Goal: Task Accomplishment & Management: Manage account settings

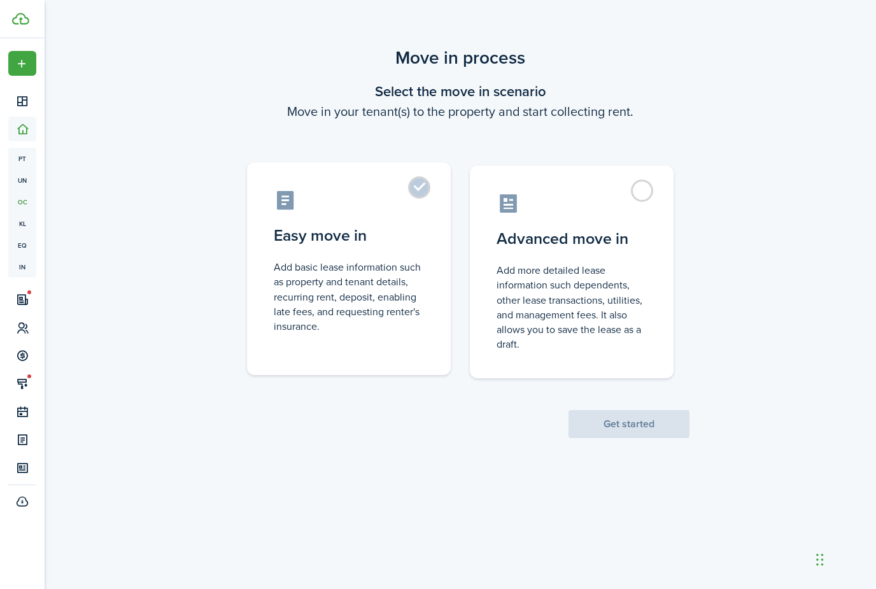
click at [408, 201] on control-radio-card-icon at bounding box center [349, 200] width 150 height 22
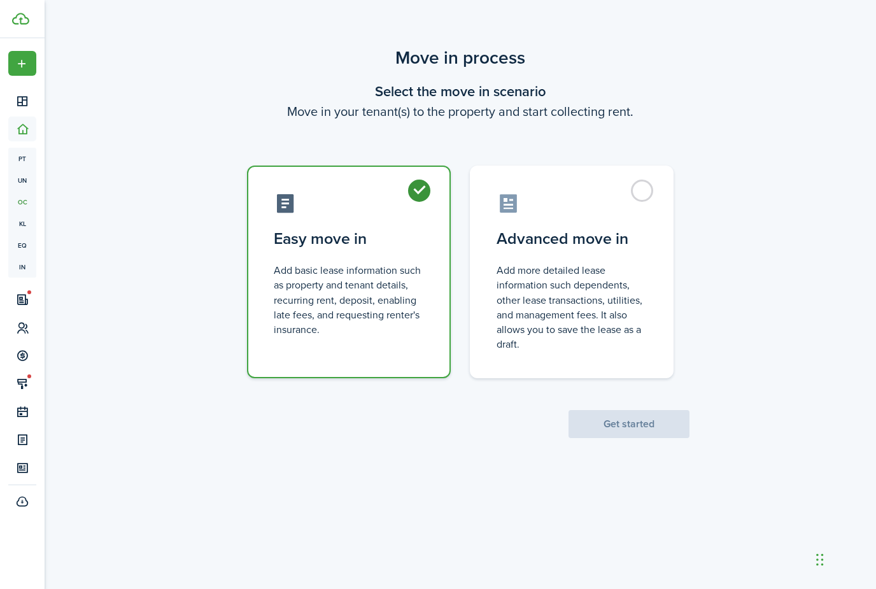
radio input "true"
click at [639, 424] on button "Get started" at bounding box center [629, 424] width 121 height 28
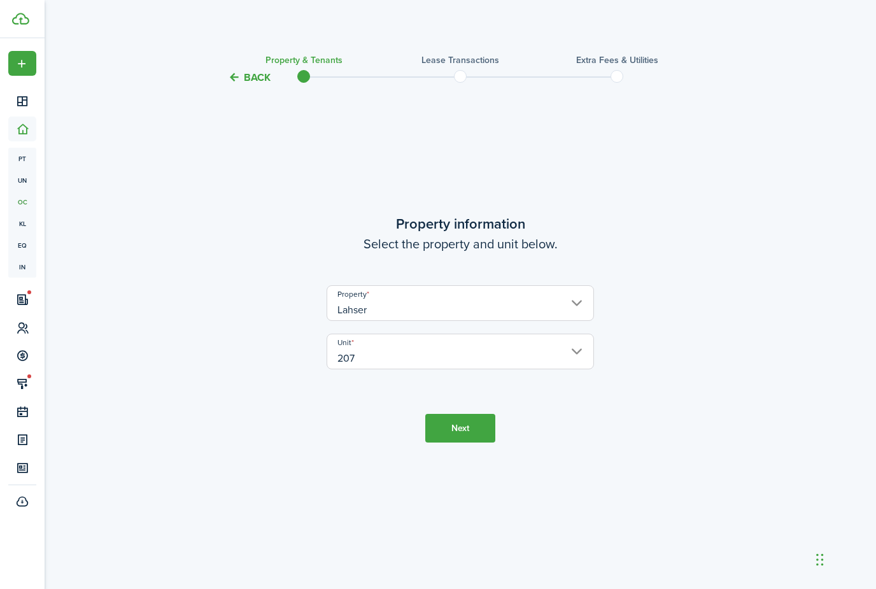
drag, startPoint x: 467, startPoint y: 460, endPoint x: 467, endPoint y: 381, distance: 78.3
click at [467, 443] on button "Next" at bounding box center [460, 428] width 70 height 29
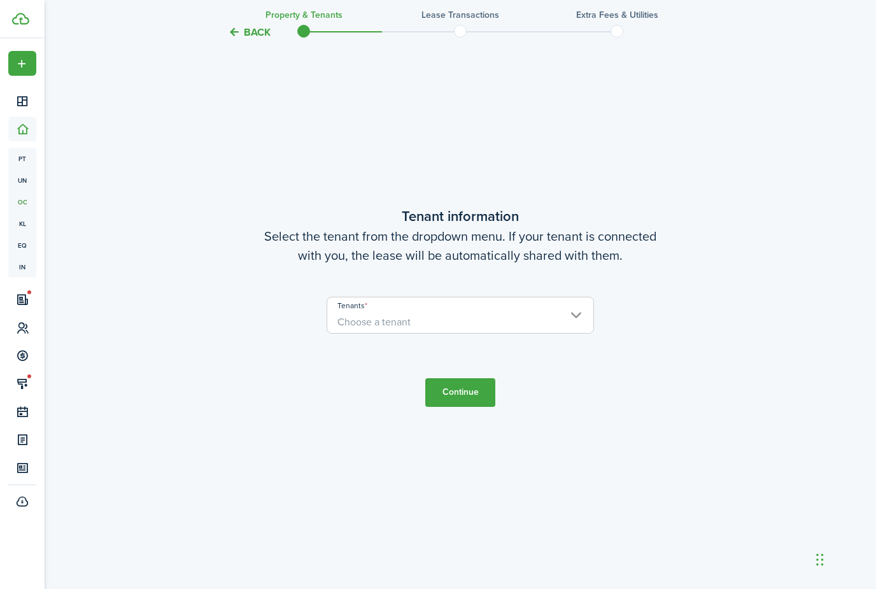
scroll to position [544, 0]
click at [468, 331] on span "Choose a tenant" at bounding box center [460, 320] width 266 height 22
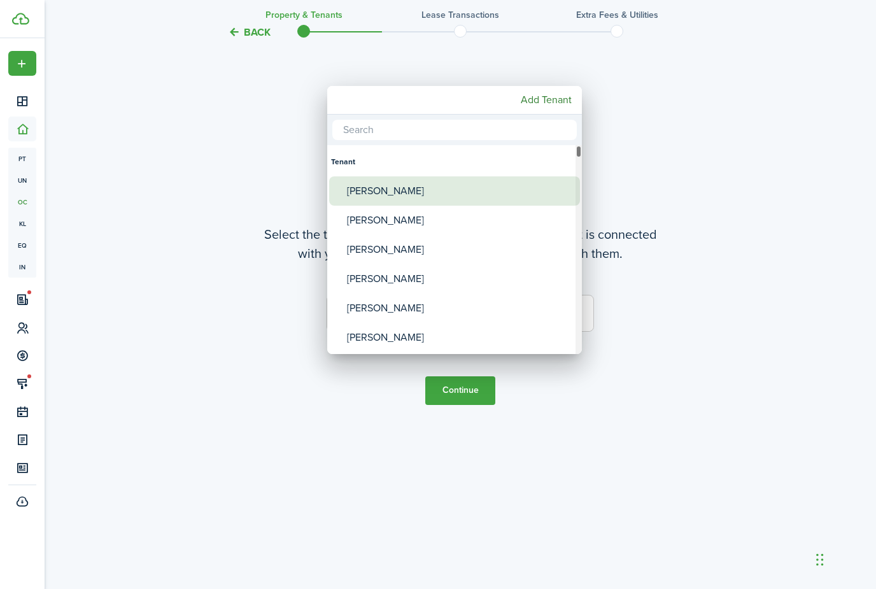
click at [423, 190] on div "[PERSON_NAME]" at bounding box center [459, 190] width 225 height 29
type input "[PERSON_NAME]"
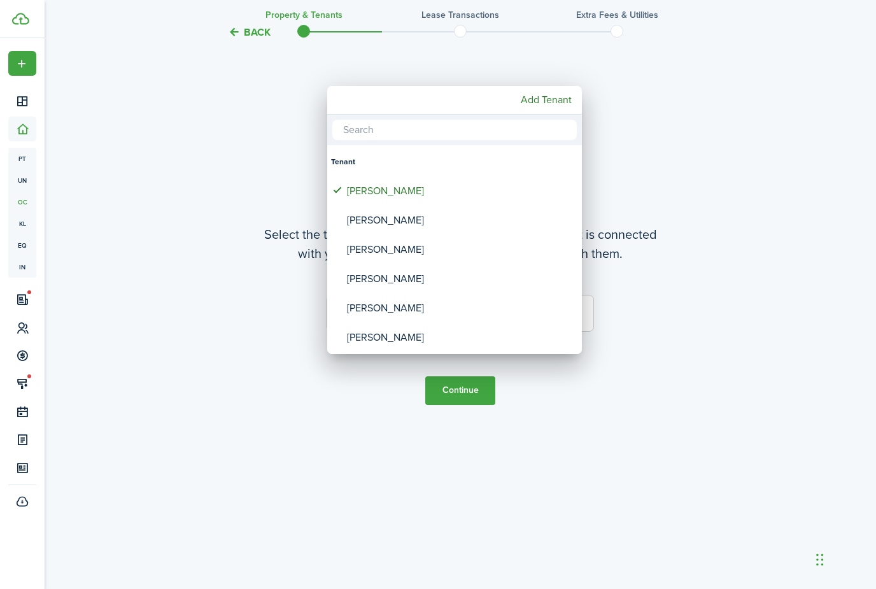
click at [180, 223] on div at bounding box center [438, 294] width 1080 height 793
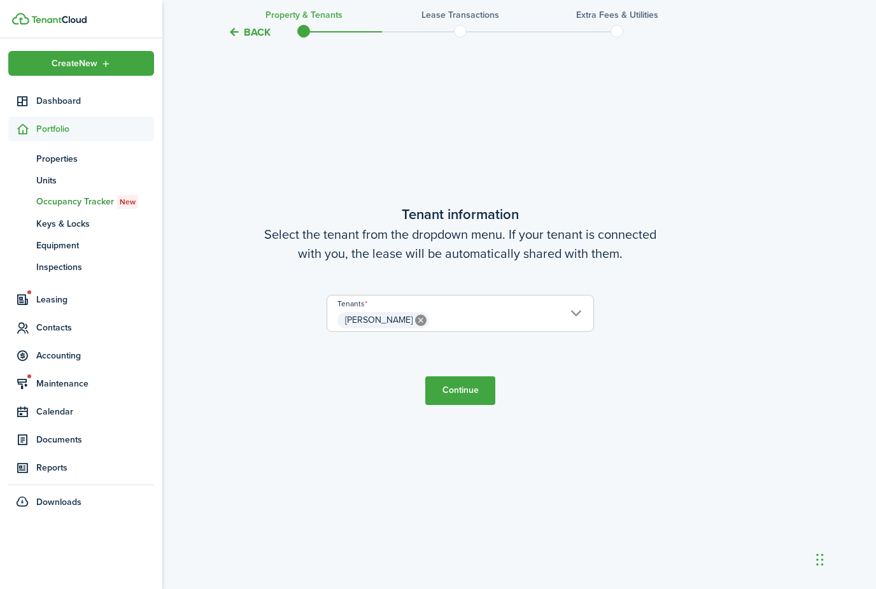
click at [53, 317] on span "Contacts" at bounding box center [81, 327] width 146 height 25
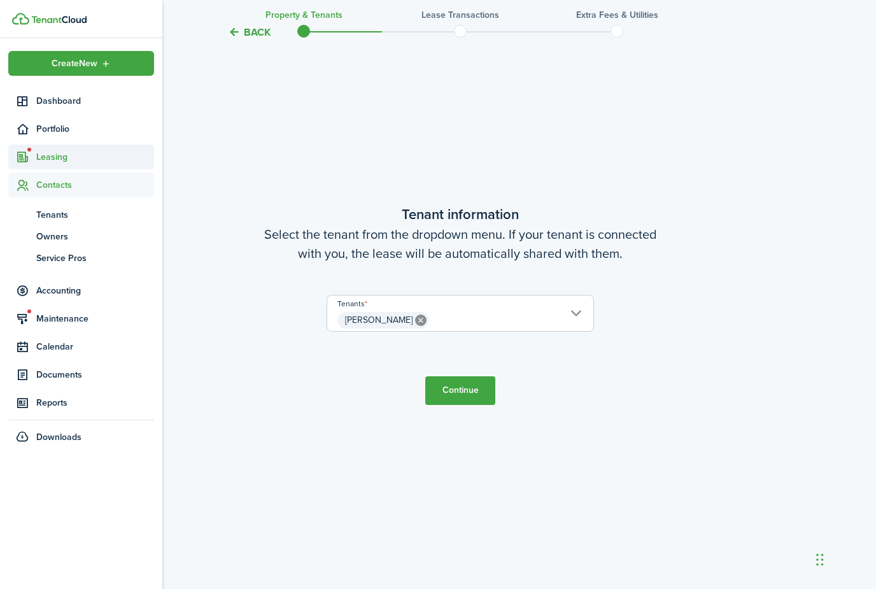
click at [57, 162] on span "Leasing" at bounding box center [95, 156] width 118 height 13
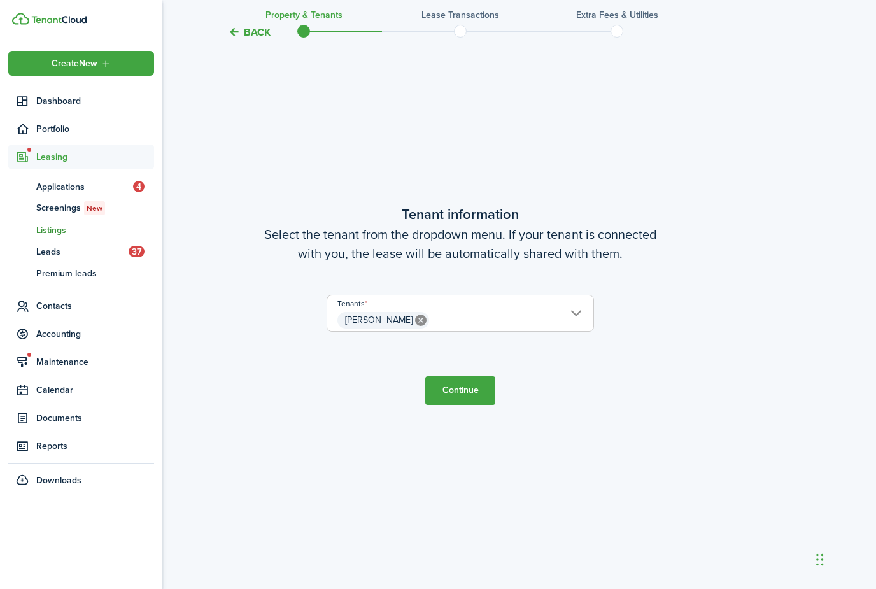
click at [52, 233] on span "Listings" at bounding box center [95, 229] width 118 height 13
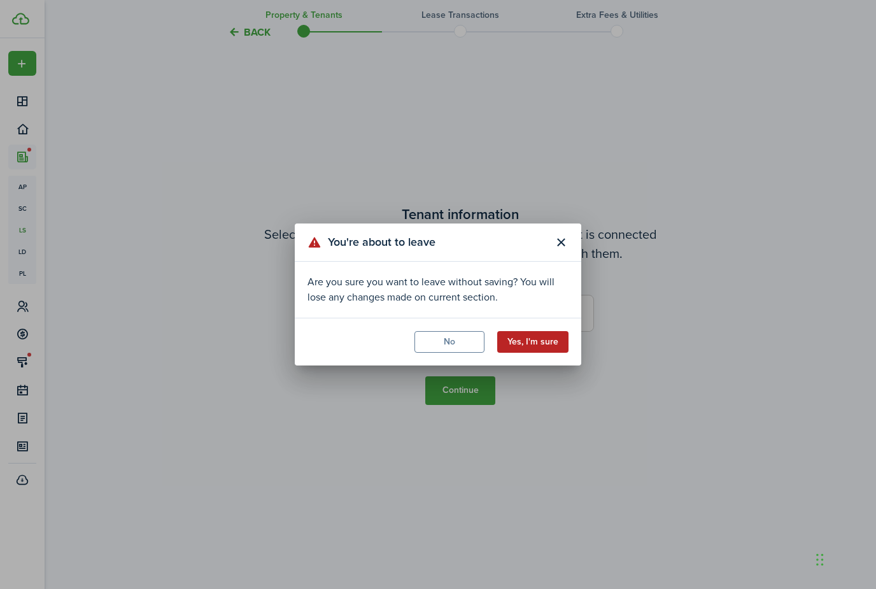
click at [521, 347] on button "Yes, I'm sure" at bounding box center [532, 342] width 71 height 22
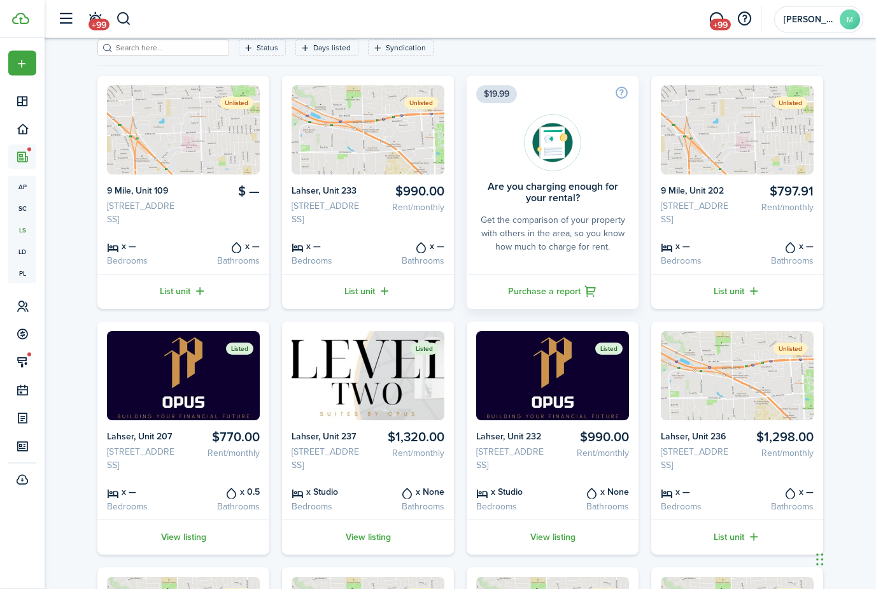
scroll to position [67, 0]
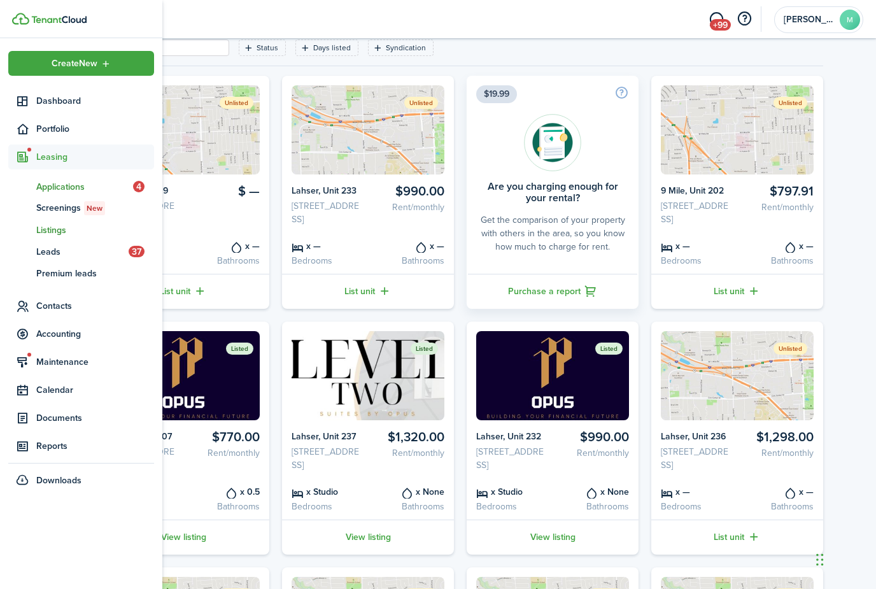
click at [59, 190] on span "Applications" at bounding box center [84, 186] width 97 height 13
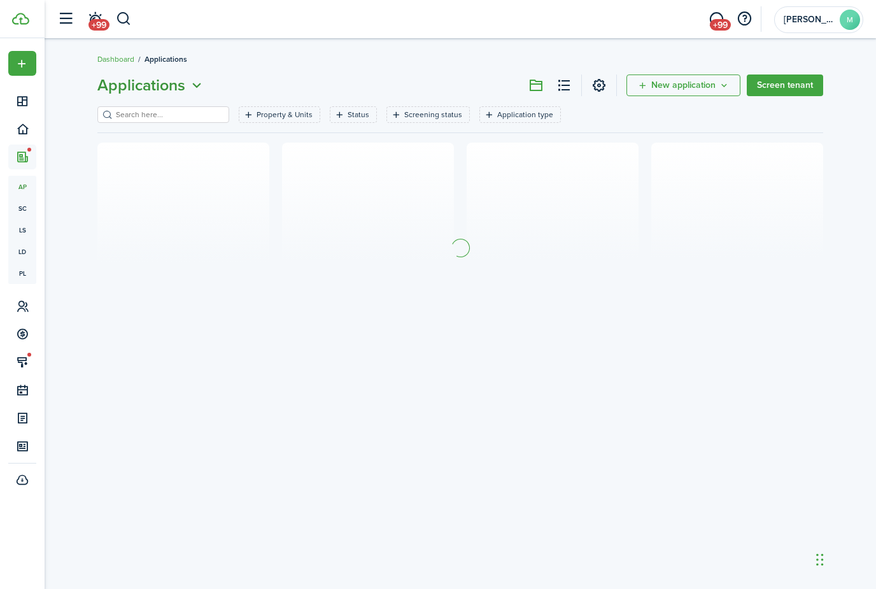
click at [191, 86] on icon "Open menu" at bounding box center [196, 86] width 17 height 16
click at [241, 73] on div "Applications New application Screen tenant Property & Units Status Screening st…" at bounding box center [461, 213] width 832 height 292
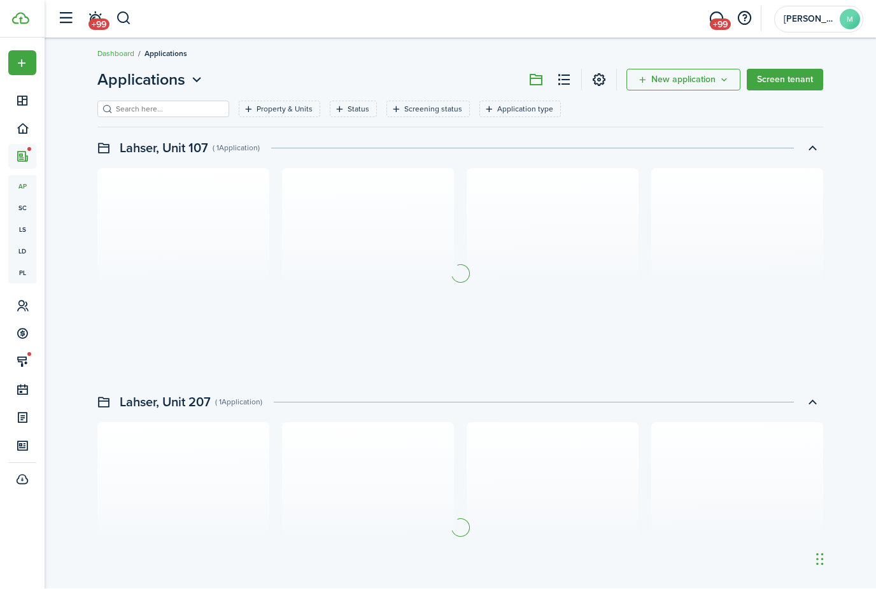
scroll to position [6, 0]
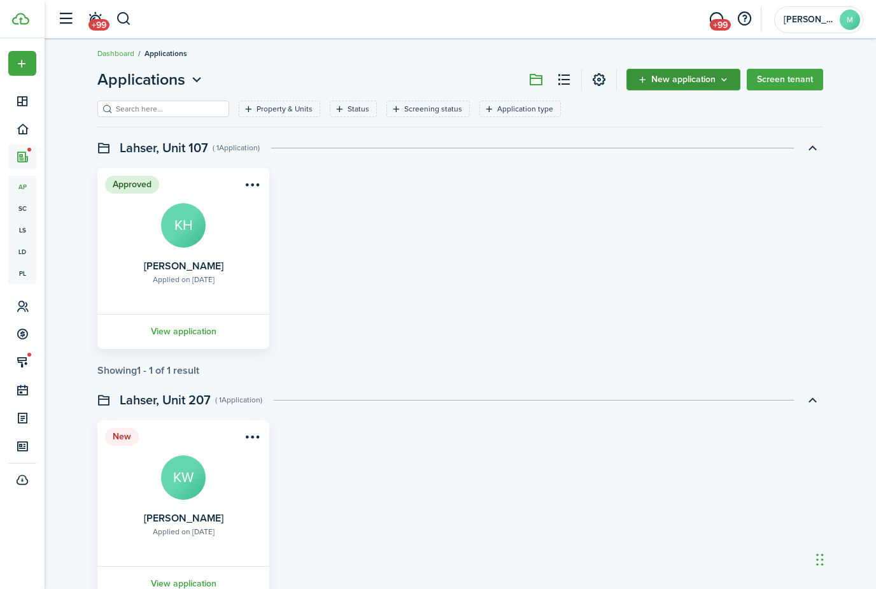
click at [636, 84] on button "New application" at bounding box center [684, 80] width 114 height 22
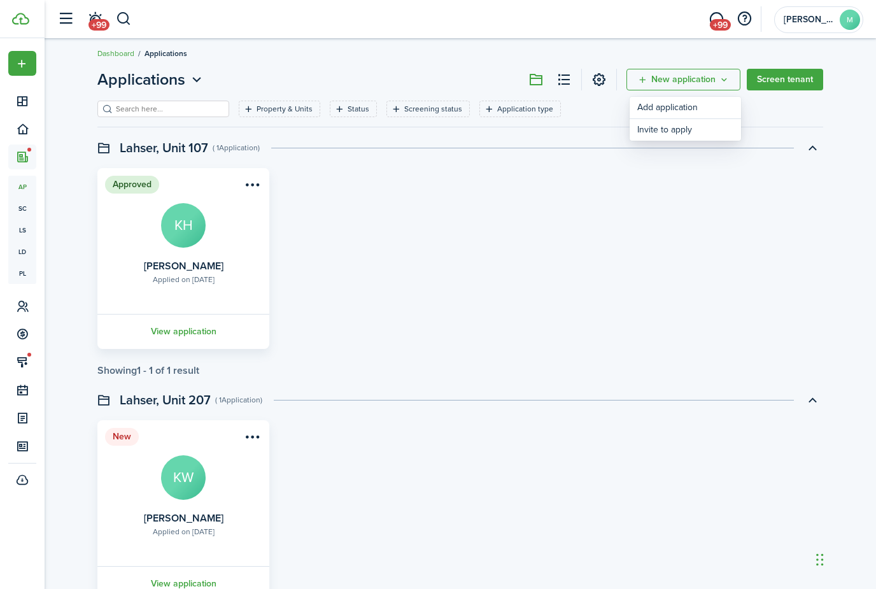
click at [567, 79] on button at bounding box center [564, 80] width 22 height 22
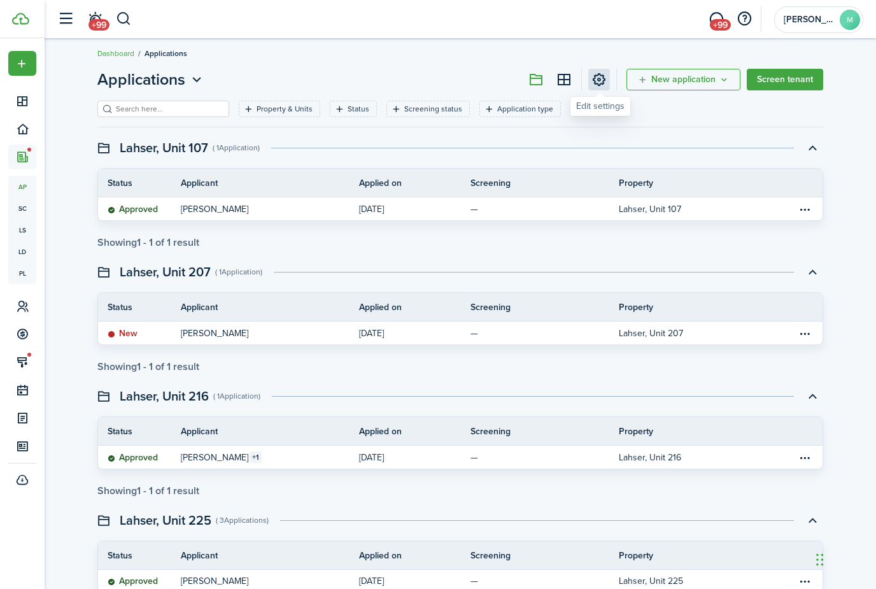
click at [595, 83] on link at bounding box center [599, 80] width 22 height 22
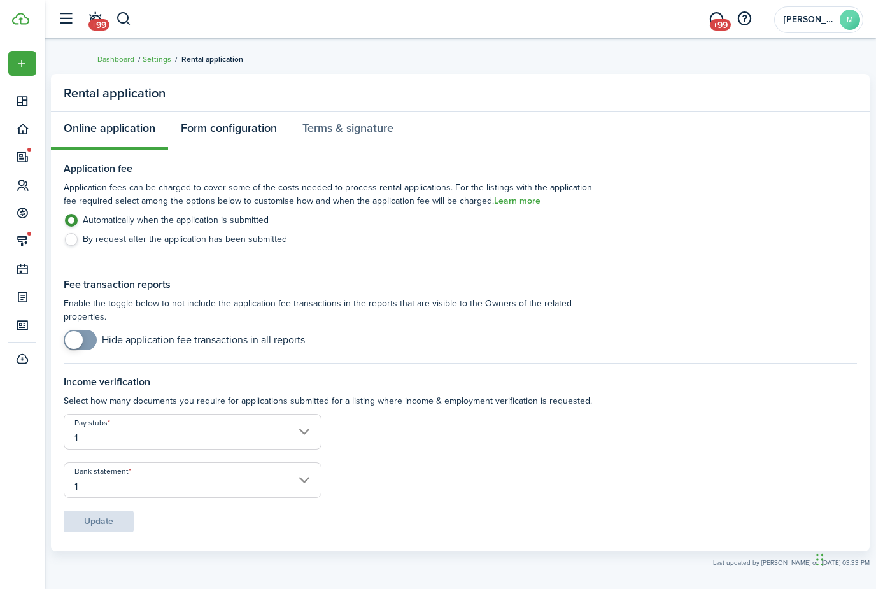
click at [218, 132] on link "Form configuration" at bounding box center [229, 131] width 122 height 38
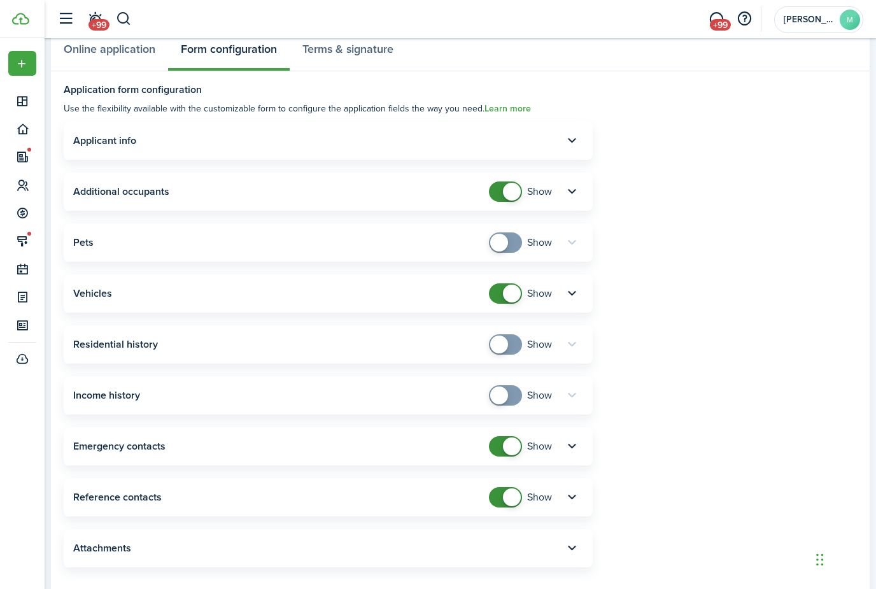
scroll to position [24, 0]
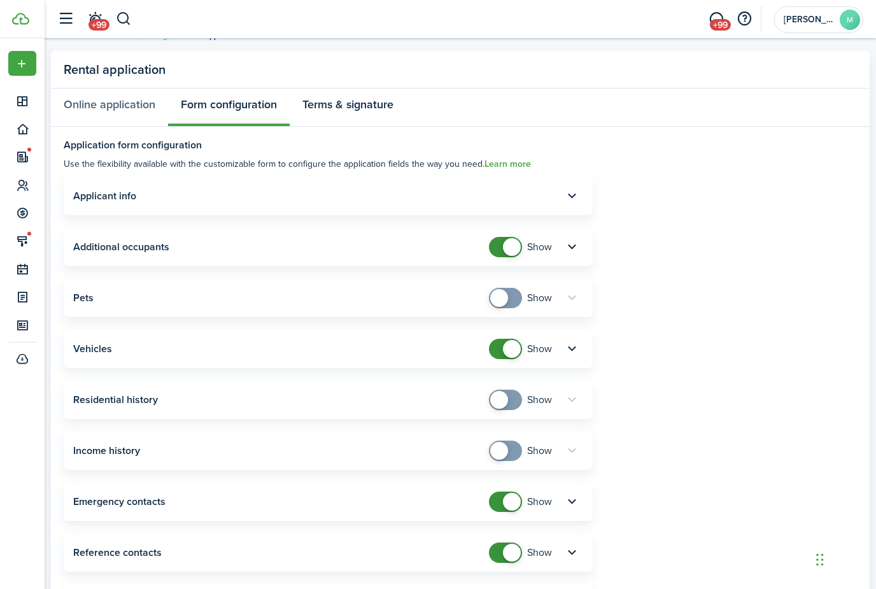
drag, startPoint x: 349, startPoint y: 105, endPoint x: 349, endPoint y: 129, distance: 23.6
click at [349, 105] on link "Terms & signature" at bounding box center [348, 108] width 117 height 38
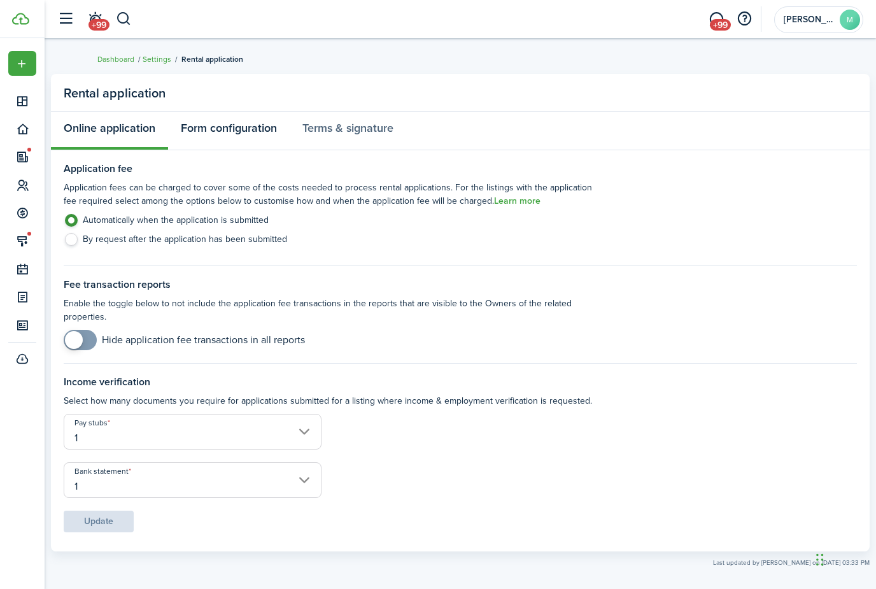
click at [241, 128] on link "Form configuration" at bounding box center [229, 131] width 122 height 38
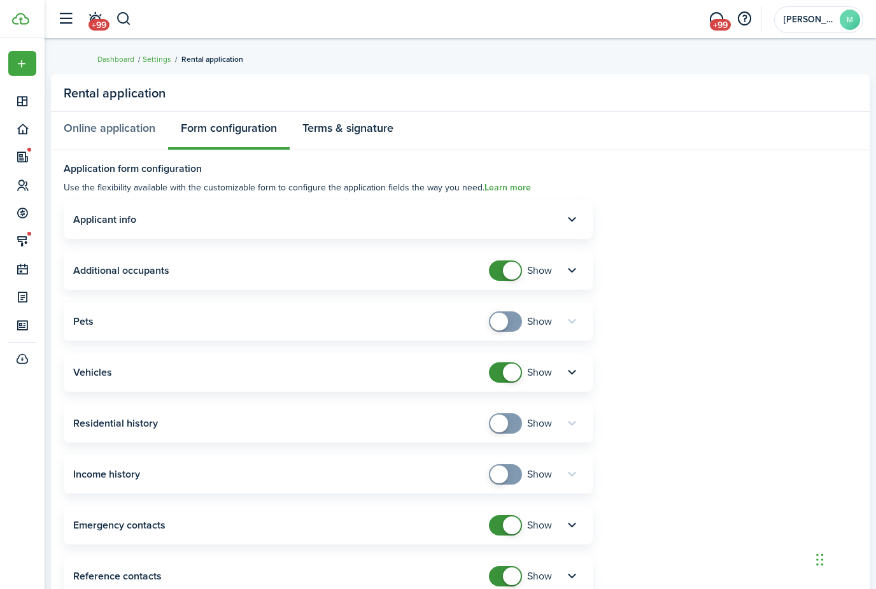
click at [337, 131] on link "Terms & signature" at bounding box center [348, 131] width 117 height 38
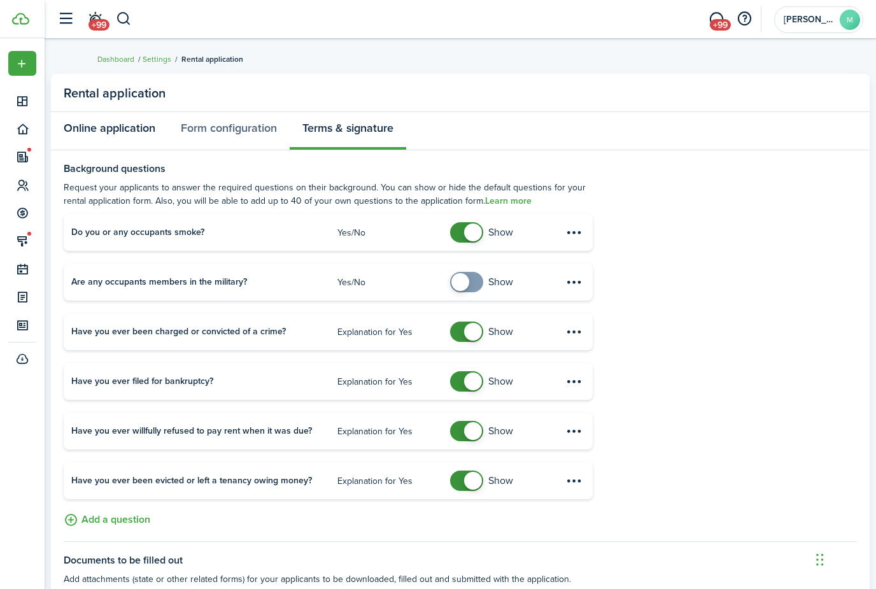
click at [135, 124] on link "Online application" at bounding box center [109, 131] width 117 height 38
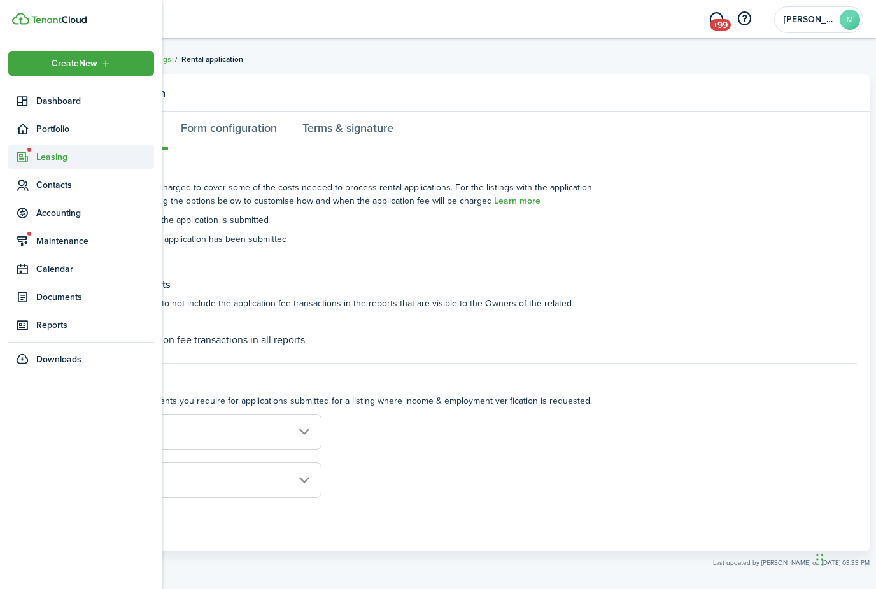
click at [59, 162] on span "Leasing" at bounding box center [95, 156] width 118 height 13
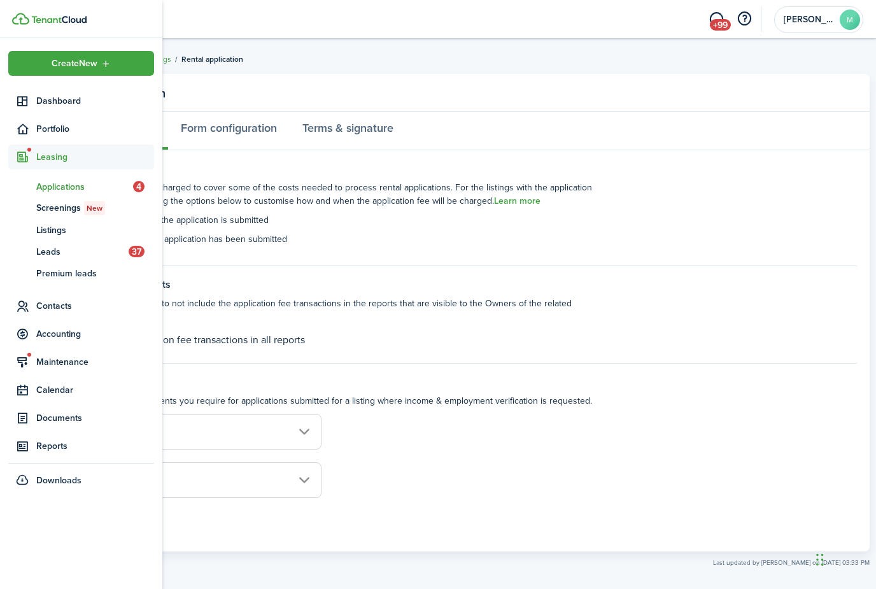
click at [53, 187] on span "Applications" at bounding box center [84, 186] width 97 height 13
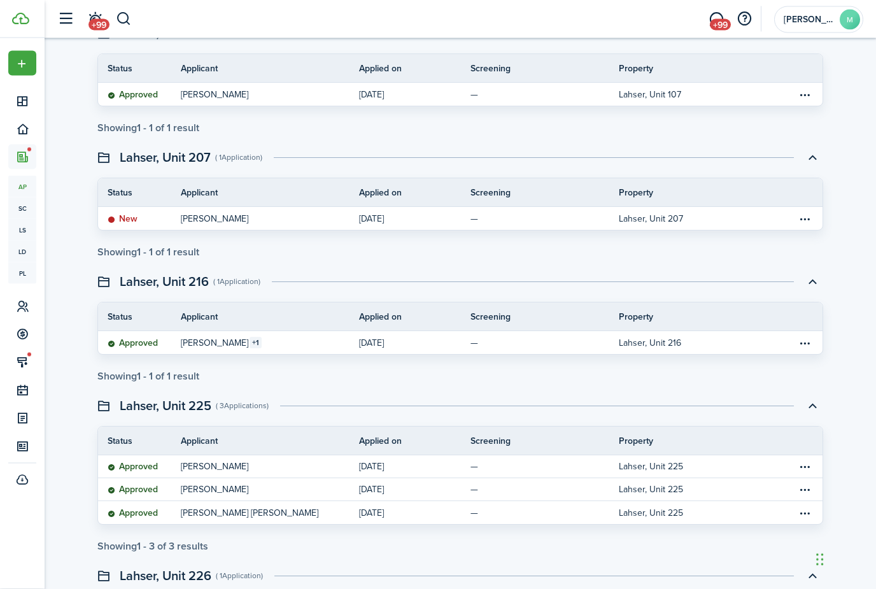
scroll to position [158, 0]
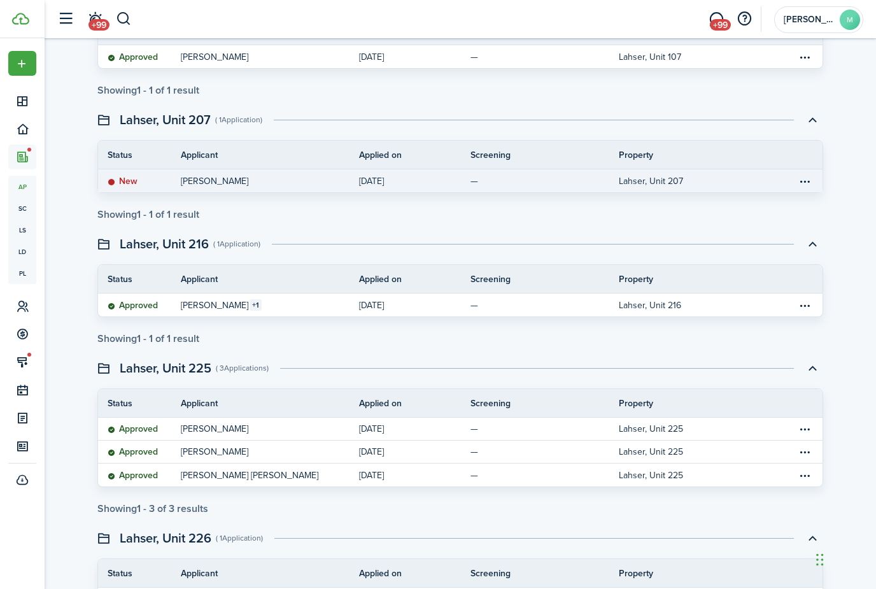
click at [280, 185] on link "[PERSON_NAME]" at bounding box center [270, 180] width 178 height 23
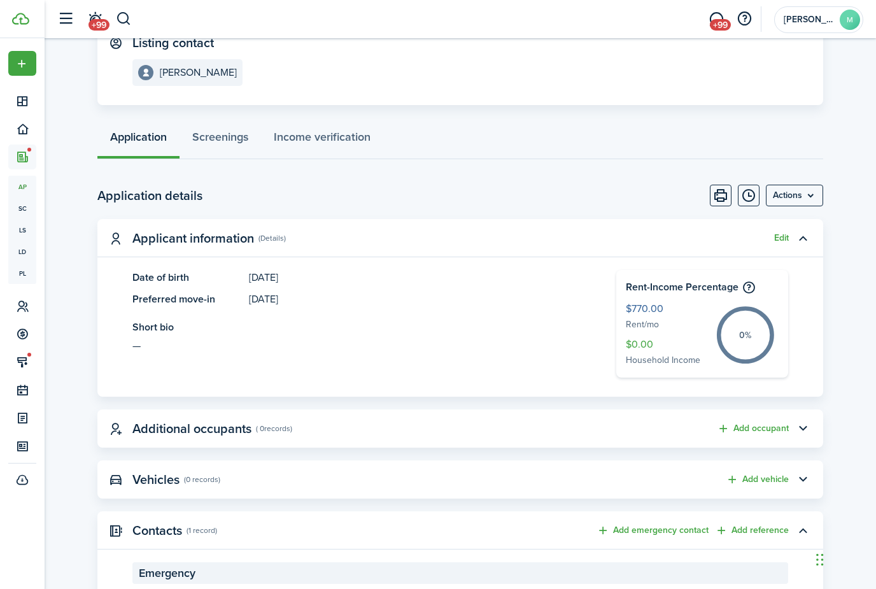
scroll to position [275, 0]
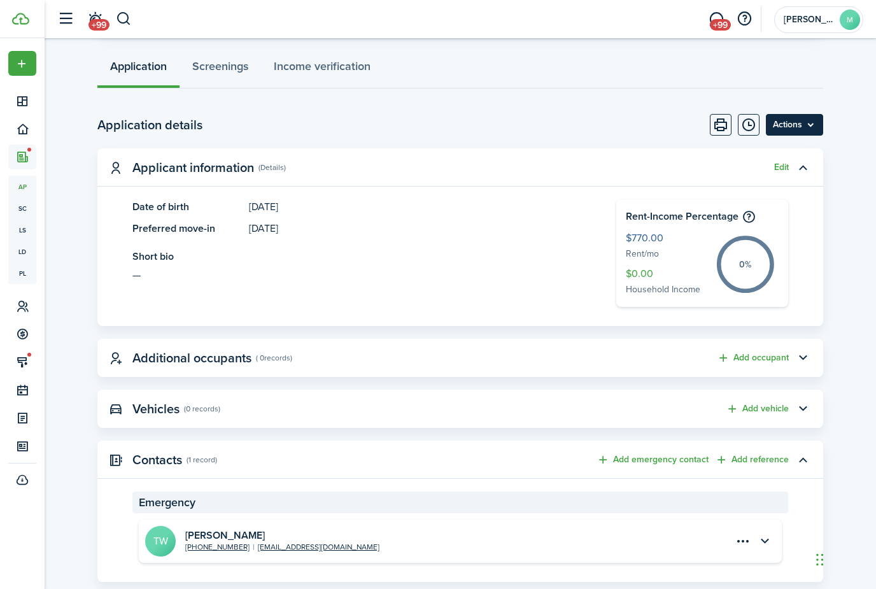
click at [807, 124] on menu-btn "Actions" at bounding box center [794, 125] width 57 height 22
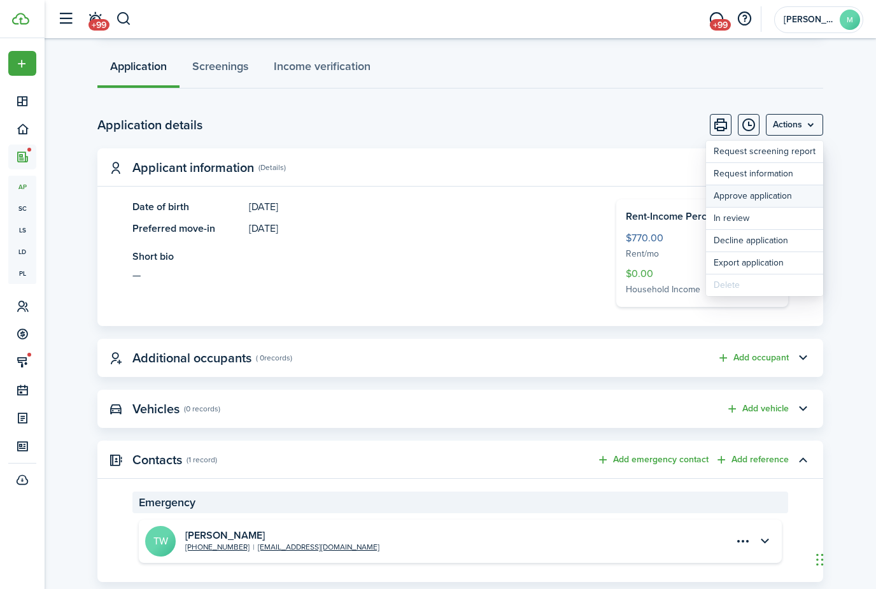
click at [784, 195] on button "Approve application" at bounding box center [764, 196] width 117 height 22
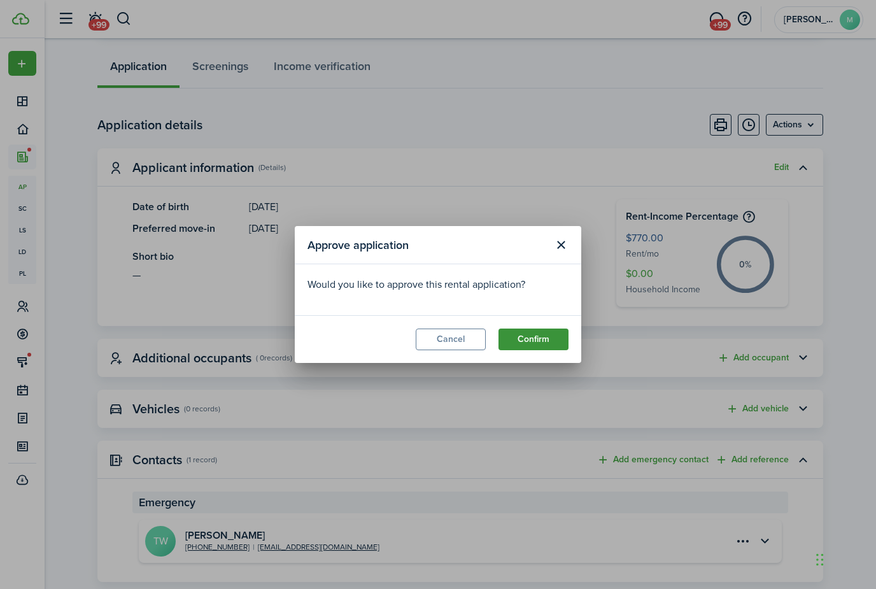
click at [523, 350] on button "Confirm" at bounding box center [534, 340] width 70 height 22
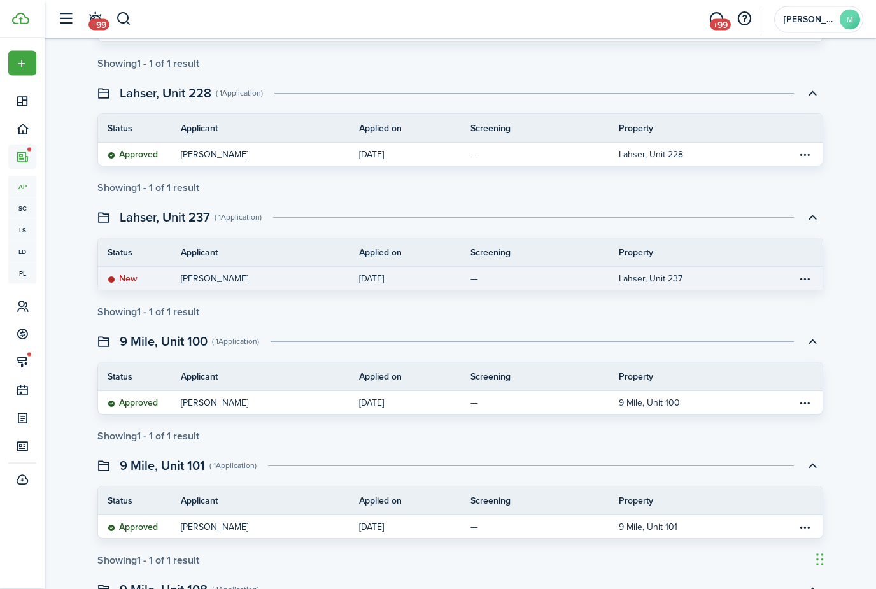
scroll to position [727, 0]
click at [335, 278] on link "[PERSON_NAME]" at bounding box center [270, 278] width 178 height 23
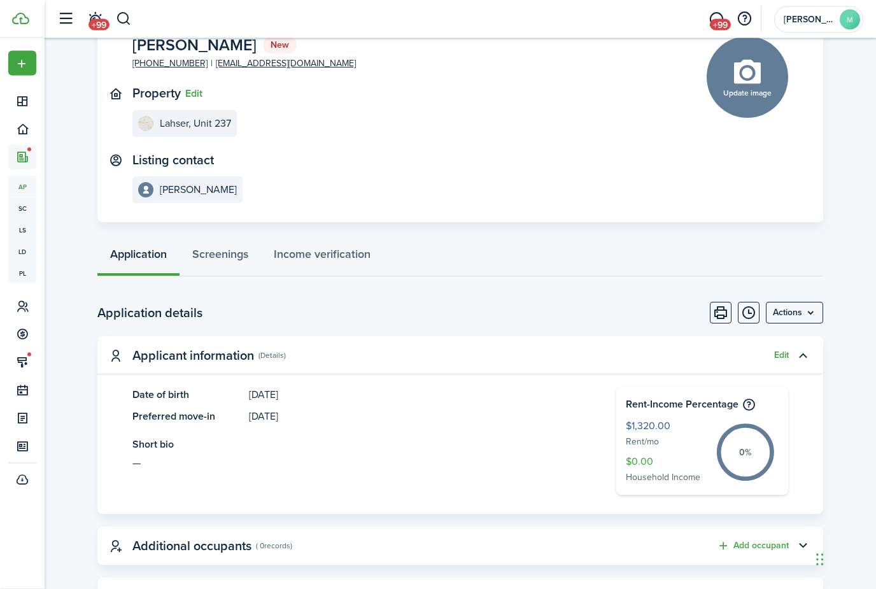
scroll to position [87, 0]
click at [799, 321] on menu-btn "Actions" at bounding box center [794, 313] width 57 height 22
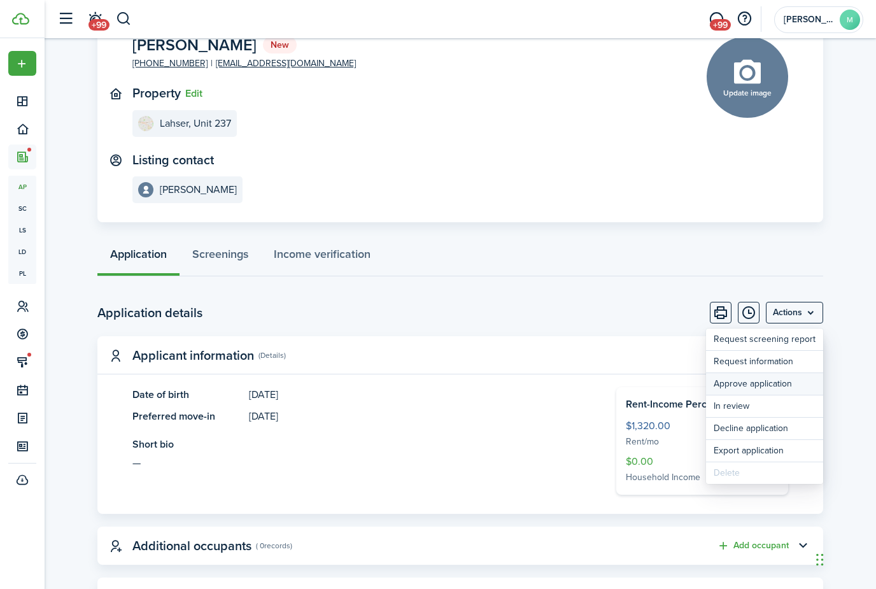
click at [752, 382] on button "Approve application" at bounding box center [764, 384] width 117 height 22
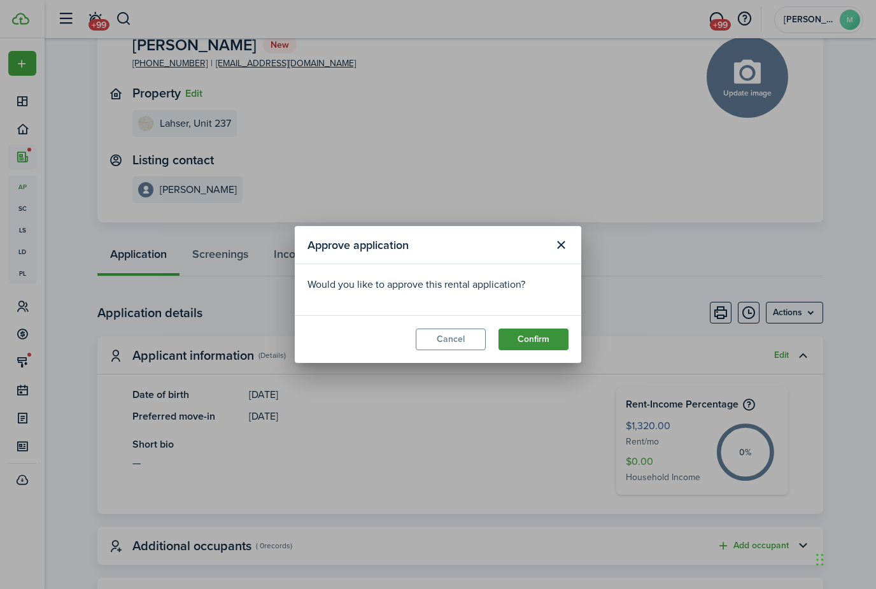
click at [526, 350] on button "Confirm" at bounding box center [534, 340] width 70 height 22
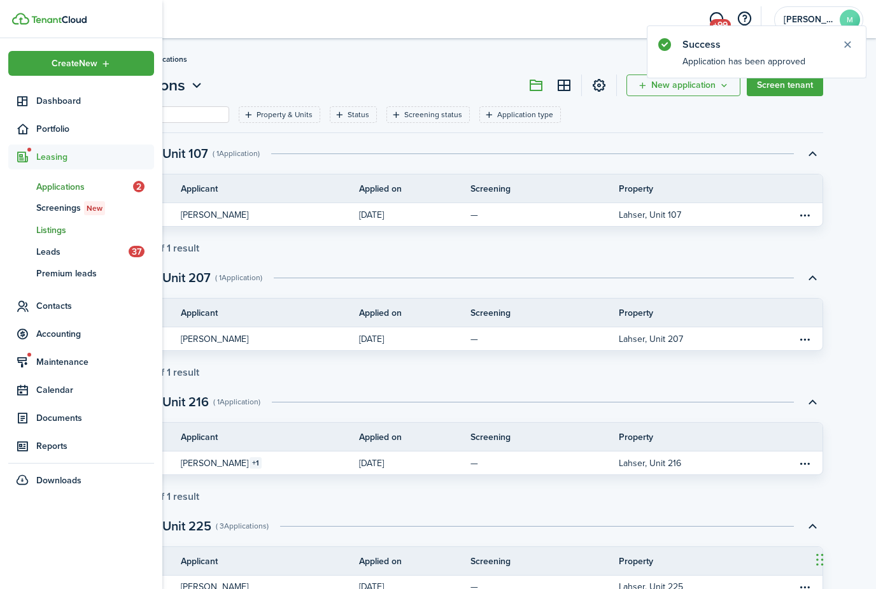
click at [60, 234] on span "Listings" at bounding box center [95, 229] width 118 height 13
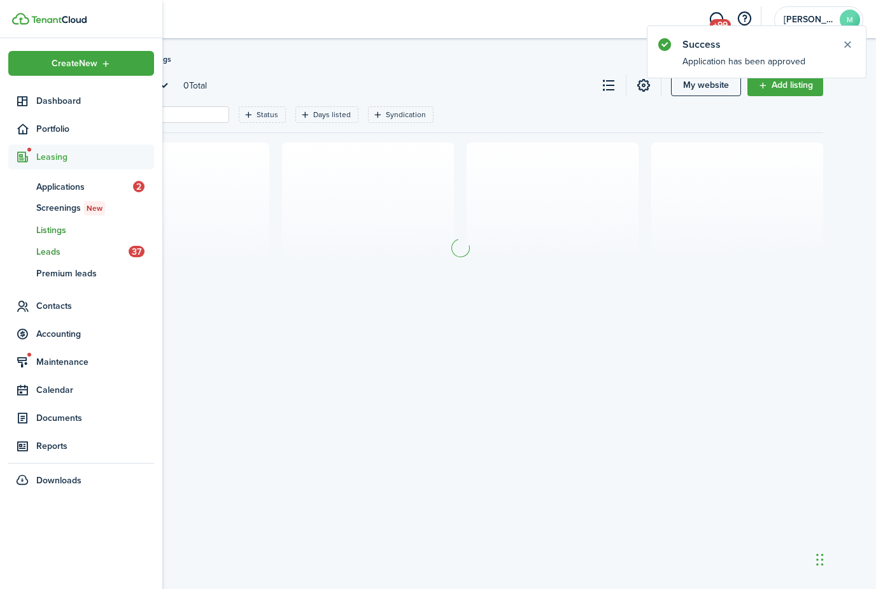
click at [55, 260] on link "ld Leads 37" at bounding box center [81, 252] width 146 height 22
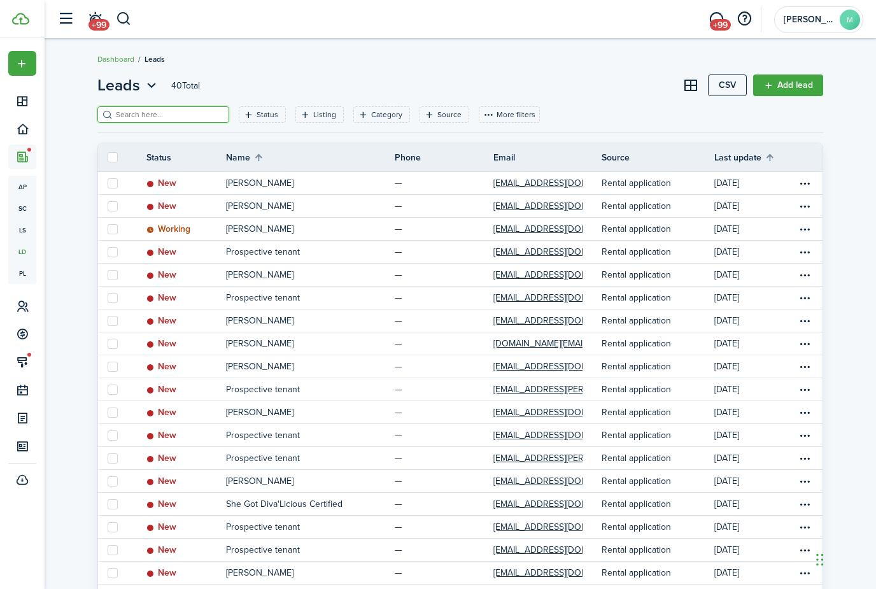
click at [160, 113] on input "search" at bounding box center [169, 115] width 112 height 12
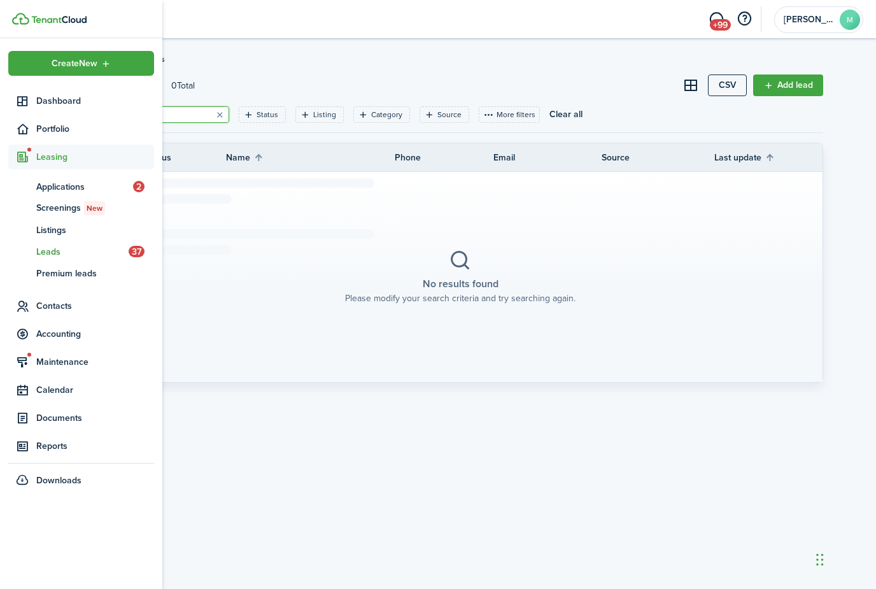
type input "207"
click at [8, 133] on nav "Create New Dashboard Portfolio Leasing ap Applications 2 sc Screenings New ls L…" at bounding box center [81, 270] width 162 height 465
click at [57, 153] on span "Leasing" at bounding box center [95, 156] width 118 height 13
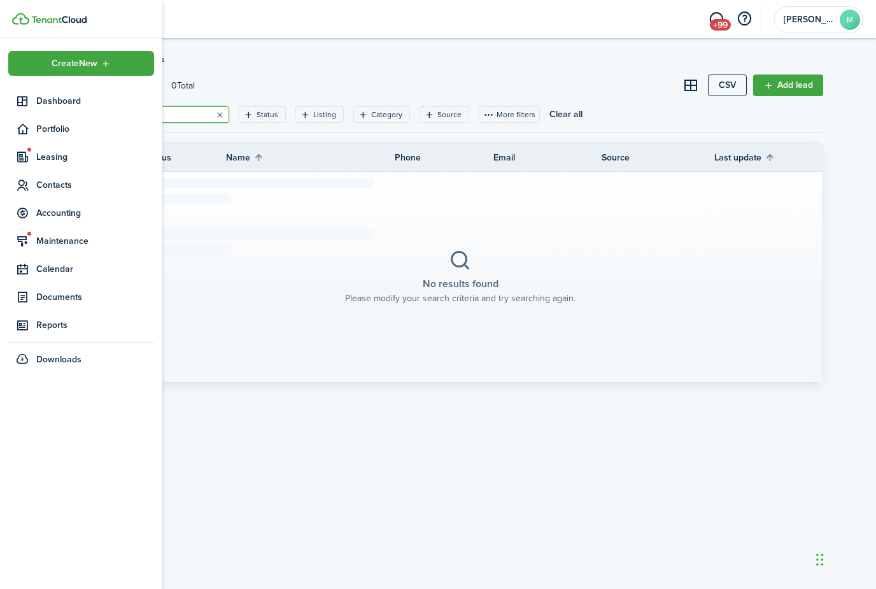
click at [60, 143] on ul "Create New Dashboard Portfolio Leasing Contacts Accounting Maintenance Calendar…" at bounding box center [81, 211] width 146 height 321
click at [62, 134] on span "Portfolio" at bounding box center [95, 128] width 118 height 13
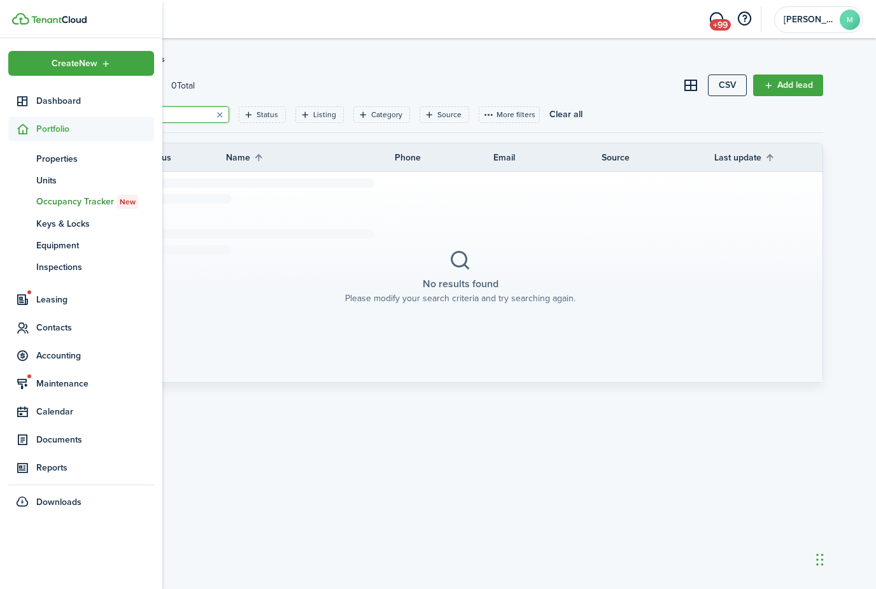
click at [61, 192] on link "oc Occupancy Tracker New" at bounding box center [81, 202] width 146 height 22
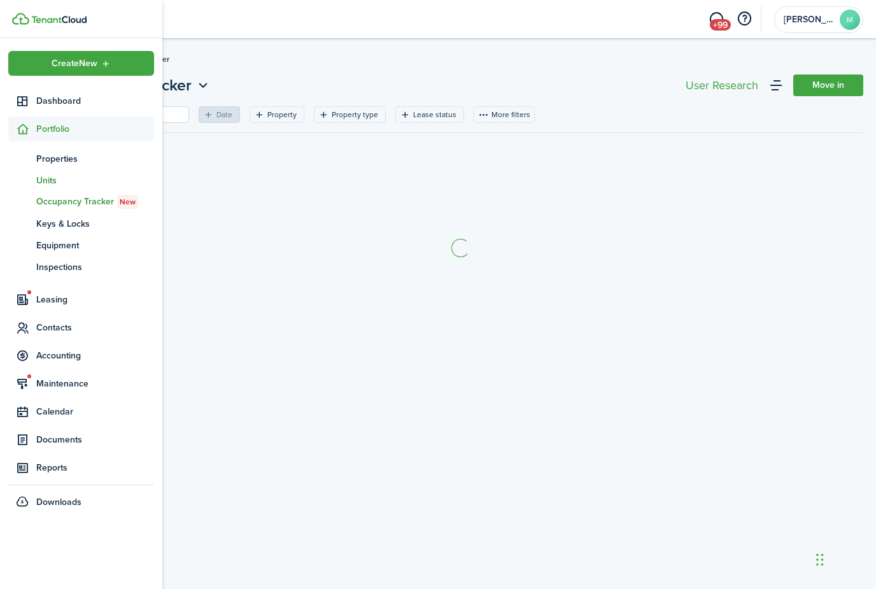
click at [57, 183] on span "Units" at bounding box center [95, 180] width 118 height 13
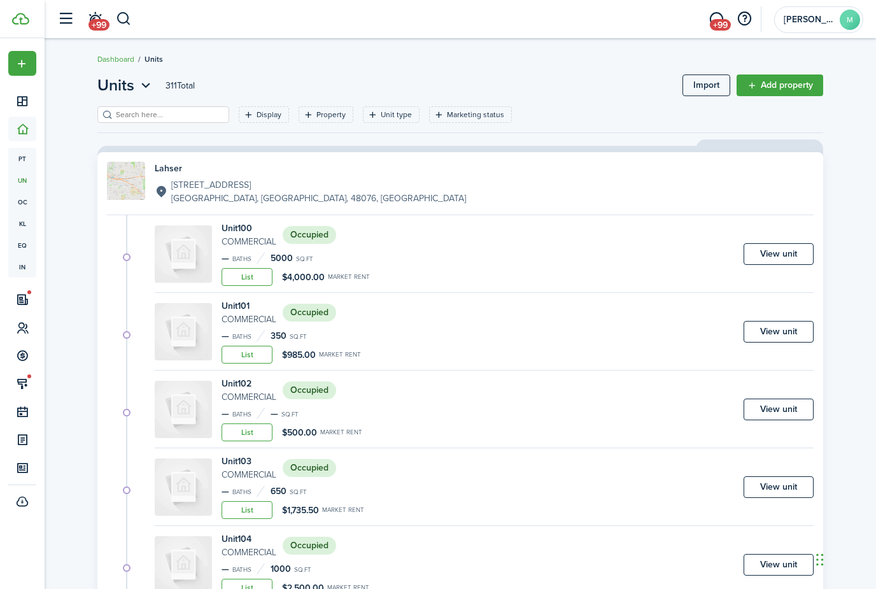
click at [185, 110] on input "search" at bounding box center [169, 115] width 112 height 12
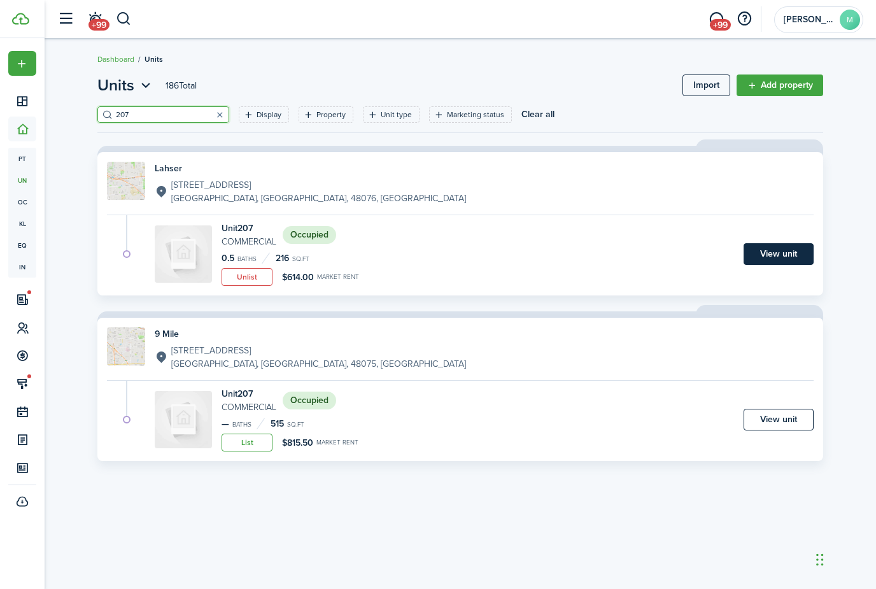
type input "207"
click at [760, 260] on link "View unit" at bounding box center [779, 254] width 70 height 22
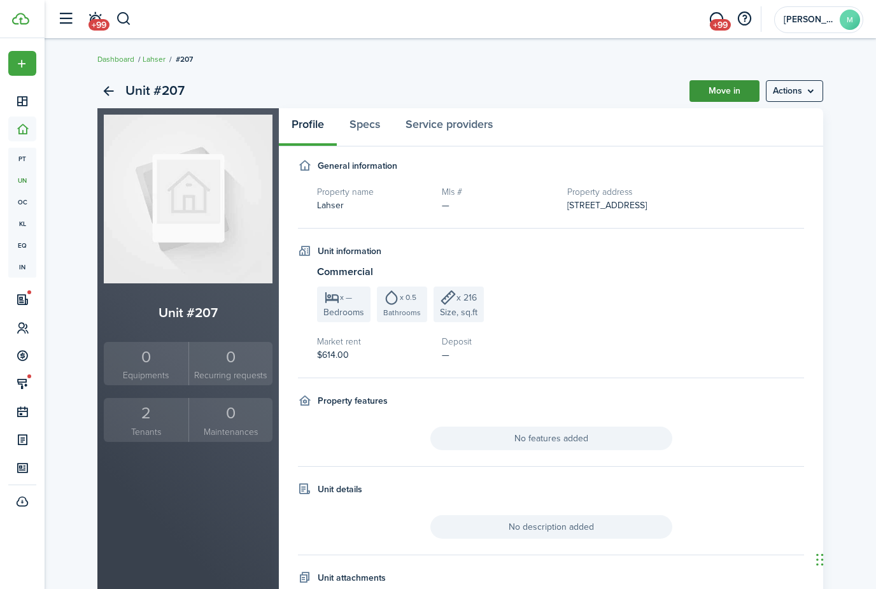
click at [732, 88] on link "Move in" at bounding box center [725, 91] width 70 height 22
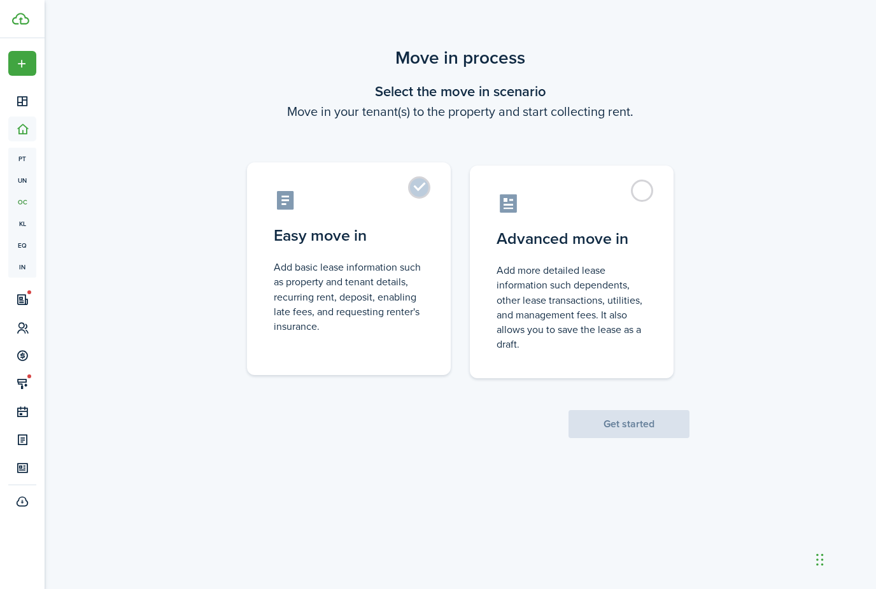
click at [426, 231] on label "Easy move in Add basic lease information such as property and tenant details, r…" at bounding box center [349, 268] width 204 height 213
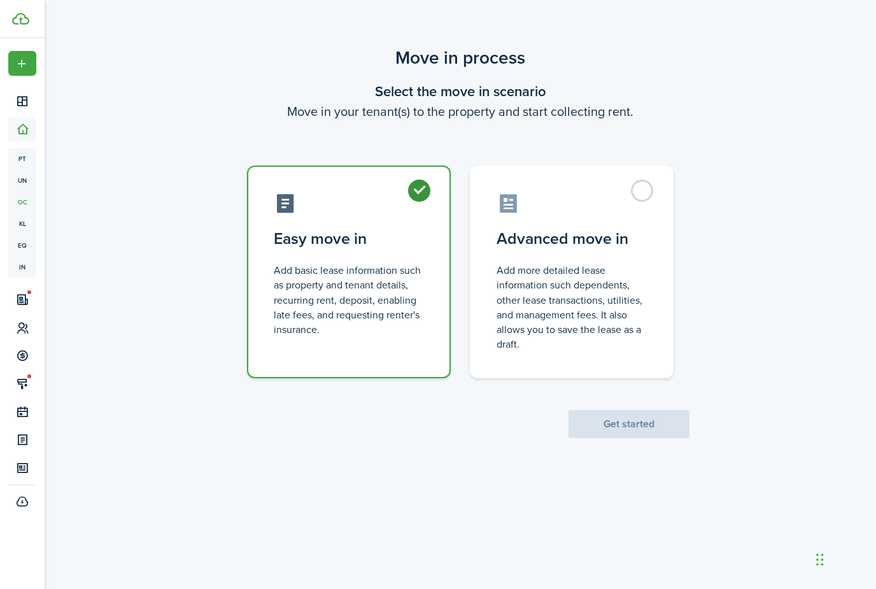
radio input "true"
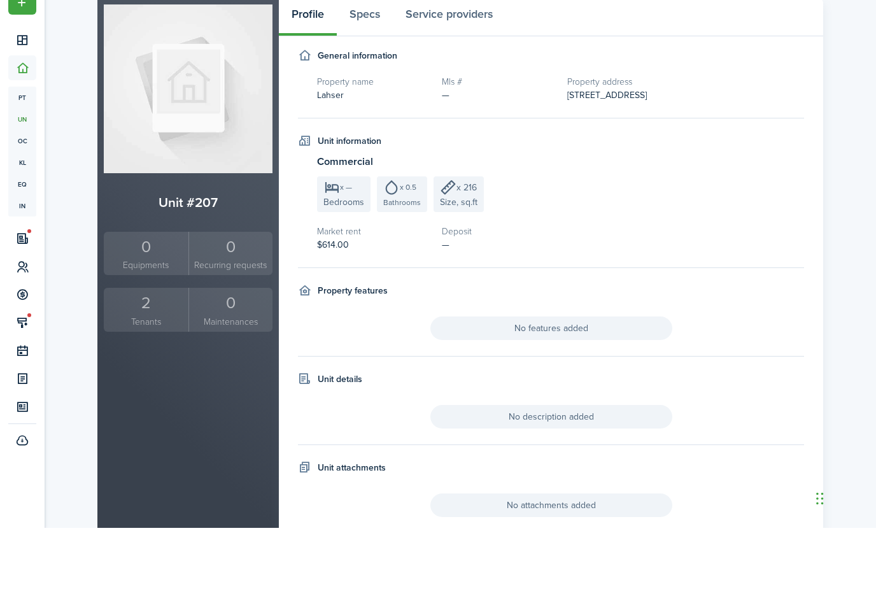
scroll to position [48, 0]
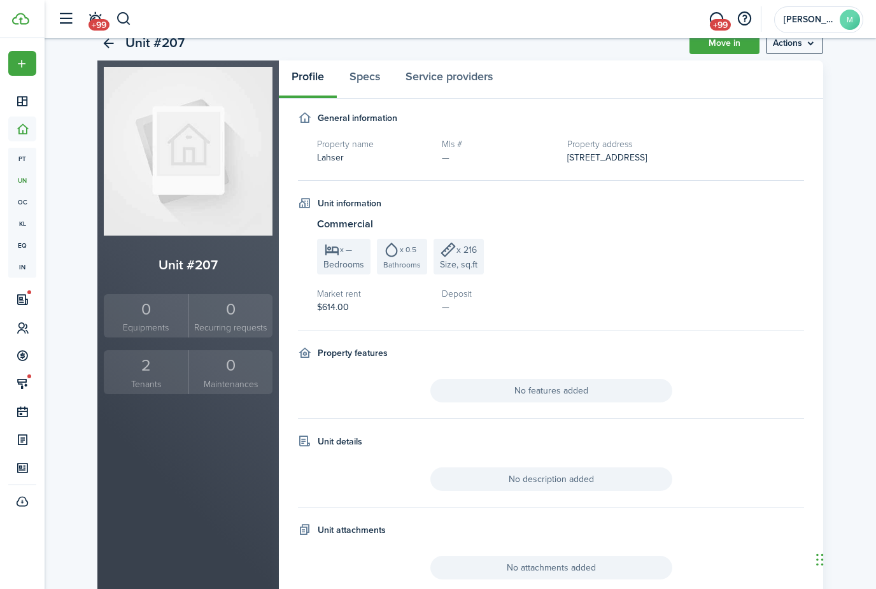
click at [119, 45] on div "Unit #207" at bounding box center [140, 43] width 87 height 22
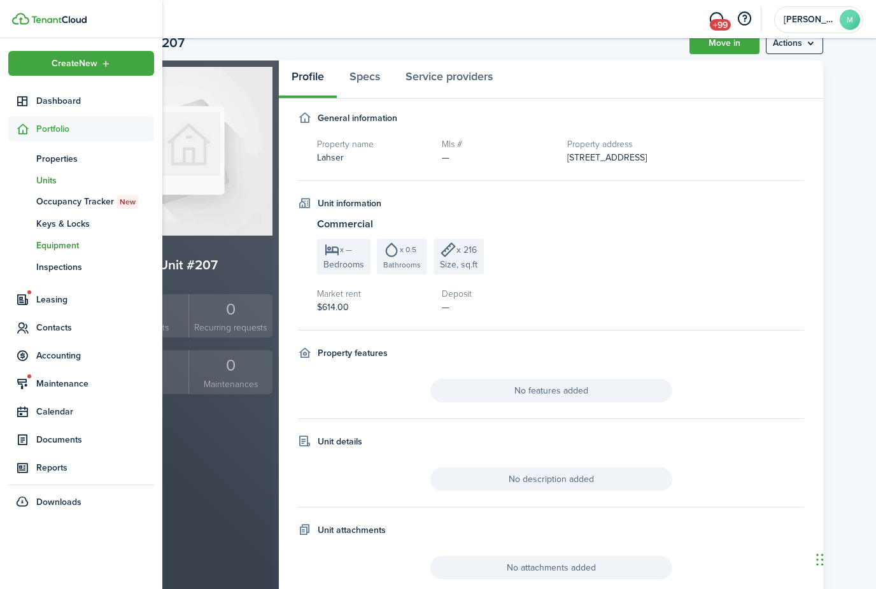
drag, startPoint x: 71, startPoint y: 199, endPoint x: 72, endPoint y: 246, distance: 47.8
click at [72, 199] on span "Occupancy Tracker New" at bounding box center [95, 202] width 118 height 14
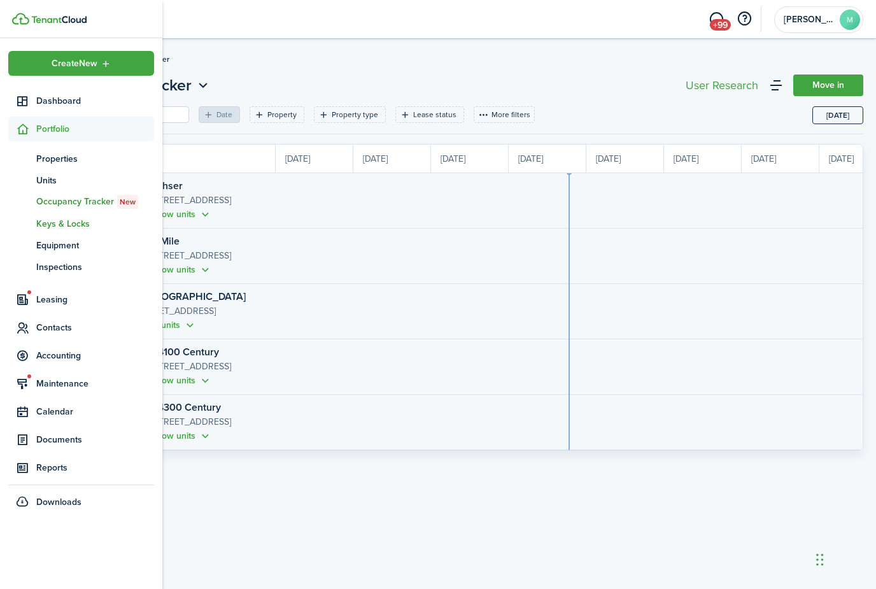
scroll to position [0, 233]
click at [64, 227] on span "Keys & Locks" at bounding box center [95, 223] width 118 height 13
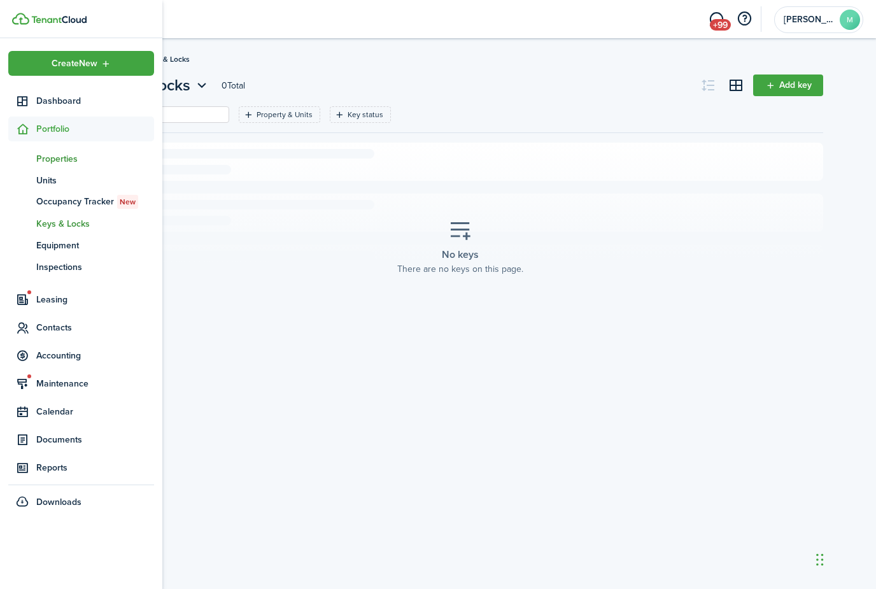
click at [65, 160] on span "Properties" at bounding box center [95, 158] width 118 height 13
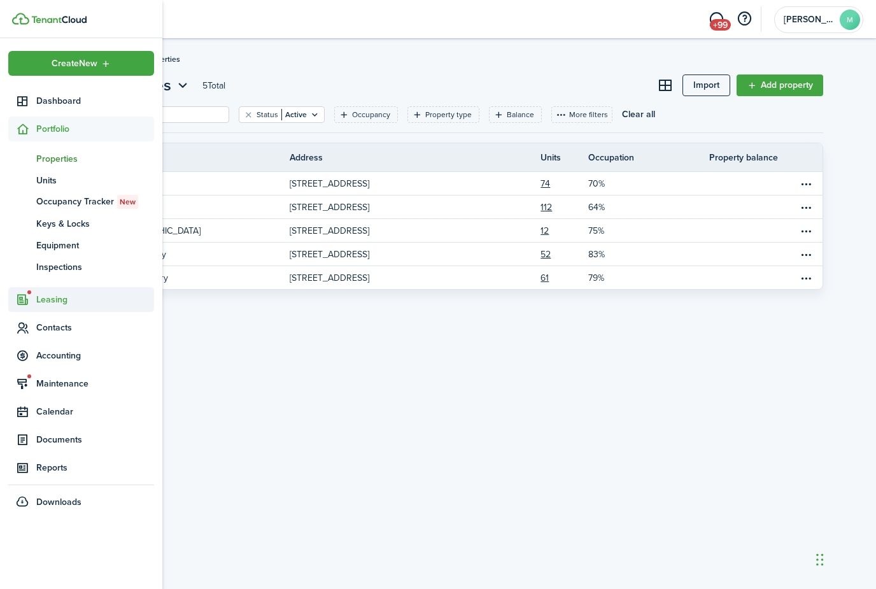
click at [57, 298] on span "Leasing" at bounding box center [95, 299] width 118 height 13
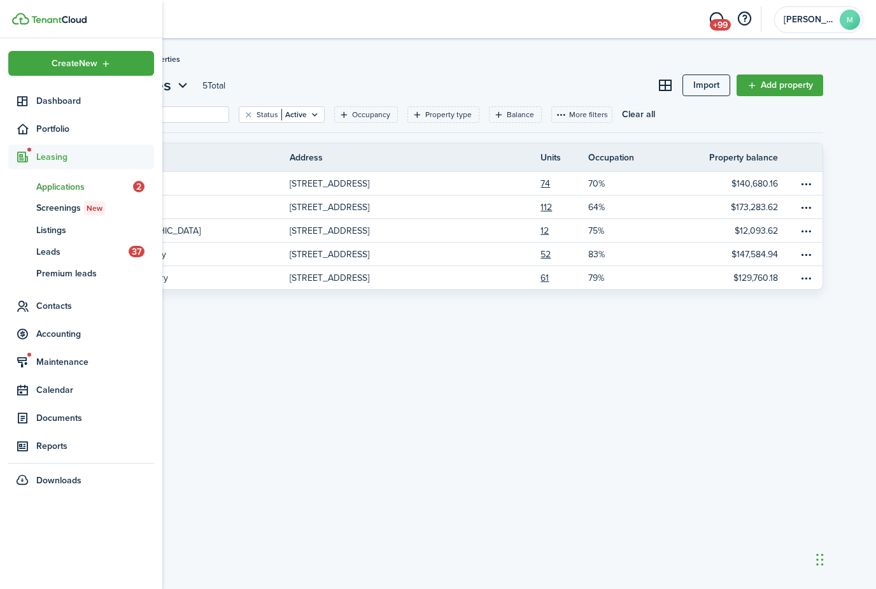
click at [70, 183] on span "Applications" at bounding box center [84, 186] width 97 height 13
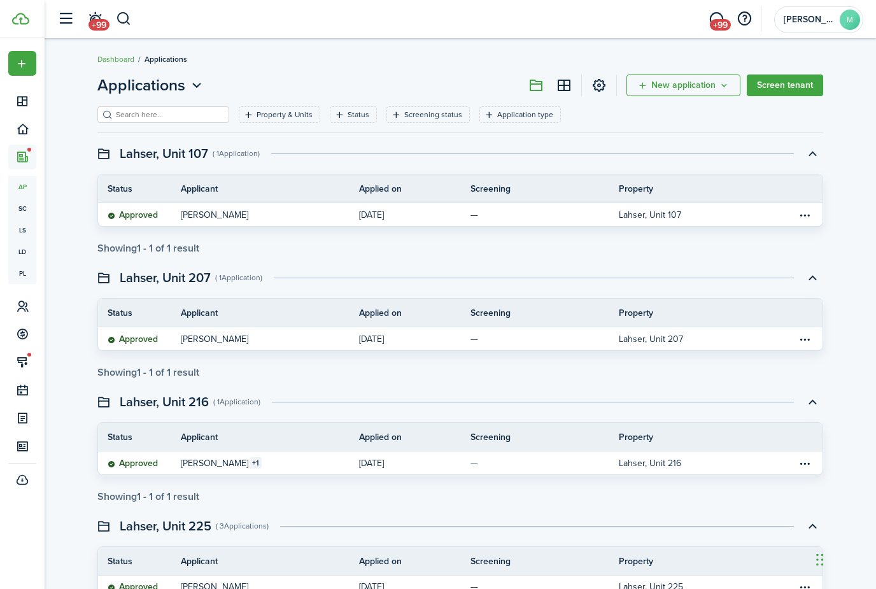
click at [181, 113] on input "search" at bounding box center [169, 115] width 112 height 12
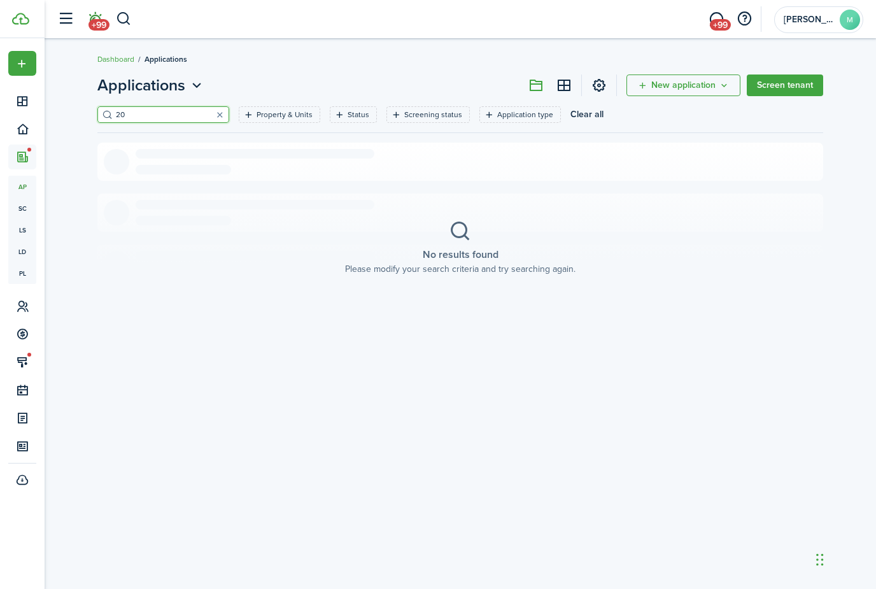
type input "2"
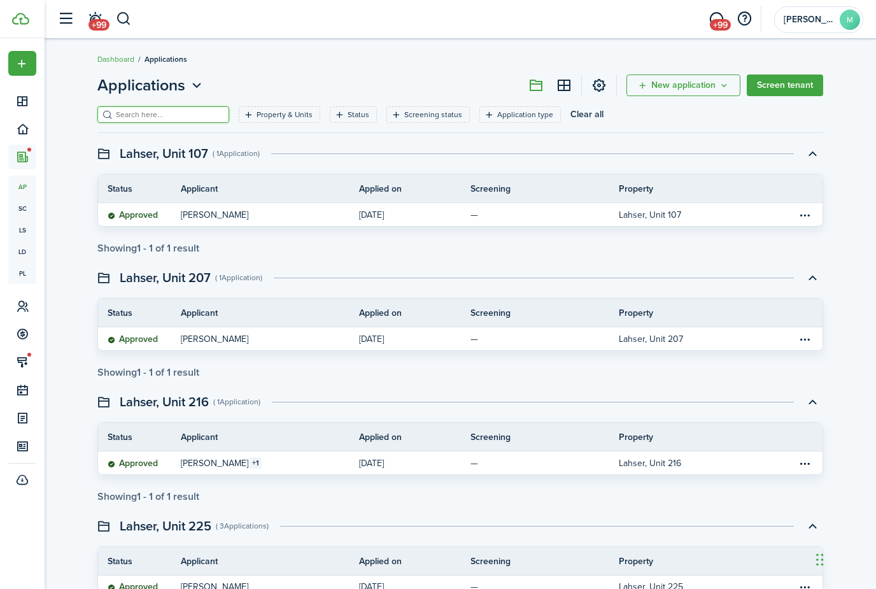
click at [255, 278] on swimlane-subtitle "( 1 Application )" at bounding box center [238, 277] width 47 height 11
click at [349, 327] on thead "Status Applicant Applied on Screening Property" at bounding box center [460, 313] width 725 height 29
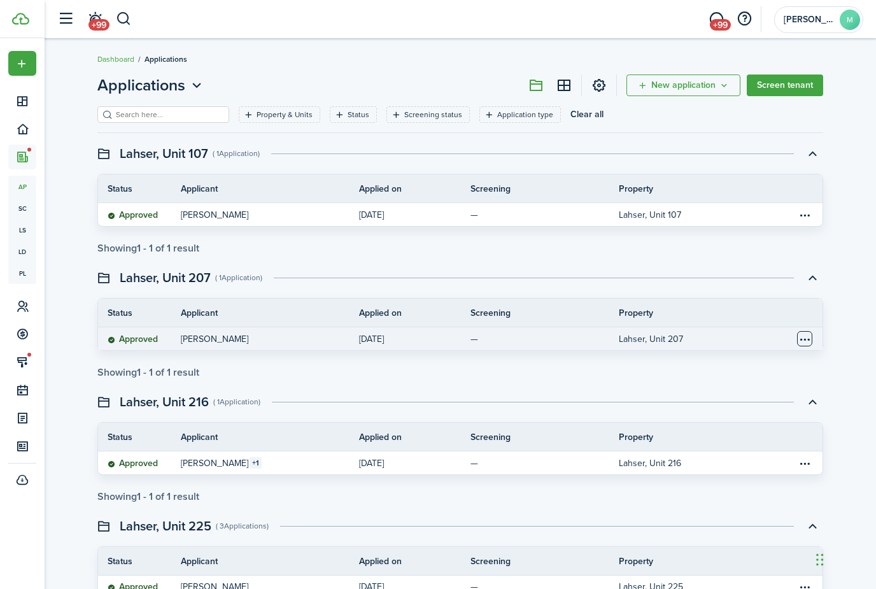
click at [804, 342] on table-menu-btn-icon "Open menu" at bounding box center [804, 338] width 15 height 15
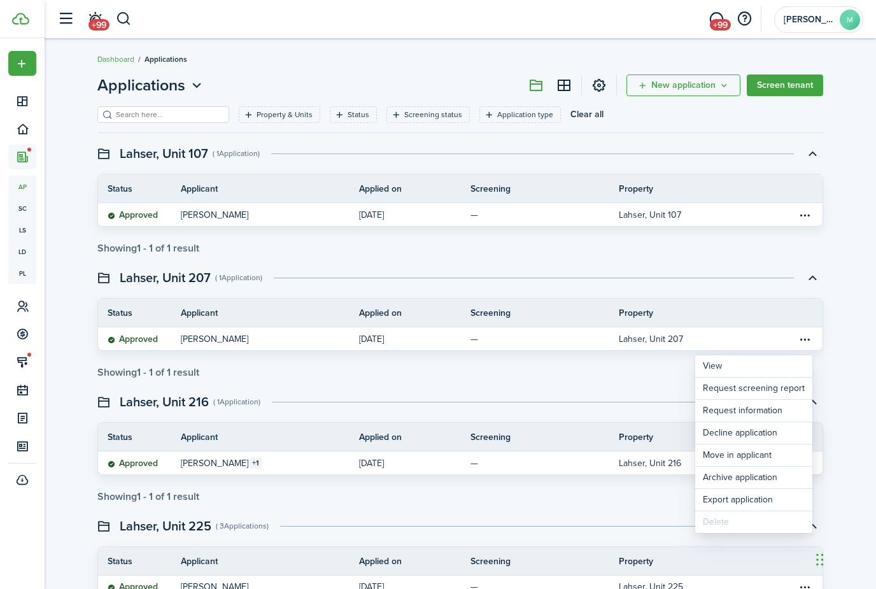
click at [270, 311] on th "Applicant" at bounding box center [270, 312] width 178 height 13
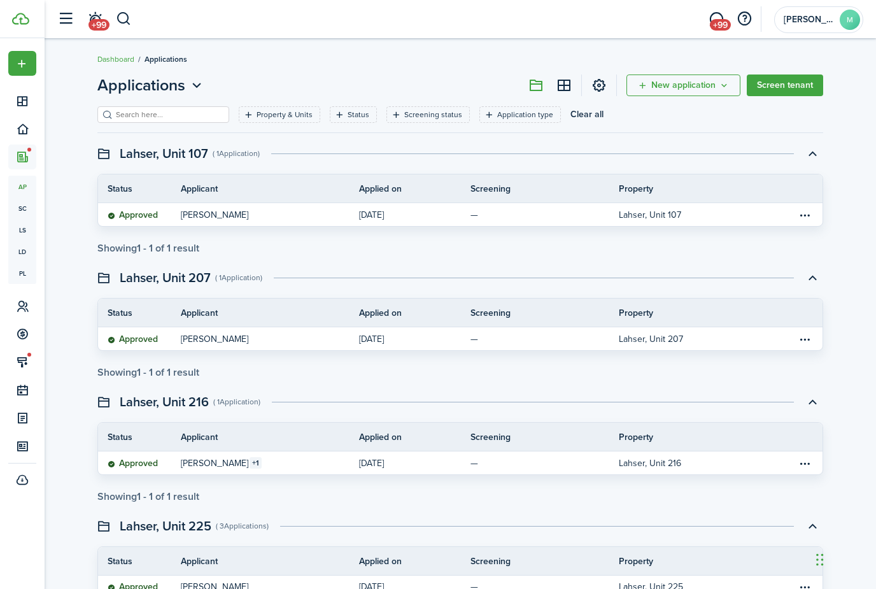
click at [224, 339] on table-info-title "[PERSON_NAME]" at bounding box center [214, 338] width 67 height 13
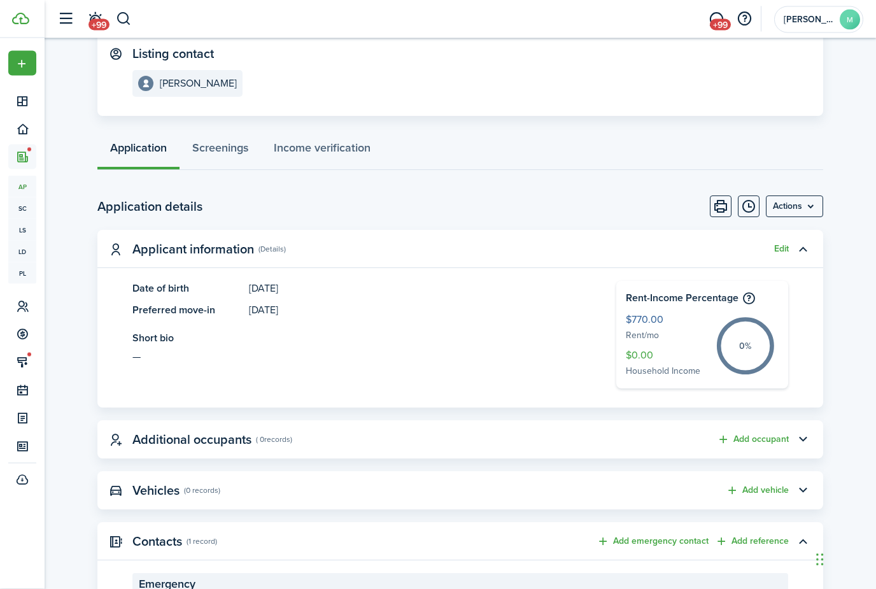
scroll to position [211, 0]
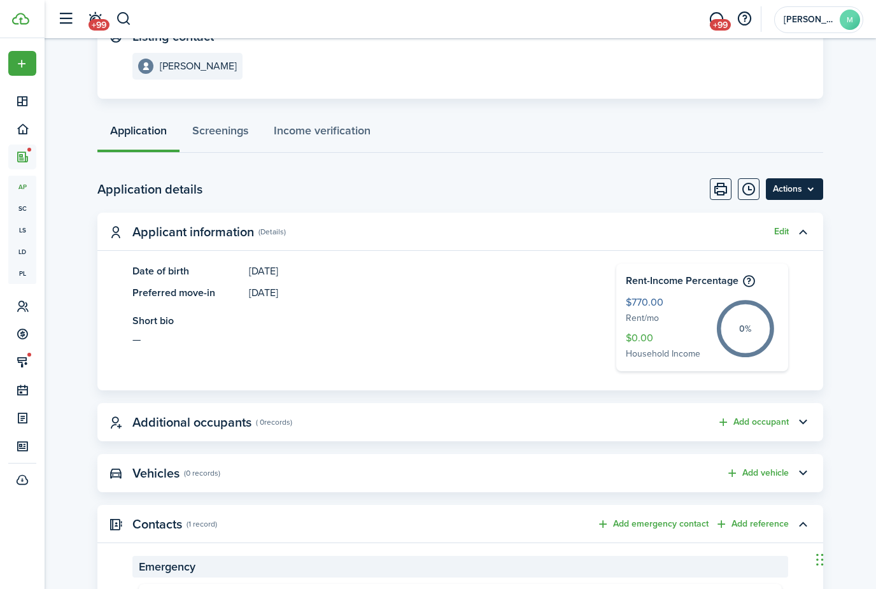
click at [776, 187] on menu-btn "Actions" at bounding box center [794, 189] width 57 height 22
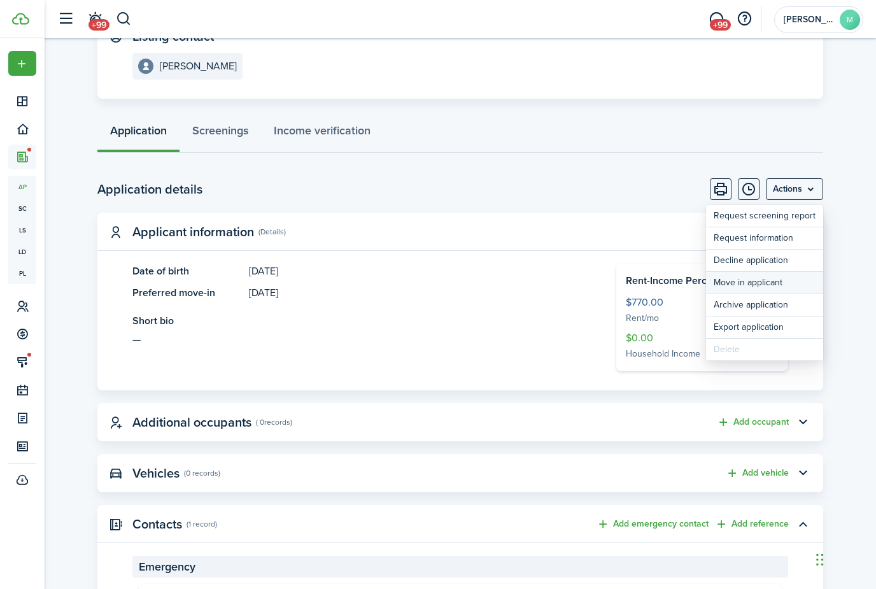
click at [796, 286] on button "Move in applicant" at bounding box center [764, 283] width 117 height 22
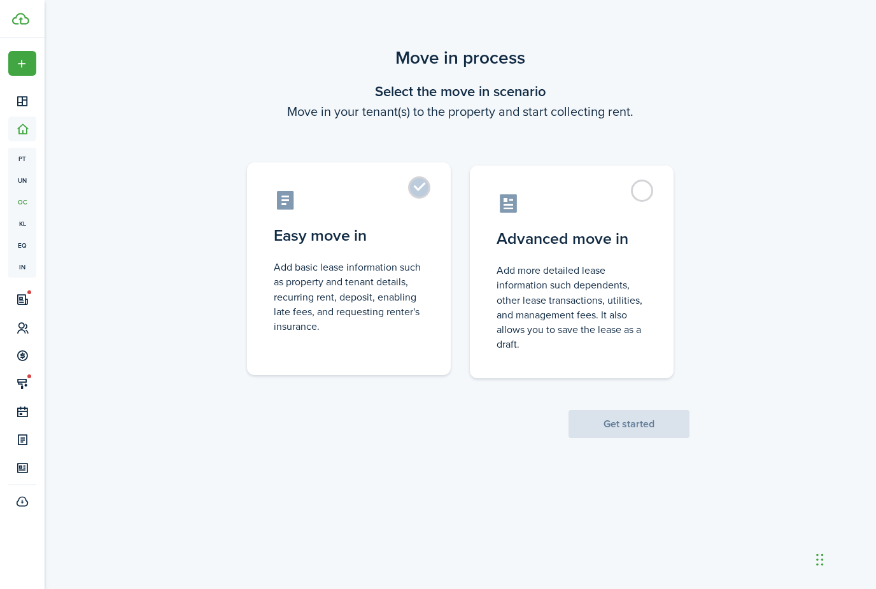
click at [417, 213] on label "Easy move in Add basic lease information such as property and tenant details, r…" at bounding box center [349, 268] width 204 height 213
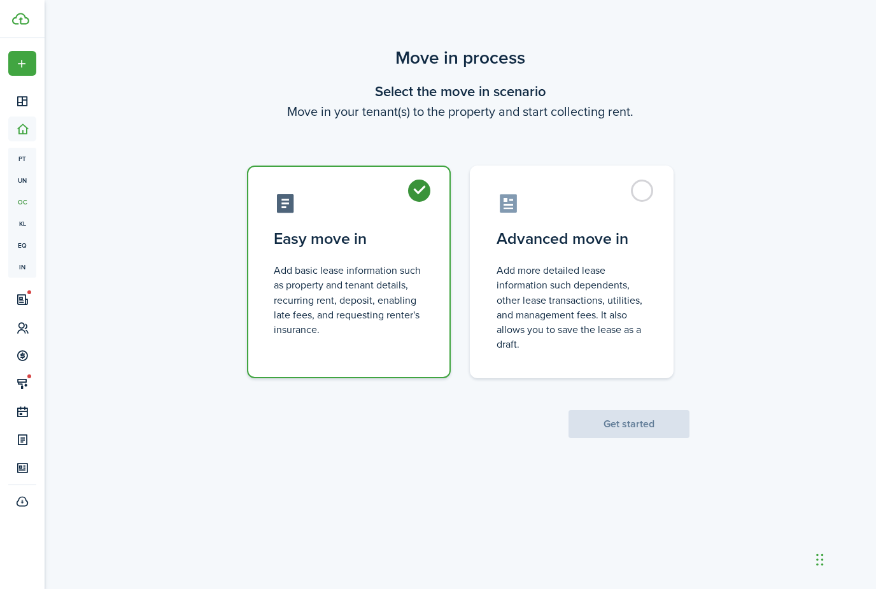
radio input "true"
click at [595, 432] on button "Get started" at bounding box center [629, 424] width 121 height 28
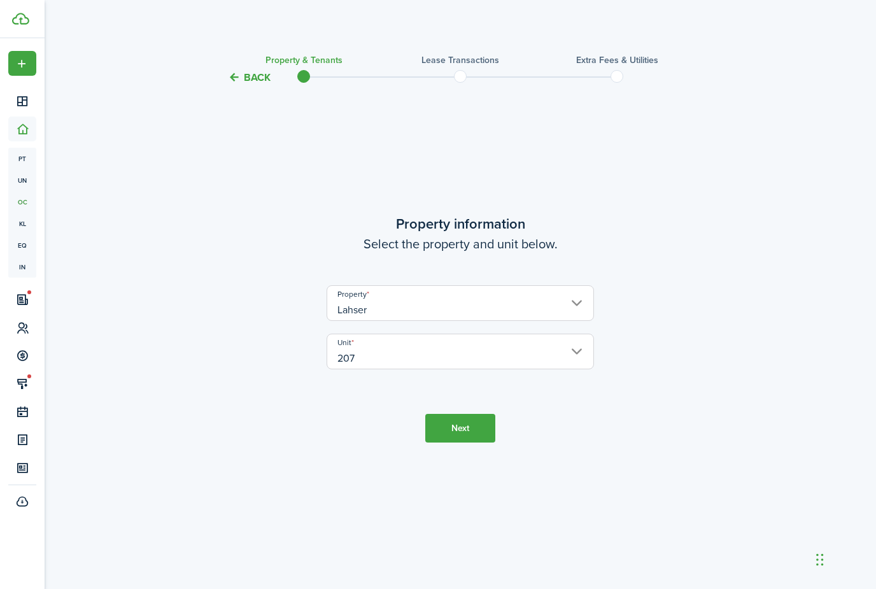
click at [465, 443] on button "Next" at bounding box center [460, 428] width 70 height 29
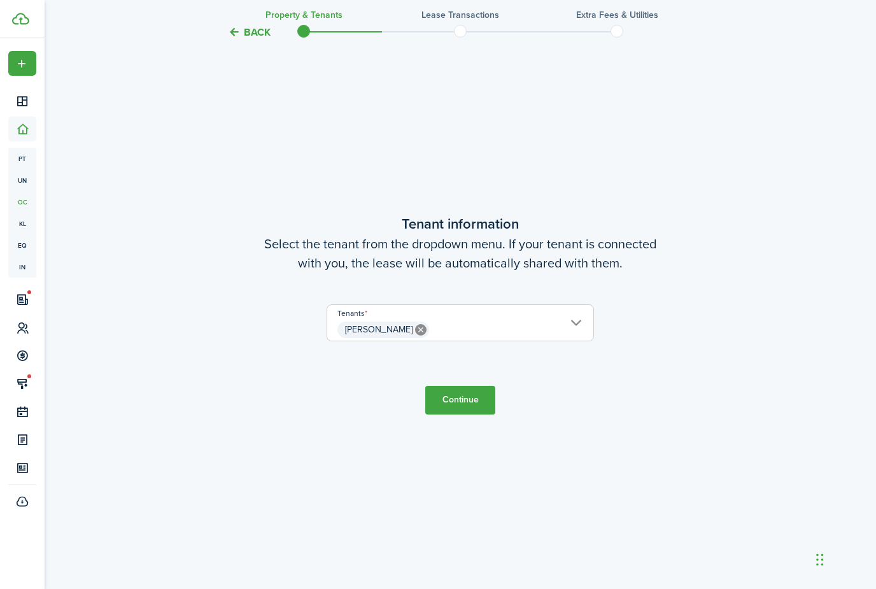
scroll to position [544, 0]
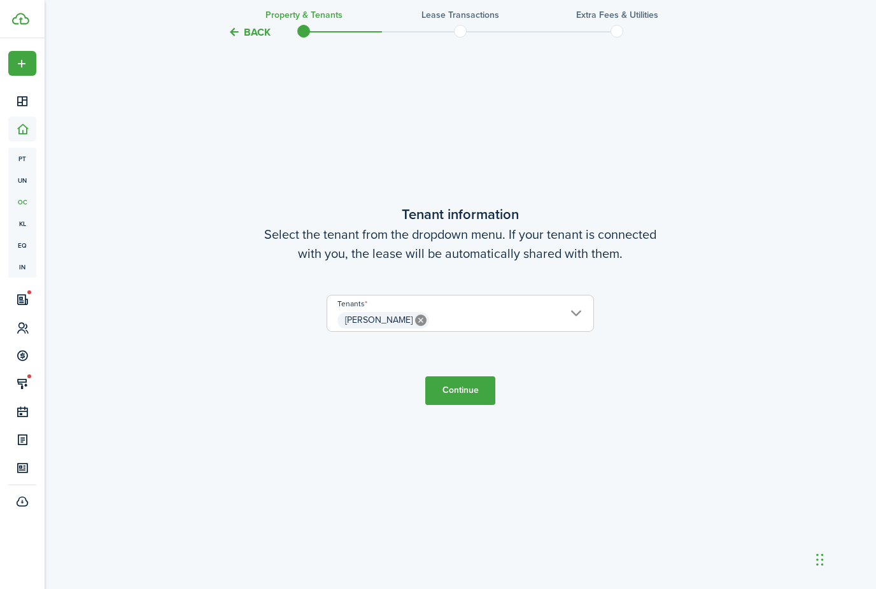
click at [455, 405] on button "Continue" at bounding box center [460, 390] width 70 height 29
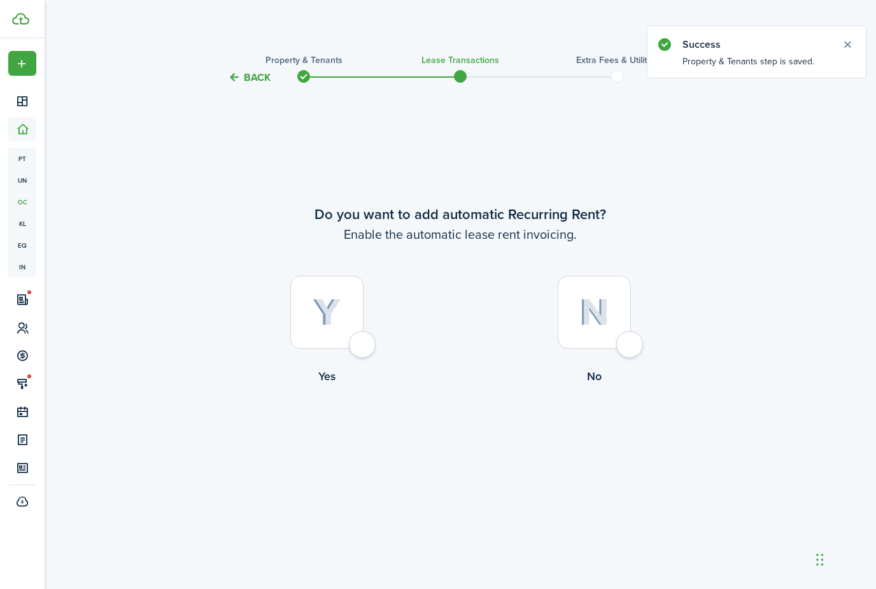
drag, startPoint x: 347, startPoint y: 330, endPoint x: 347, endPoint y: 311, distance: 19.7
click at [347, 330] on div at bounding box center [326, 312] width 73 height 73
radio input "true"
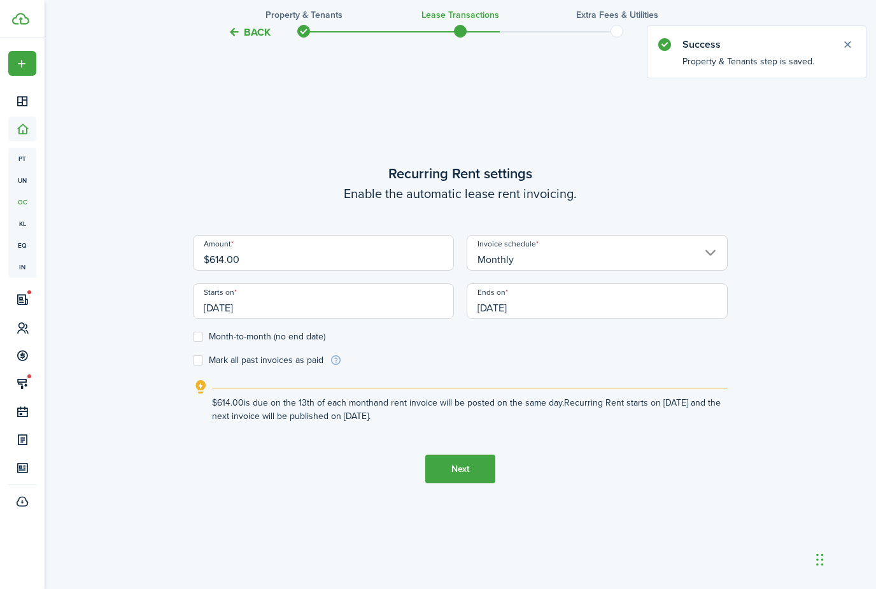
scroll to position [544, 0]
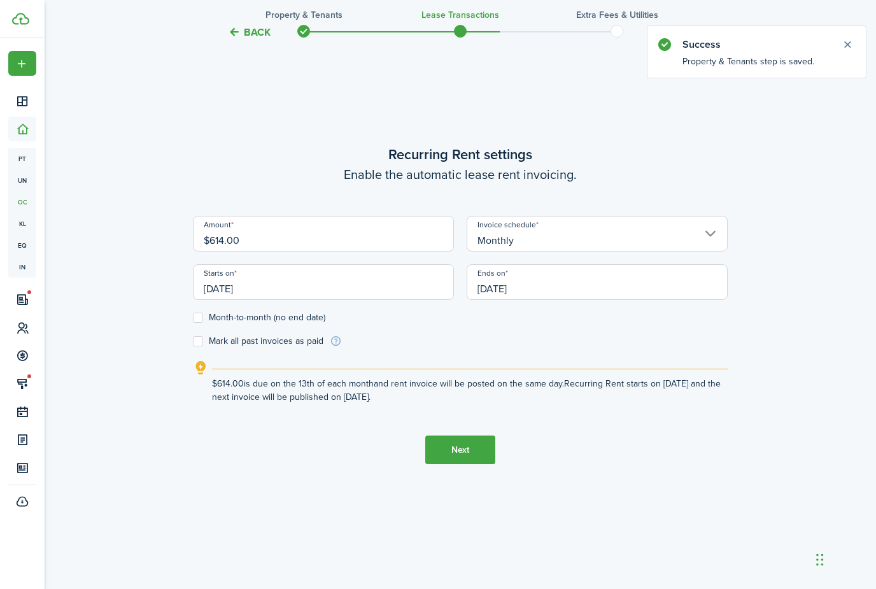
click at [409, 252] on input "$614.00" at bounding box center [323, 234] width 261 height 36
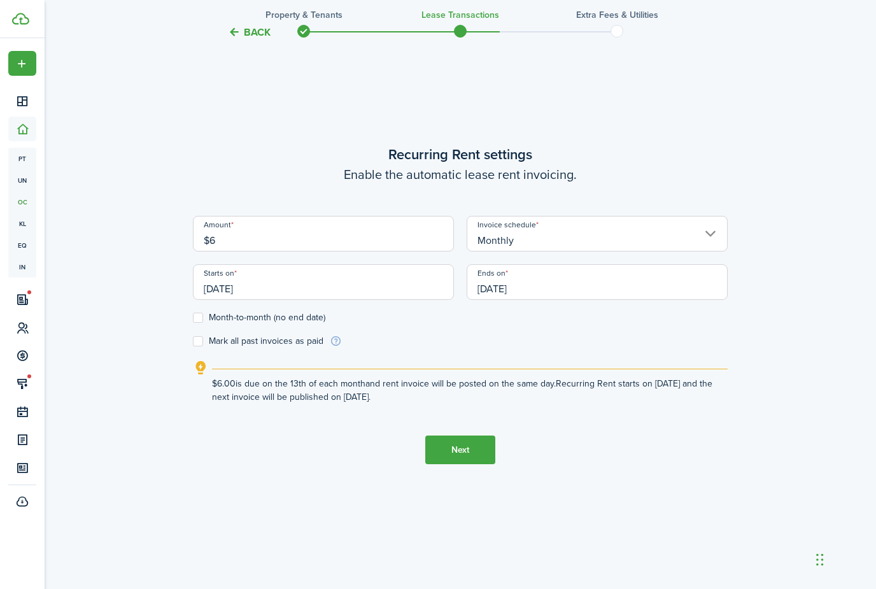
type input "$"
click at [557, 252] on input "Monthly" at bounding box center [597, 234] width 261 height 36
type input "$175.00"
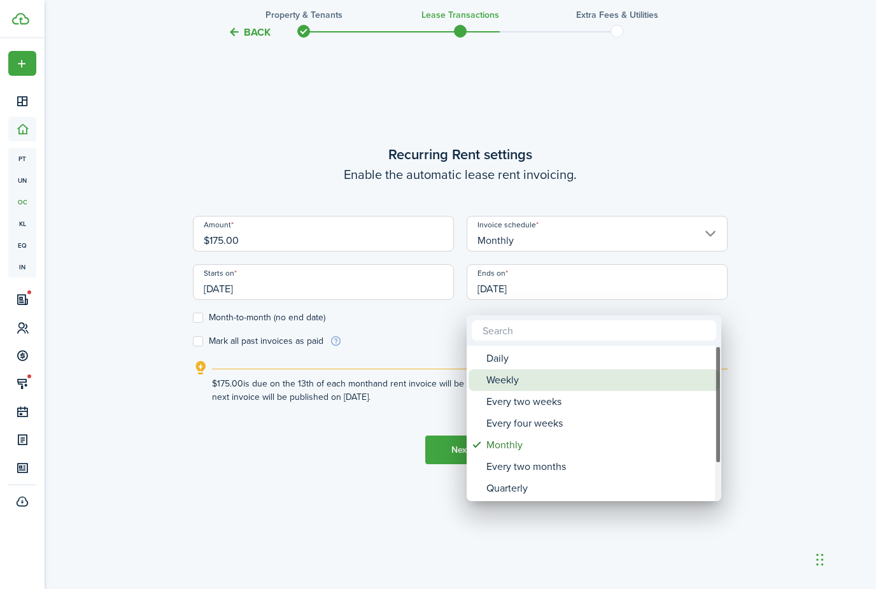
click at [536, 380] on div "Weekly" at bounding box center [598, 380] width 225 height 22
type input "Weekly"
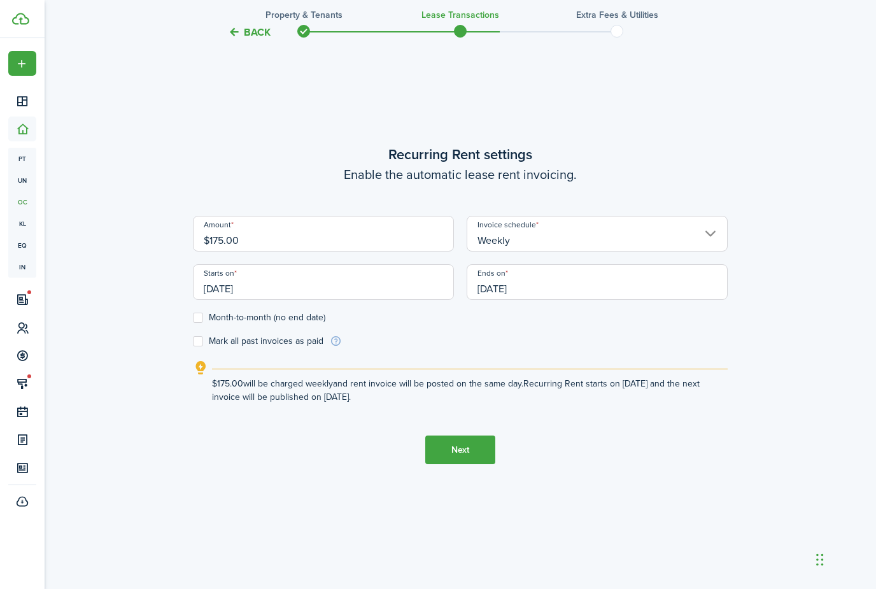
click at [362, 300] on input "[DATE]" at bounding box center [323, 282] width 261 height 36
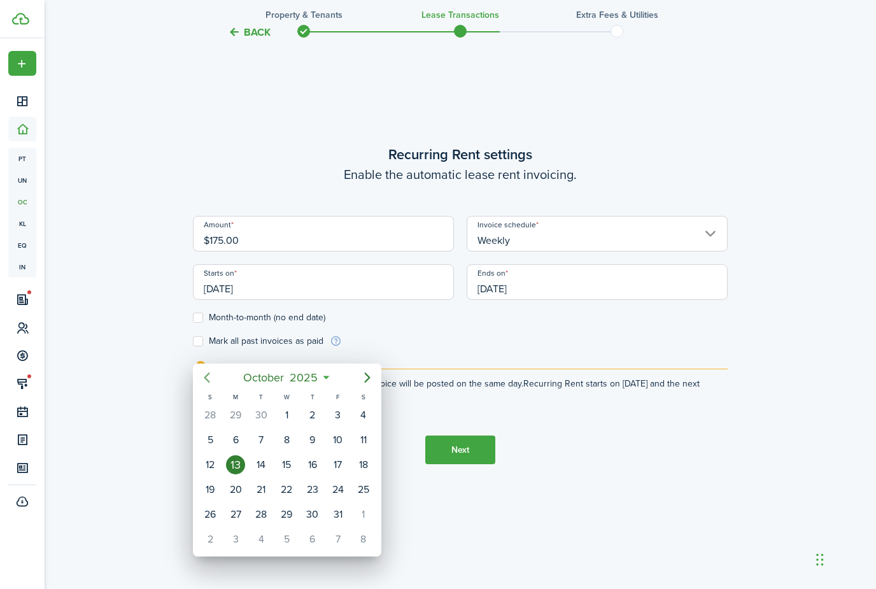
click at [208, 377] on icon "Previous page" at bounding box center [206, 377] width 15 height 15
click at [369, 380] on icon "Next page" at bounding box center [367, 377] width 15 height 15
click at [361, 472] on div "18" at bounding box center [363, 464] width 19 height 19
type input "[DATE]"
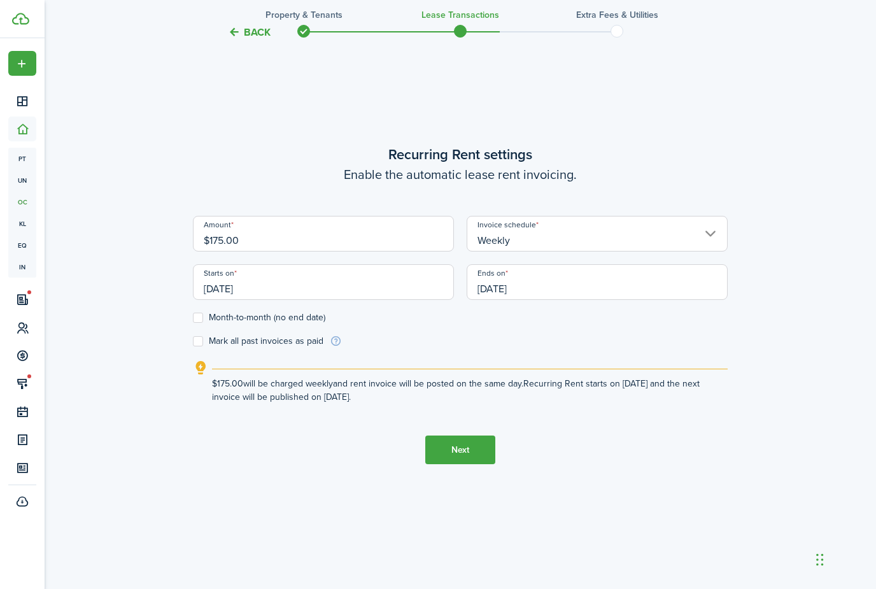
drag, startPoint x: 469, startPoint y: 508, endPoint x: 469, endPoint y: 484, distance: 24.2
click at [469, 464] on button "Next" at bounding box center [460, 450] width 70 height 29
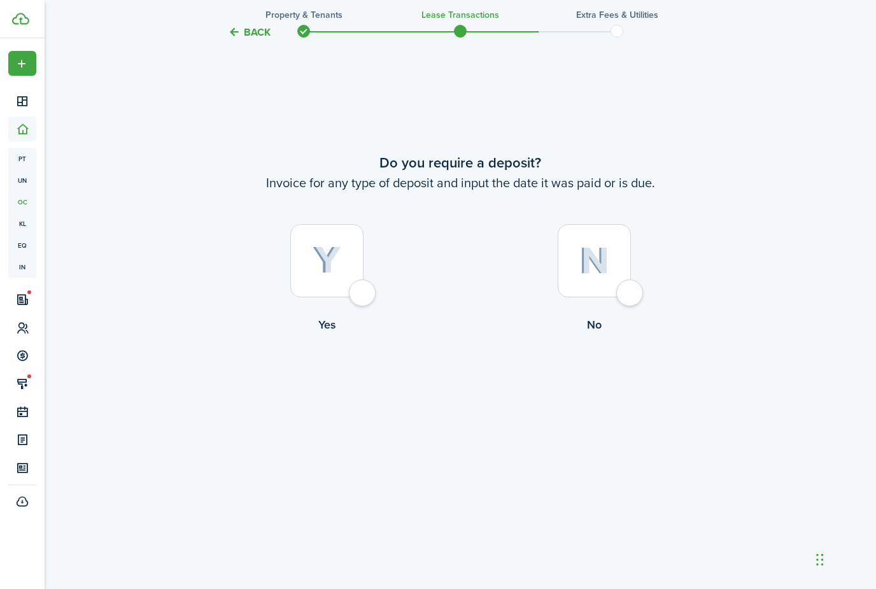
scroll to position [1174, 0]
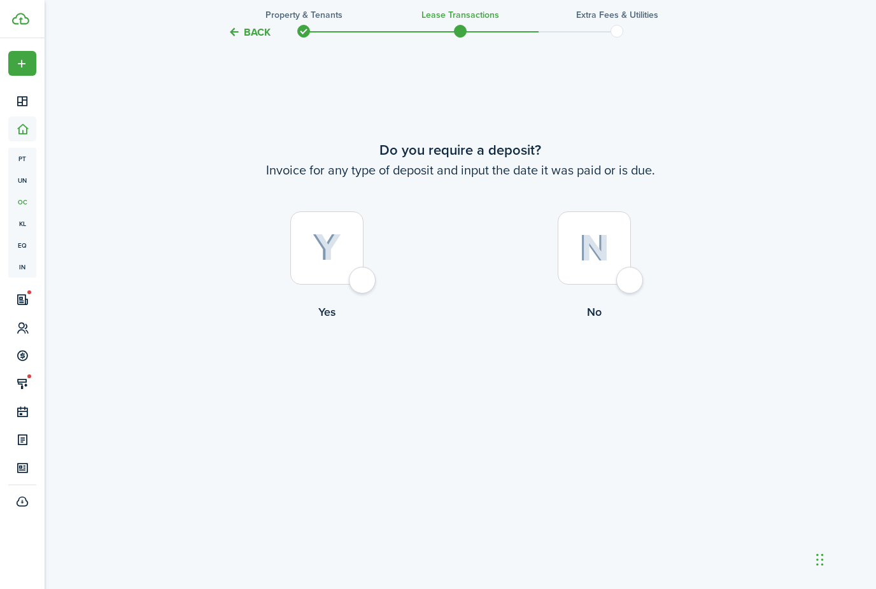
click at [325, 285] on div at bounding box center [326, 247] width 73 height 73
radio input "true"
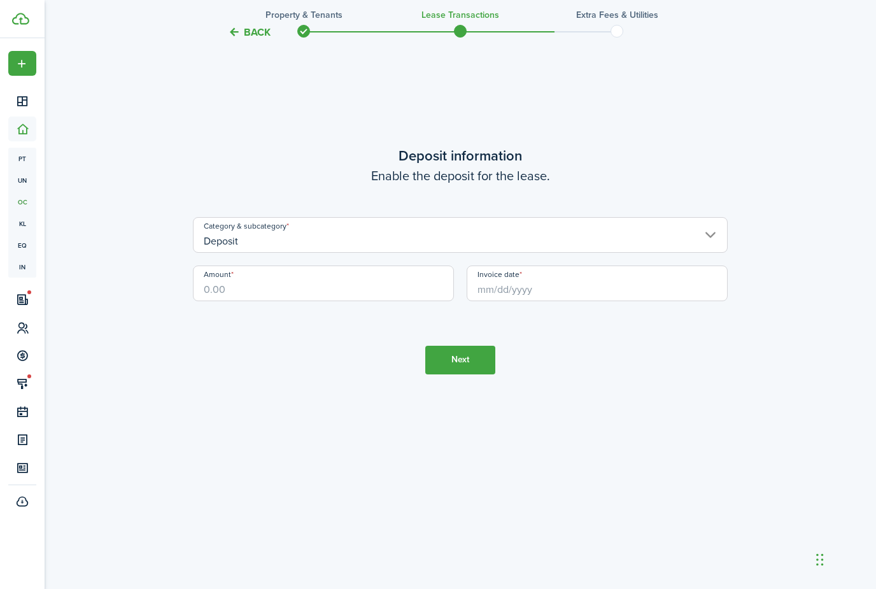
scroll to position [1804, 0]
click at [331, 253] on input "Deposit" at bounding box center [460, 235] width 535 height 36
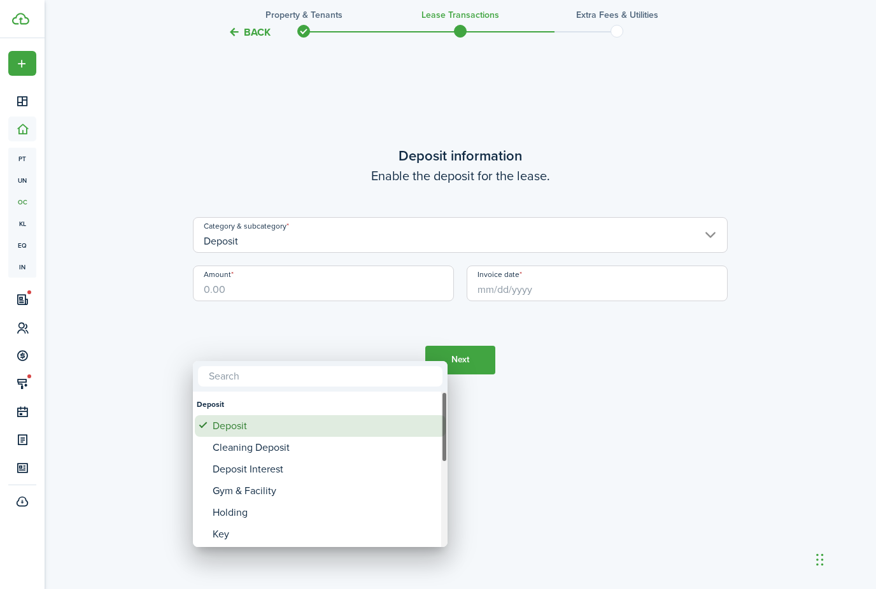
click at [319, 418] on div "Deposit" at bounding box center [325, 426] width 225 height 22
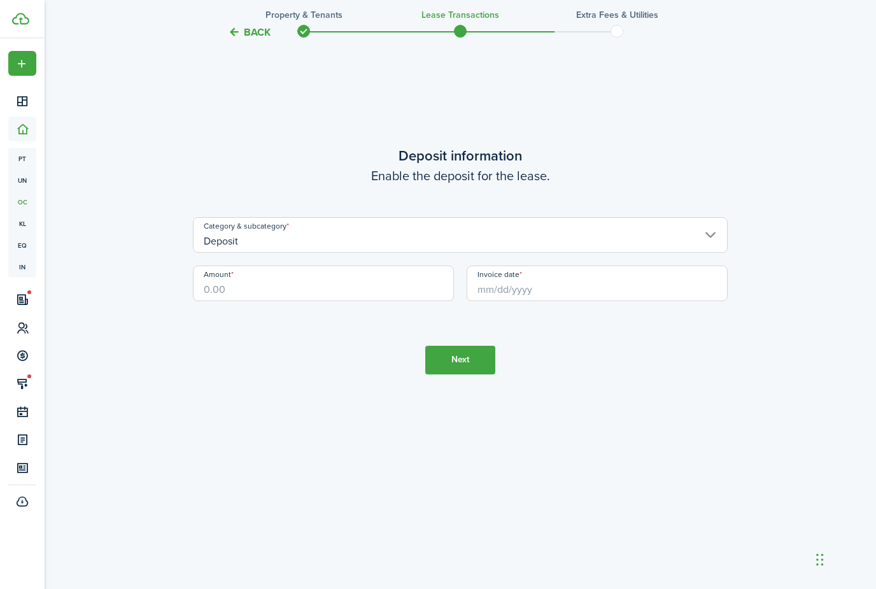
click at [321, 301] on input "Amount" at bounding box center [323, 284] width 261 height 36
click at [476, 301] on input "Invoice date" at bounding box center [597, 284] width 261 height 36
type input "$350.00"
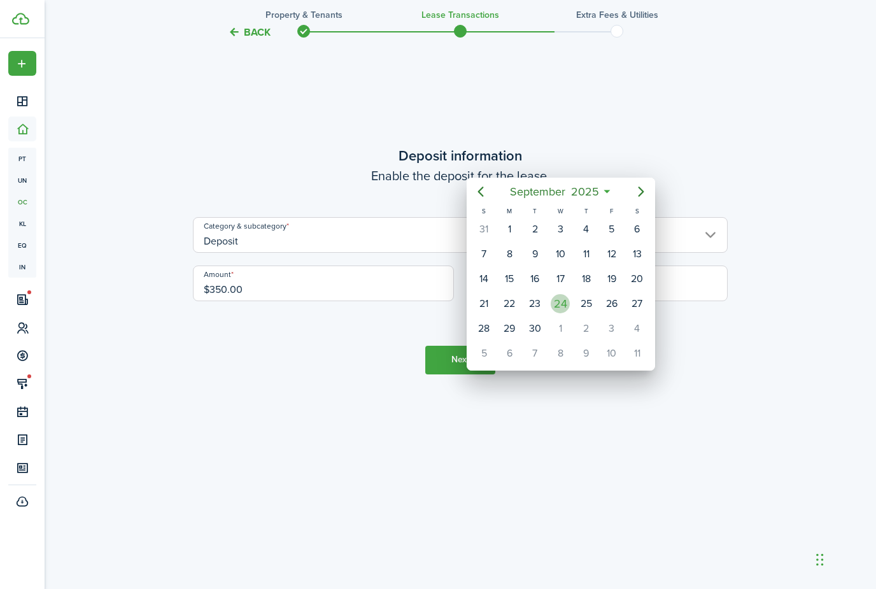
click at [558, 304] on div "24" at bounding box center [560, 303] width 19 height 19
type input "[DATE]"
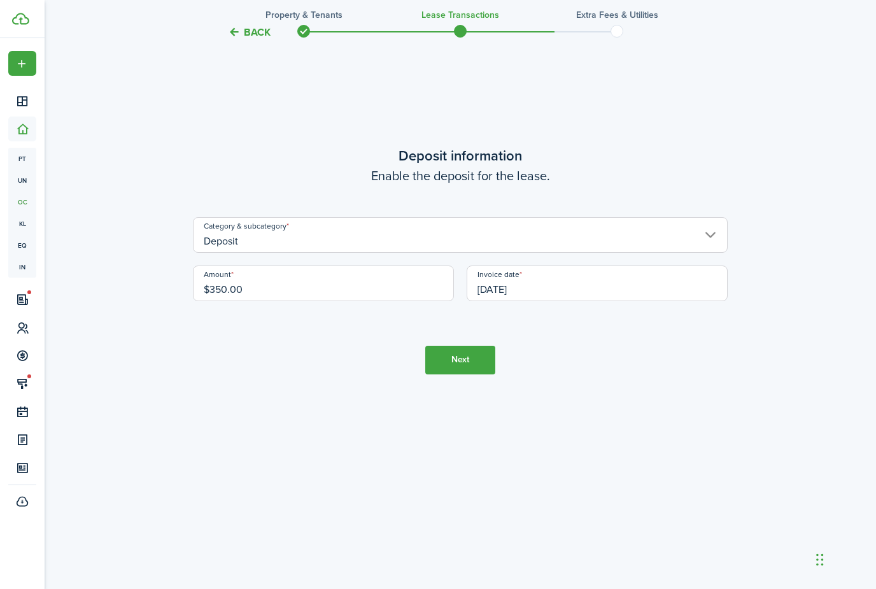
click at [453, 374] on button "Next" at bounding box center [460, 360] width 70 height 29
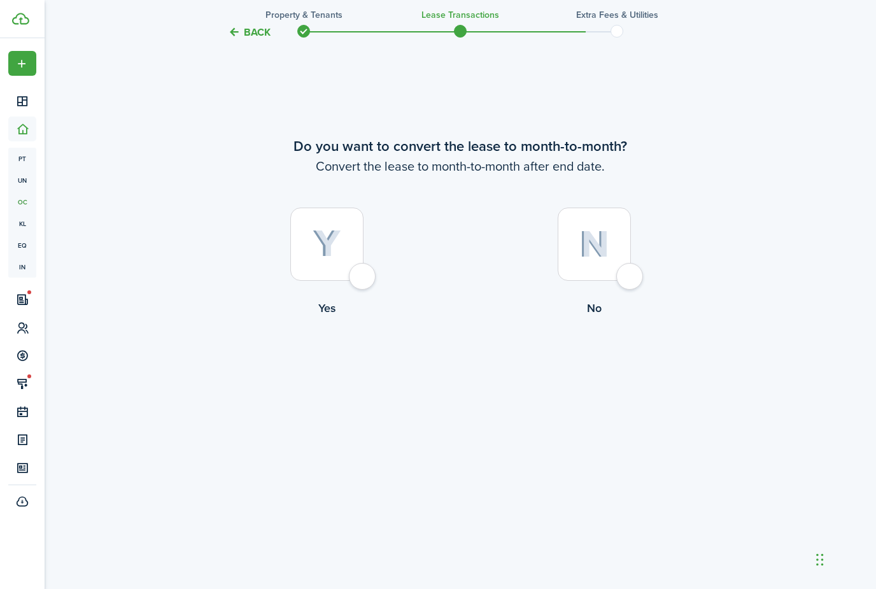
scroll to position [2434, 0]
click at [338, 258] on img at bounding box center [327, 244] width 29 height 28
radio input "true"
click at [468, 383] on button "Continue" at bounding box center [460, 369] width 70 height 29
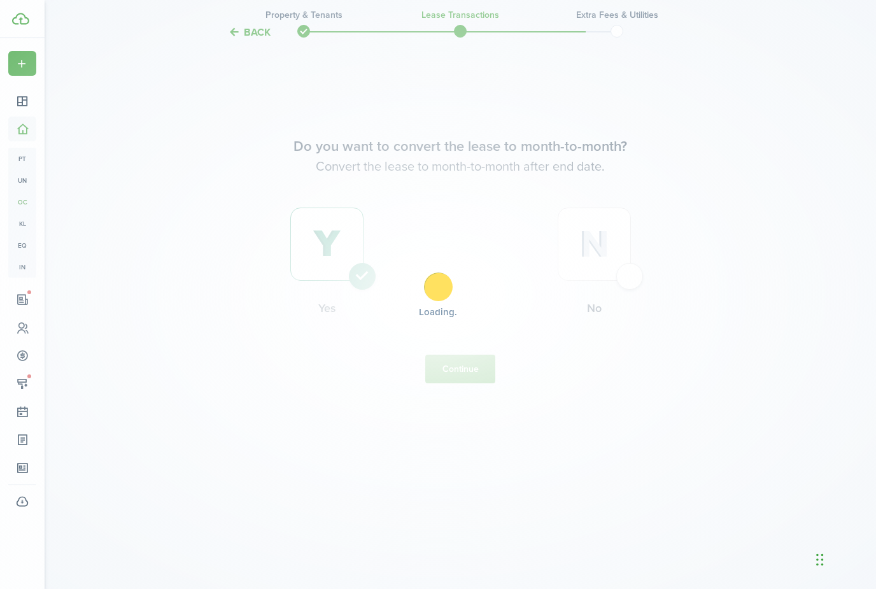
scroll to position [0, 0]
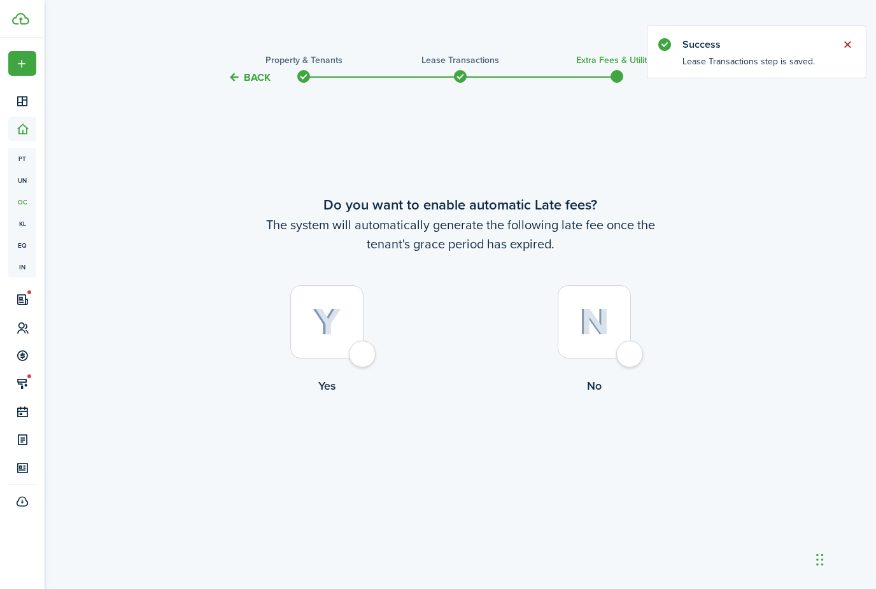
click at [851, 41] on button "Close notify" at bounding box center [848, 45] width 18 height 18
drag, startPoint x: 321, startPoint y: 357, endPoint x: 321, endPoint y: 281, distance: 76.4
click at [321, 357] on div at bounding box center [326, 321] width 73 height 73
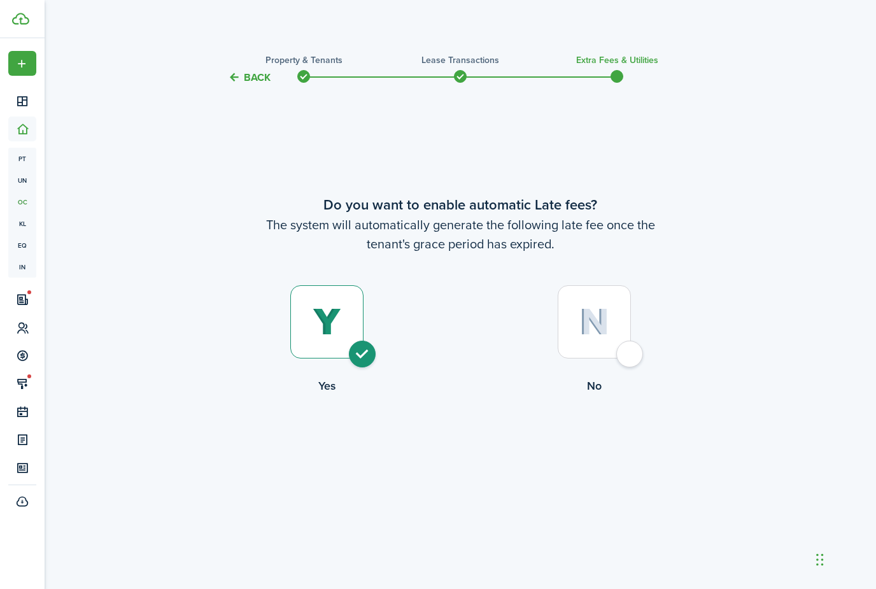
radio input "true"
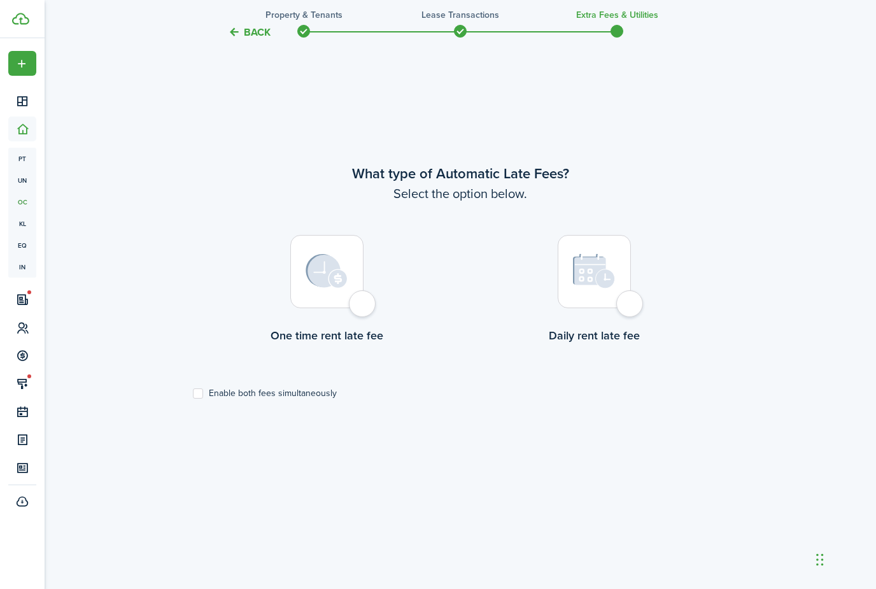
scroll to position [544, 0]
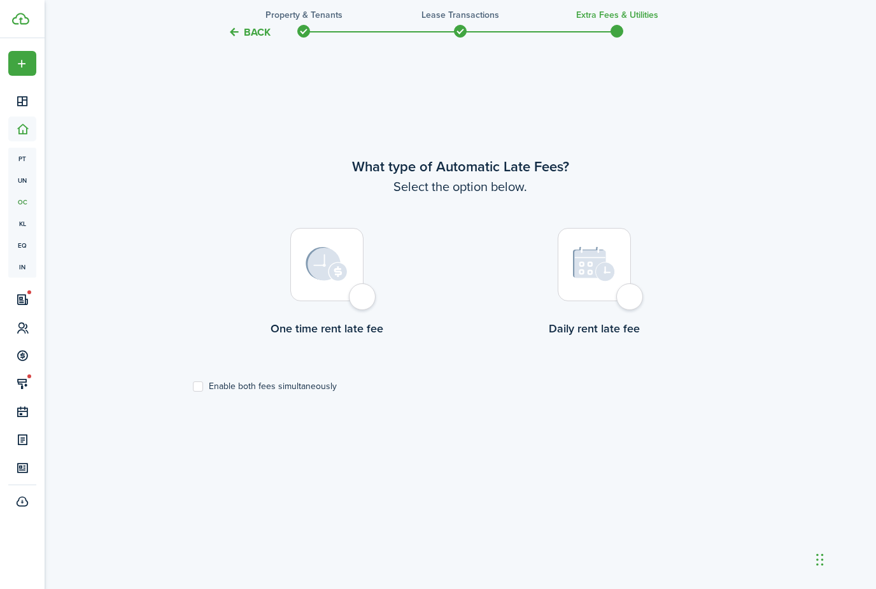
click at [343, 281] on img at bounding box center [327, 264] width 42 height 34
radio input "true"
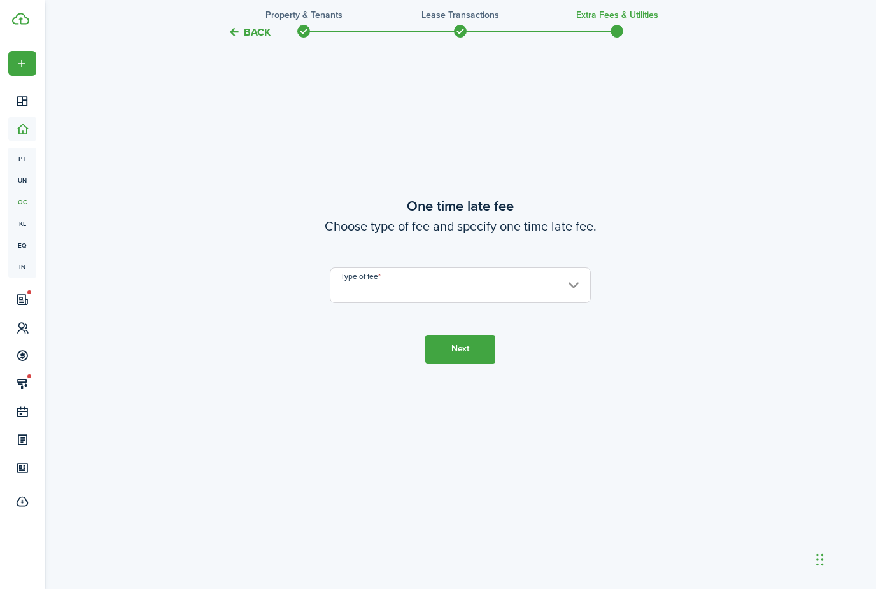
scroll to position [1174, 0]
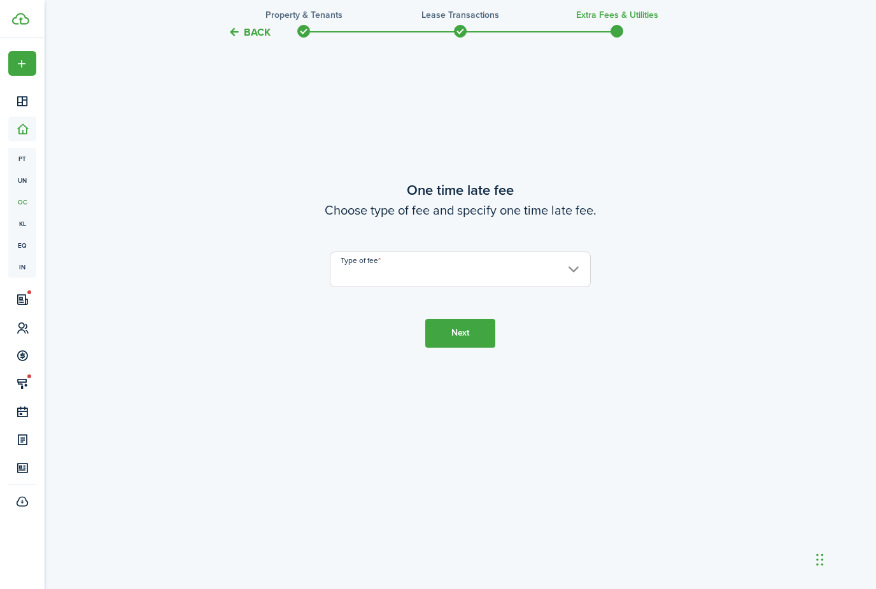
click at [359, 287] on input "Type of fee" at bounding box center [460, 270] width 261 height 36
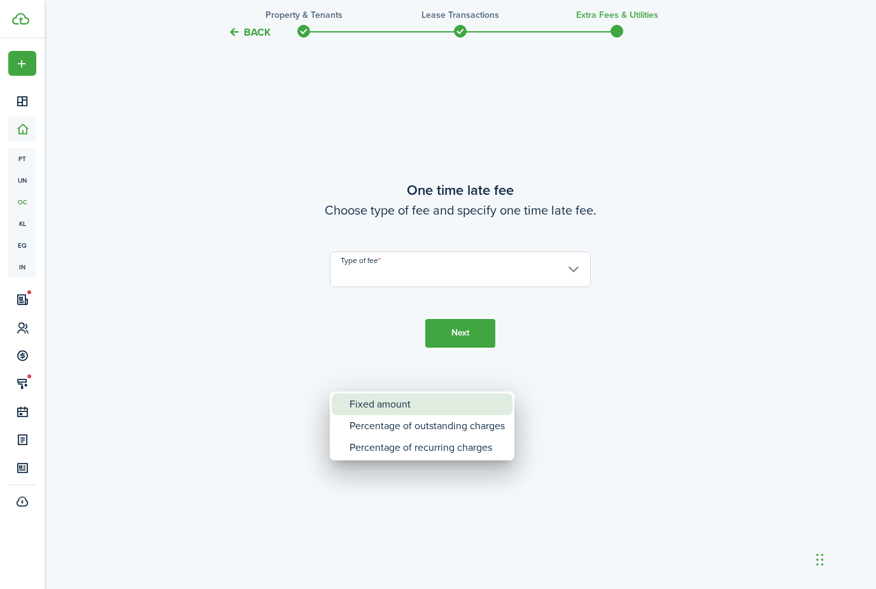
click at [369, 411] on div "Fixed amount" at bounding box center [427, 405] width 155 height 22
type input "Fixed amount"
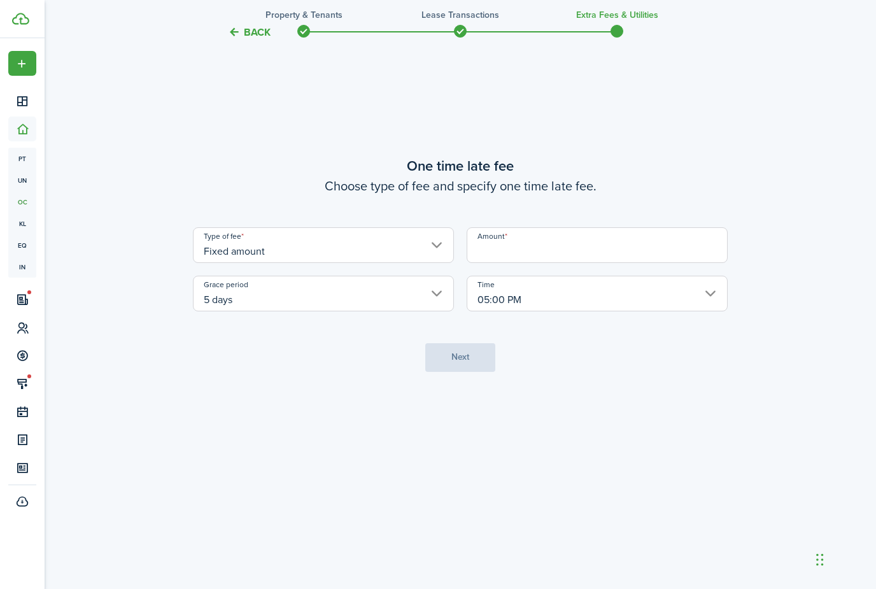
click at [547, 263] on input "Amount" at bounding box center [597, 245] width 261 height 36
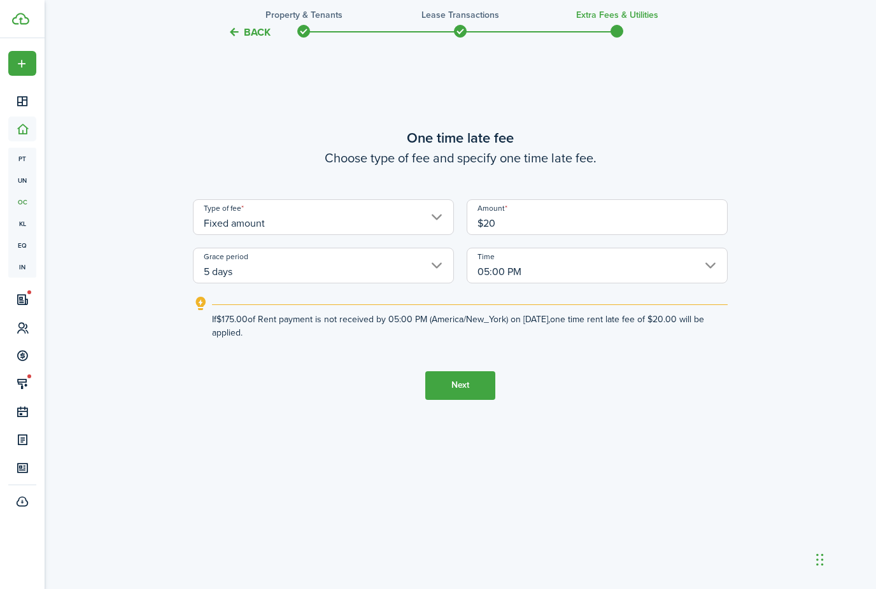
click at [422, 235] on input "Fixed amount" at bounding box center [323, 217] width 261 height 36
type input "$20.00"
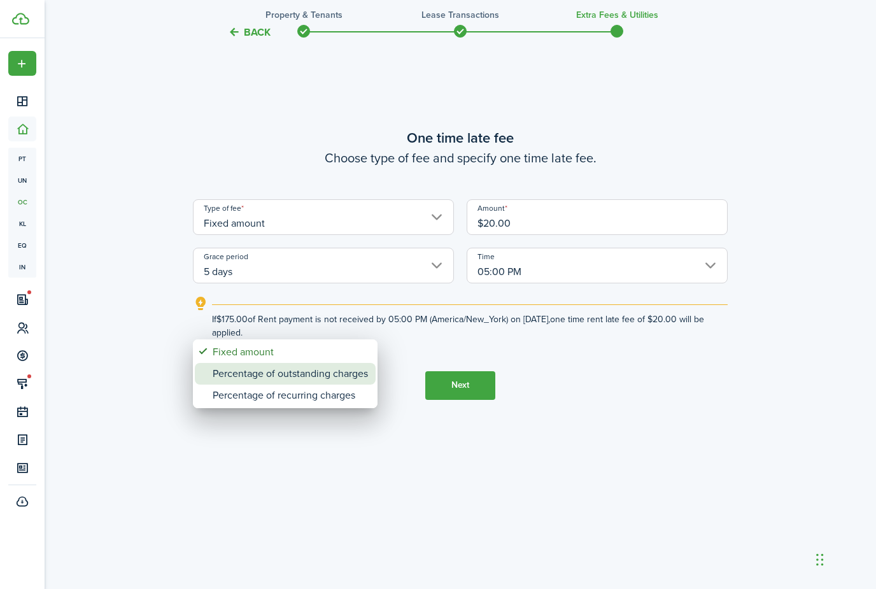
click at [358, 378] on div "Percentage of outstanding charges" at bounding box center [290, 374] width 155 height 22
type input "Percentage of outstanding charges"
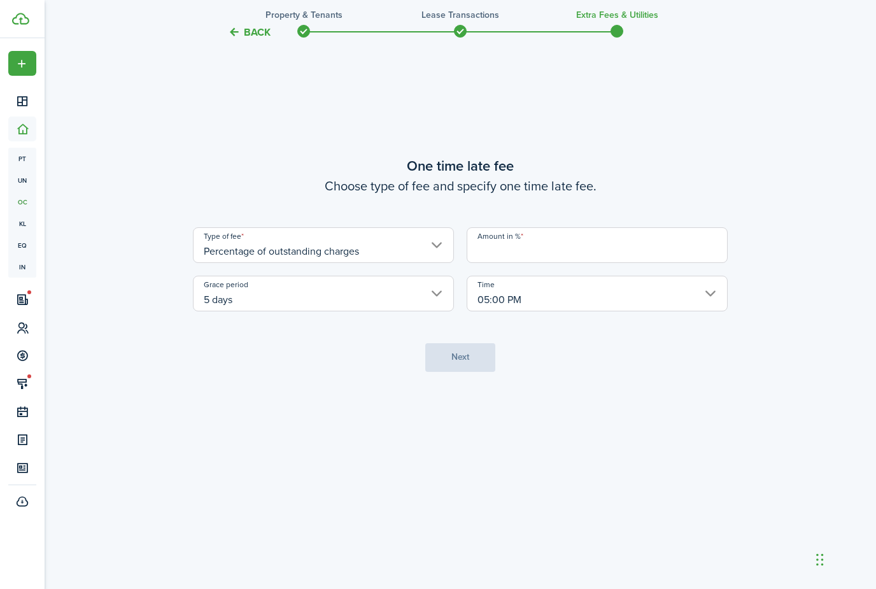
click at [505, 263] on input "Amount in %" at bounding box center [597, 245] width 261 height 36
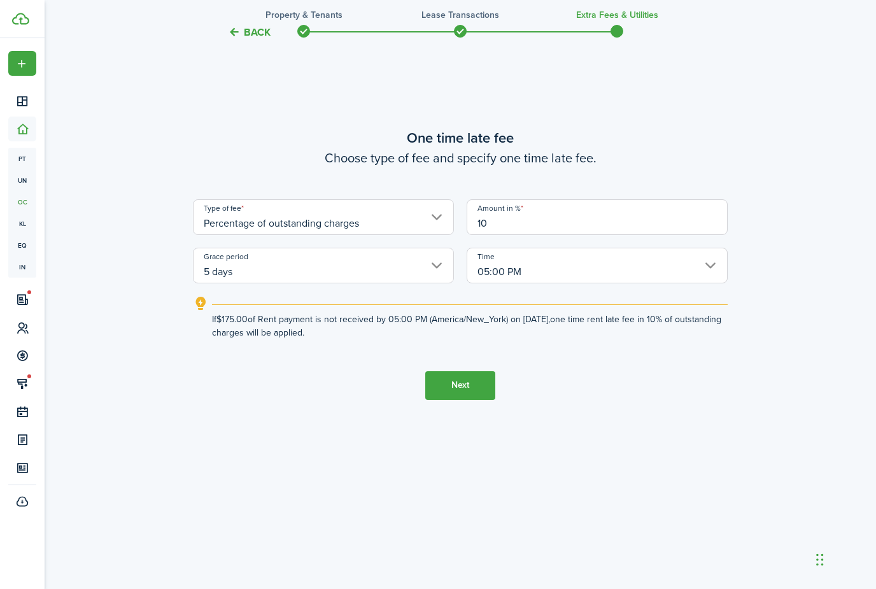
type input "1"
type input "20"
click at [555, 280] on lease-wizard-late-fee-onetime "One time late fee Choose type of fee and specify one time late fee. Type of fee…" at bounding box center [460, 233] width 535 height 212
drag, startPoint x: 466, startPoint y: 485, endPoint x: 466, endPoint y: 413, distance: 71.3
click at [466, 400] on button "Next" at bounding box center [460, 385] width 70 height 29
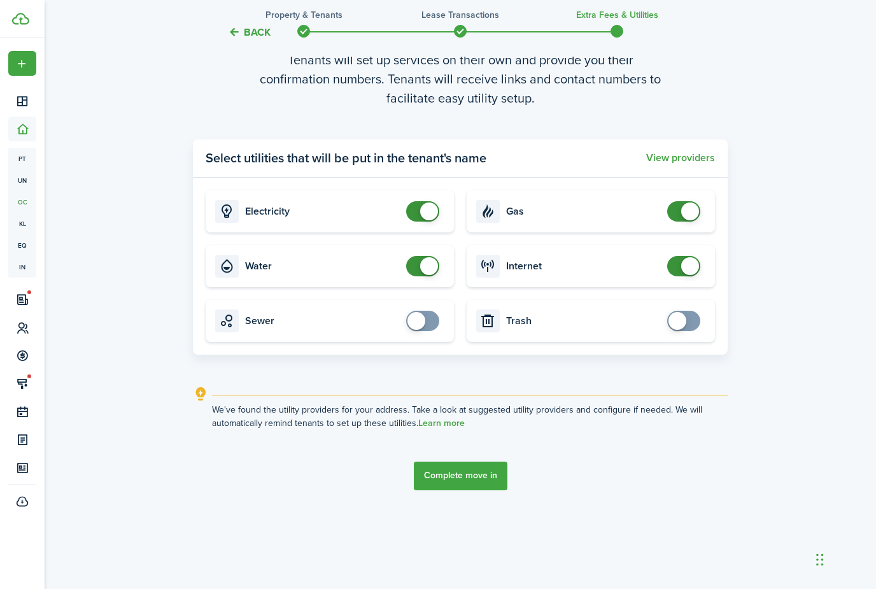
scroll to position [1886, 0]
click at [458, 490] on button "Complete move in" at bounding box center [461, 476] width 94 height 29
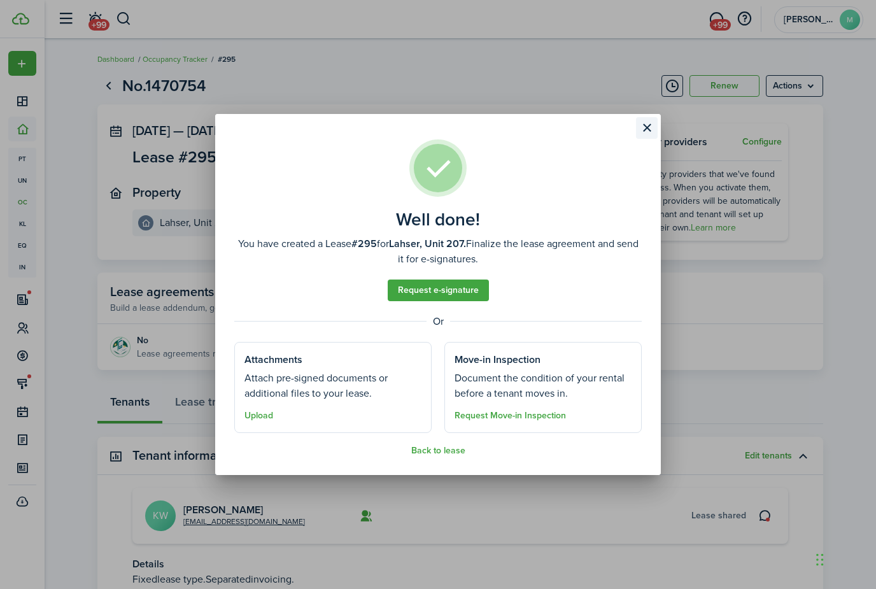
click at [646, 135] on button "Close modal" at bounding box center [647, 128] width 22 height 22
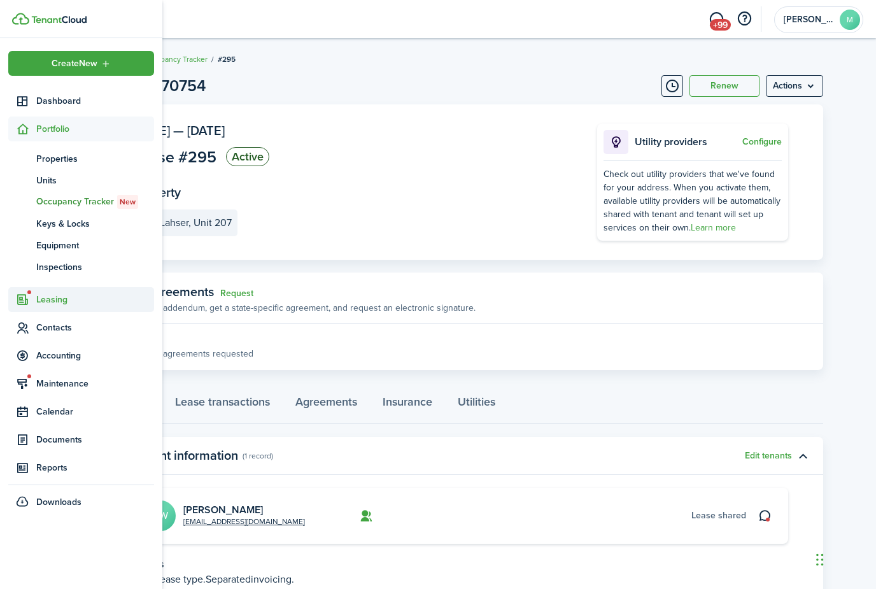
click at [62, 297] on span "Leasing" at bounding box center [95, 299] width 118 height 13
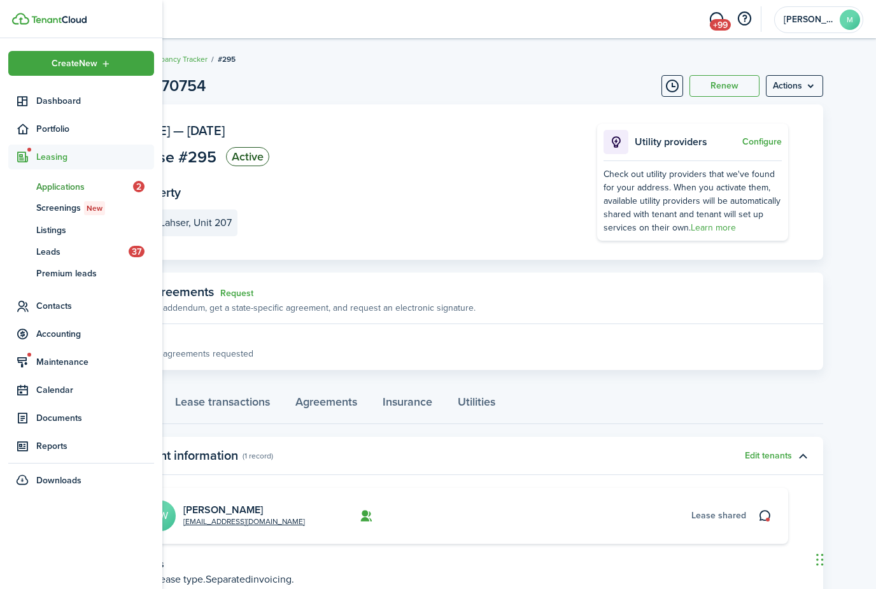
click at [60, 183] on span "Applications" at bounding box center [84, 186] width 97 height 13
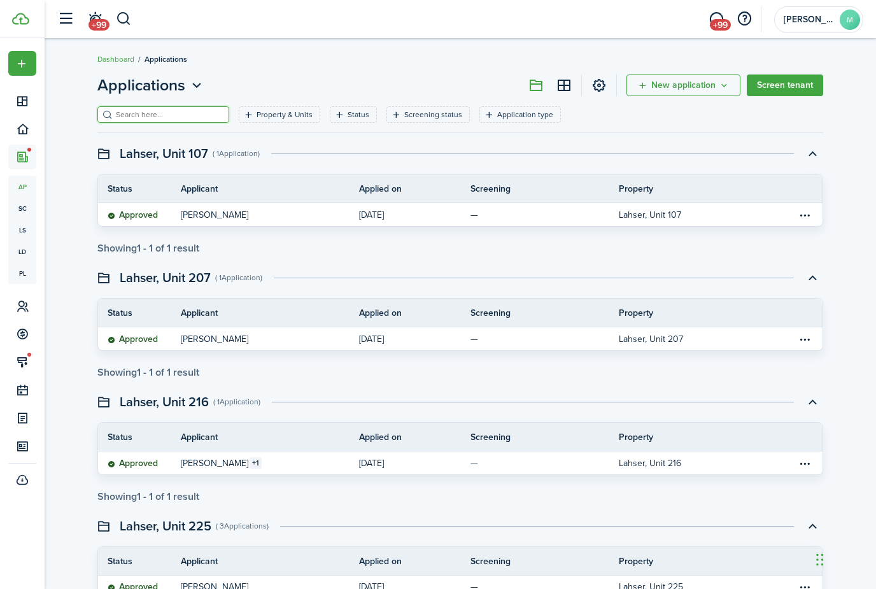
click at [168, 120] on input "search" at bounding box center [169, 115] width 112 height 12
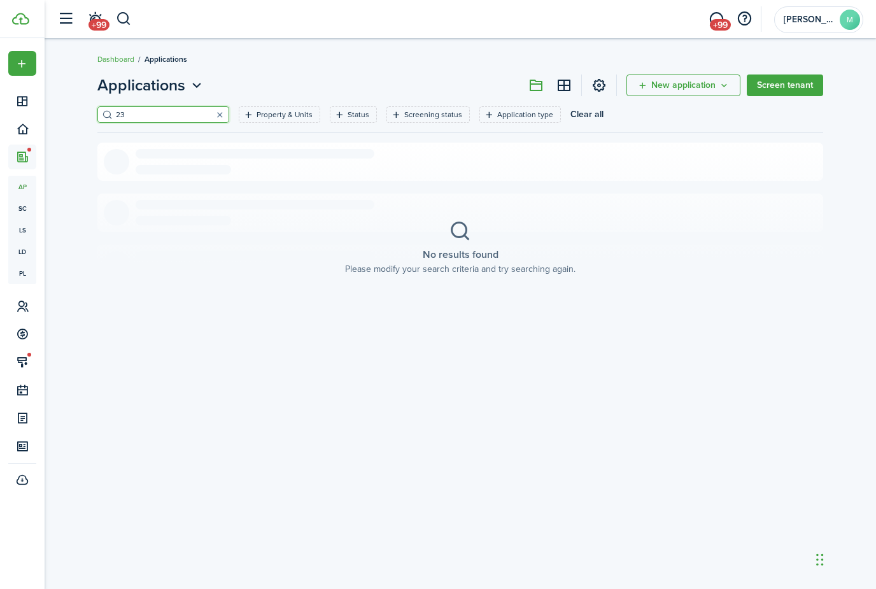
type input "2"
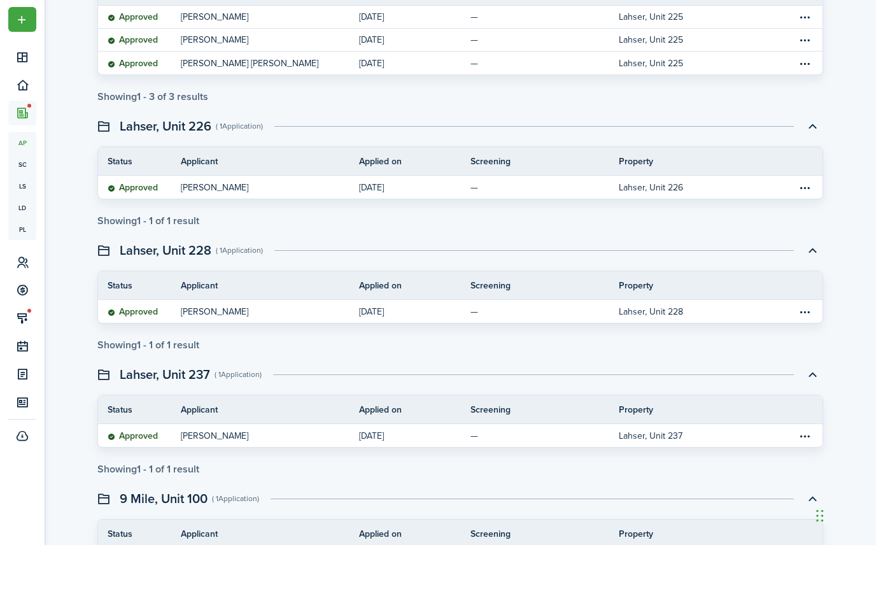
scroll to position [609, 0]
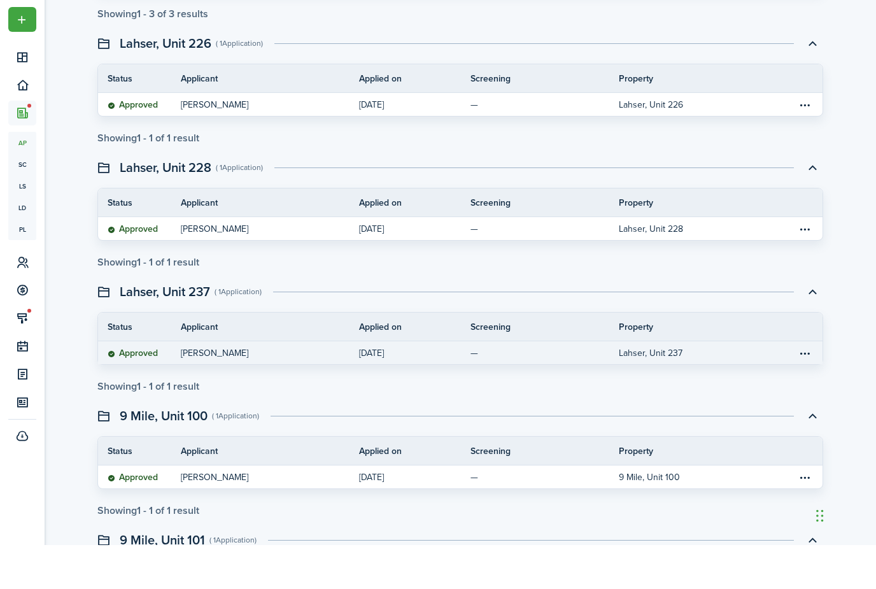
click at [247, 385] on link "[PERSON_NAME]" at bounding box center [270, 396] width 178 height 23
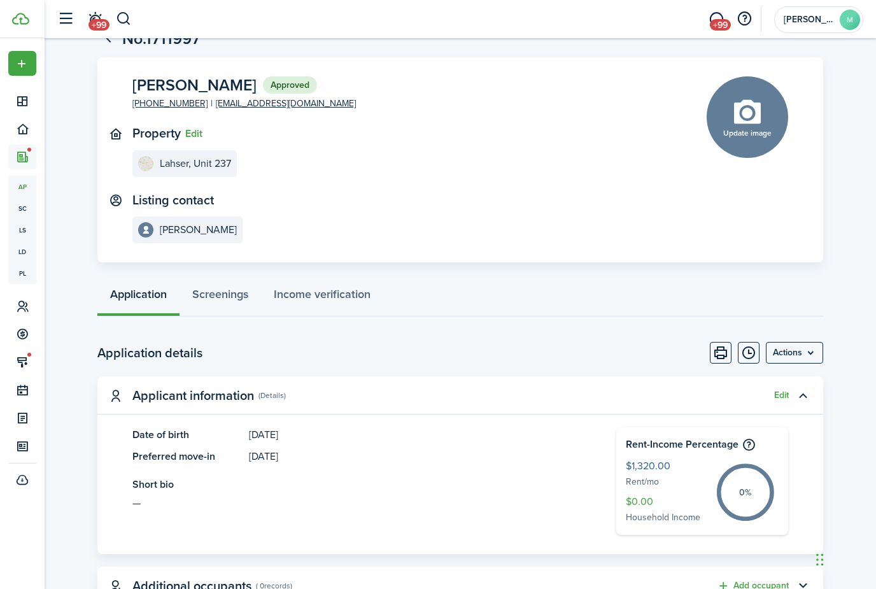
scroll to position [46, 0]
click at [798, 357] on menu-btn "Actions" at bounding box center [794, 354] width 57 height 22
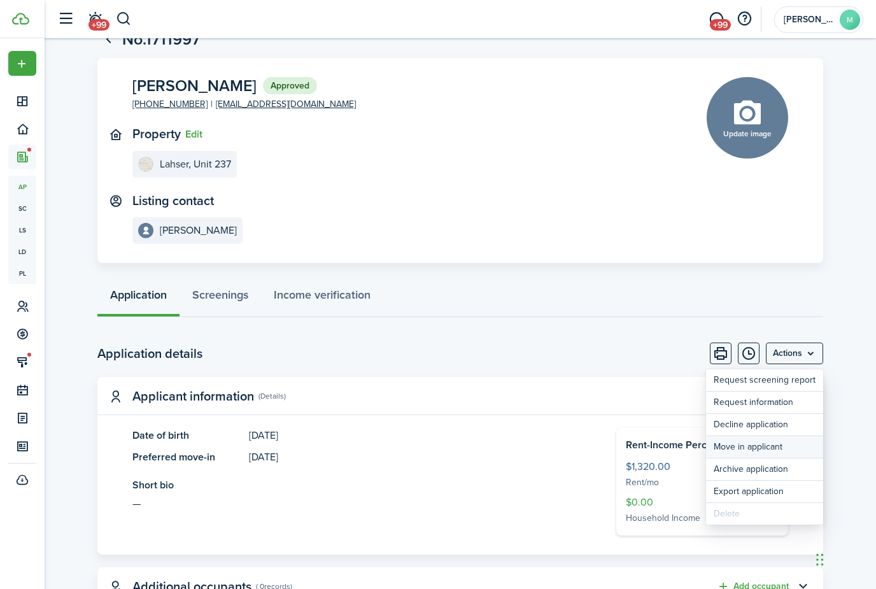
click at [759, 444] on button "Move in applicant" at bounding box center [764, 447] width 117 height 22
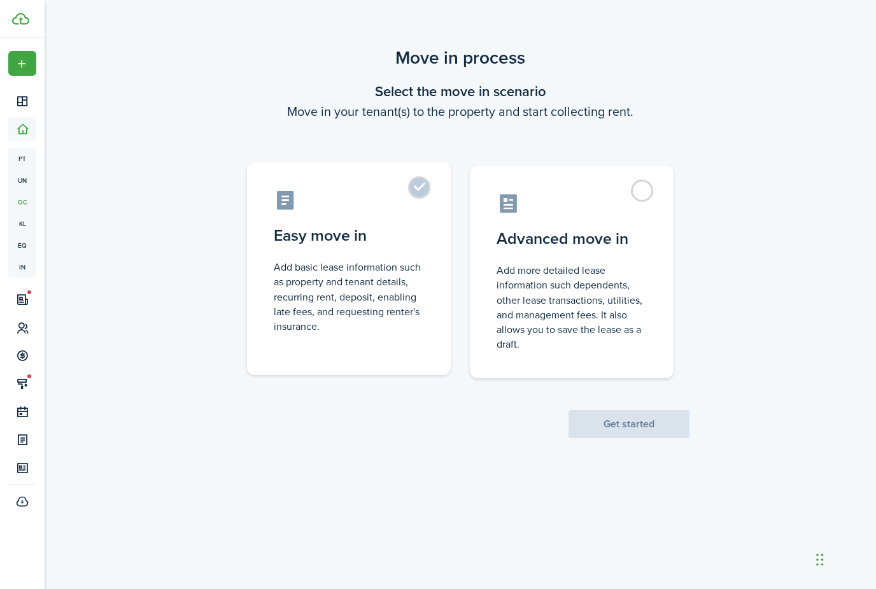
click at [369, 237] on control-radio-card-title "Easy move in" at bounding box center [349, 235] width 150 height 23
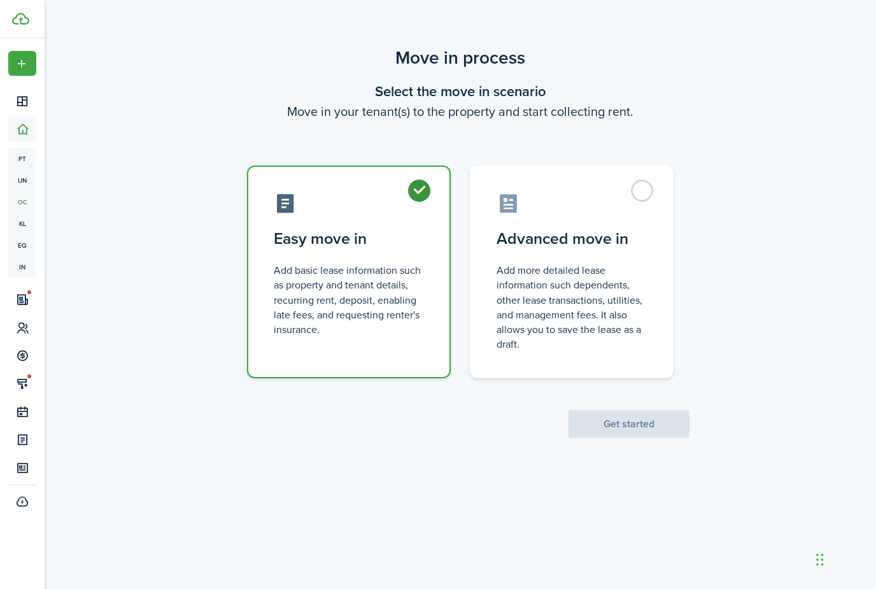
radio input "true"
click at [648, 427] on button "Get started" at bounding box center [629, 424] width 121 height 28
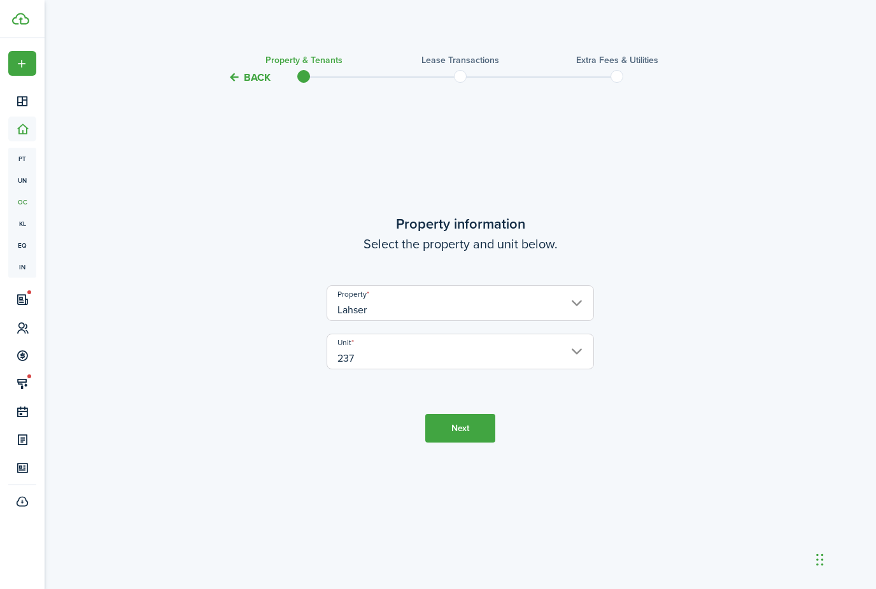
click at [456, 443] on button "Next" at bounding box center [460, 428] width 70 height 29
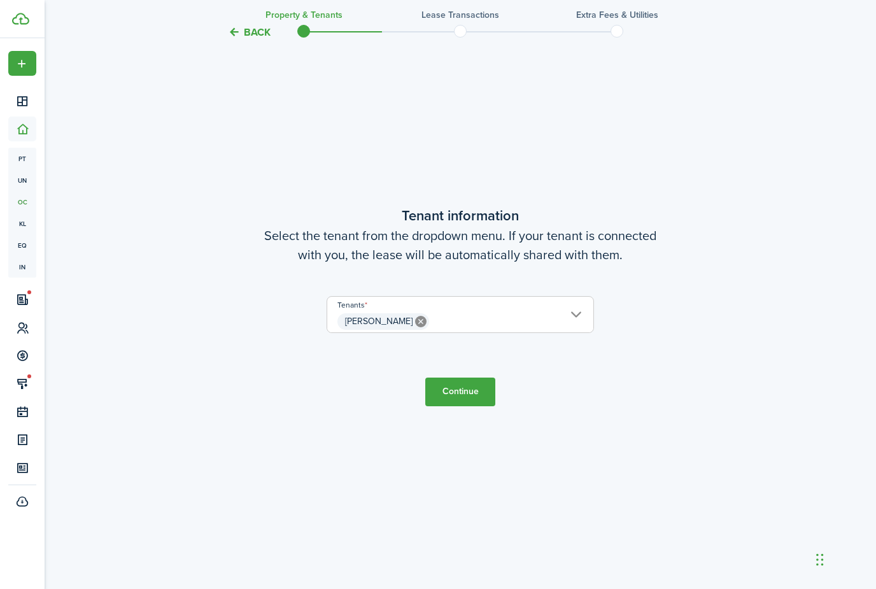
scroll to position [544, 0]
click at [457, 405] on button "Continue" at bounding box center [460, 390] width 70 height 29
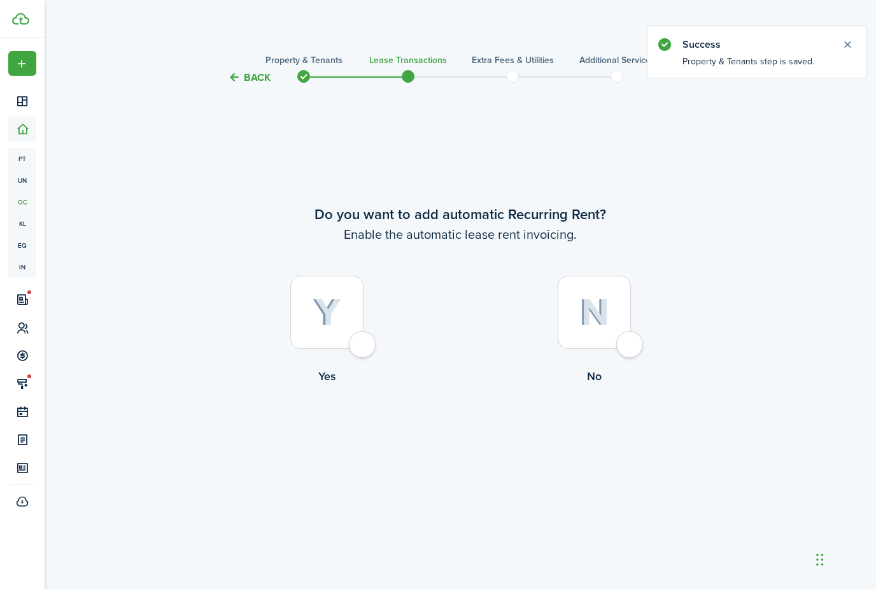
click at [314, 327] on img at bounding box center [327, 313] width 29 height 28
radio input "true"
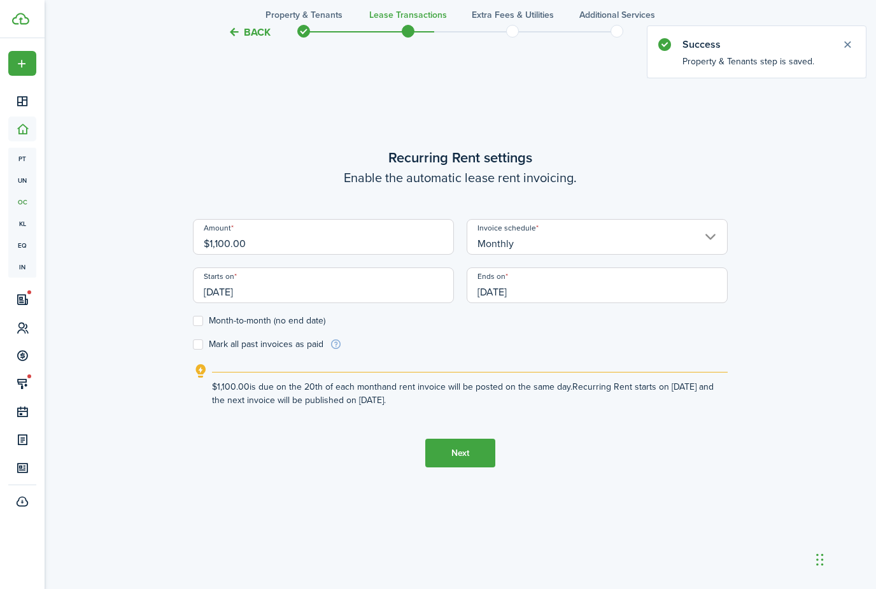
scroll to position [544, 0]
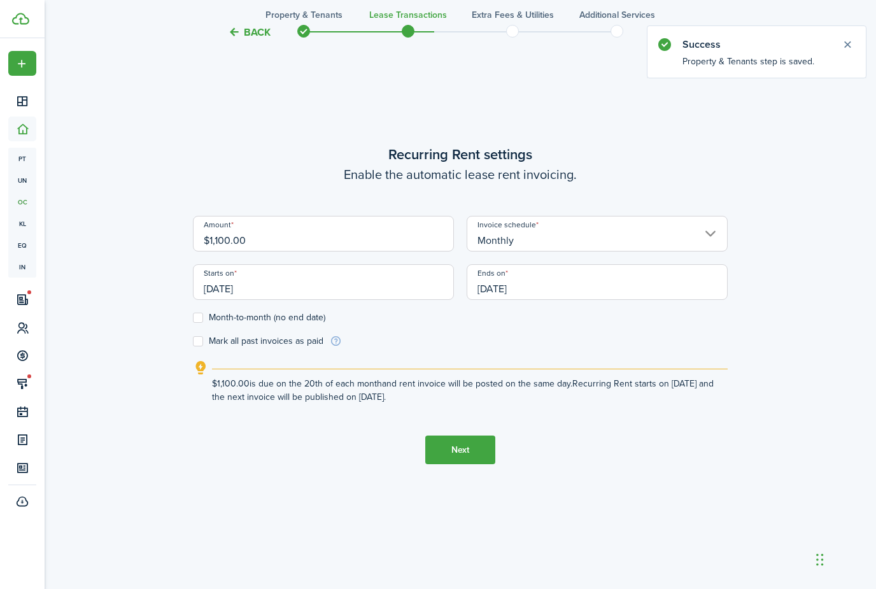
click at [353, 252] on input "$1,100.00" at bounding box center [323, 234] width 261 height 36
type input "$"
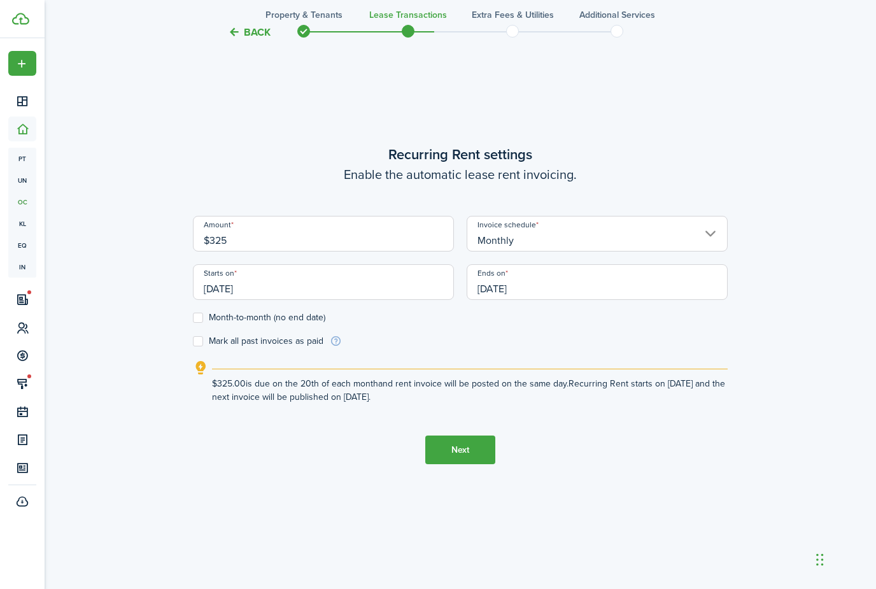
click at [569, 252] on input "Monthly" at bounding box center [597, 234] width 261 height 36
type input "$325.00"
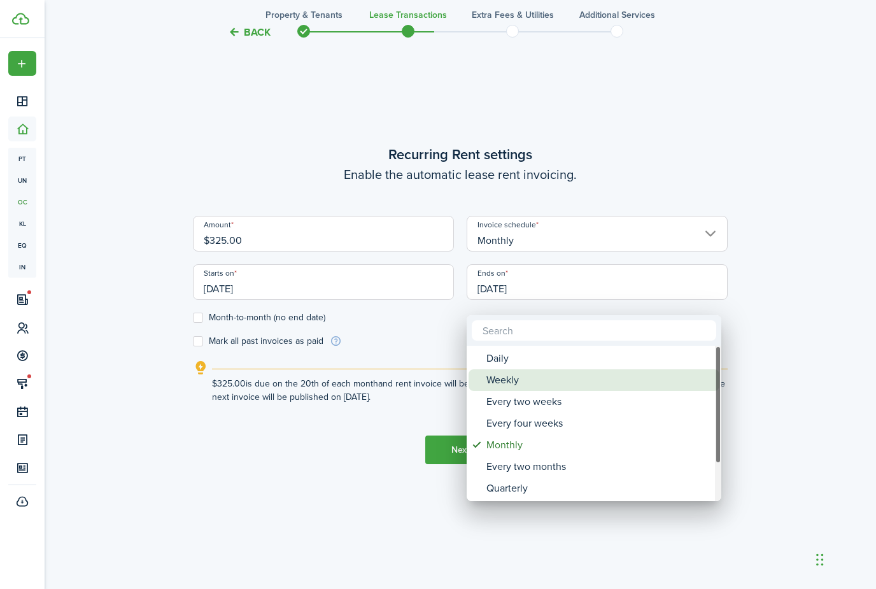
click at [552, 376] on div "Weekly" at bounding box center [598, 380] width 225 height 22
type input "Weekly"
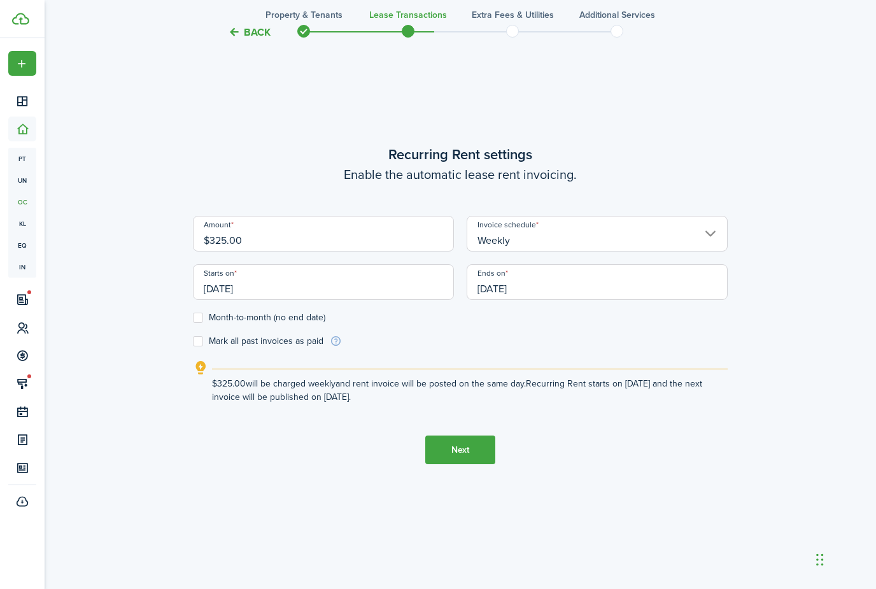
click at [353, 300] on input "[DATE]" at bounding box center [323, 282] width 261 height 36
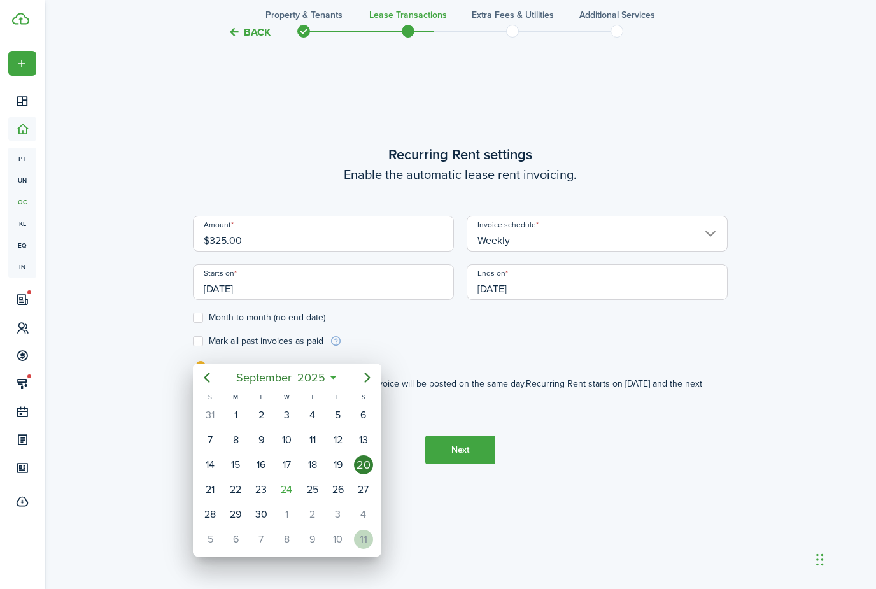
click at [365, 545] on div "11" at bounding box center [363, 539] width 19 height 19
type input "[DATE]"
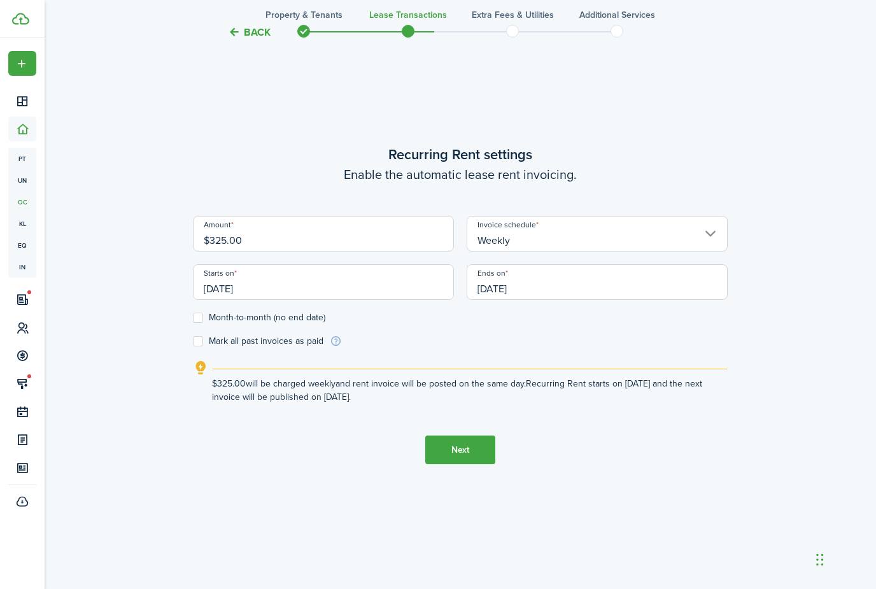
click at [479, 464] on button "Next" at bounding box center [460, 450] width 70 height 29
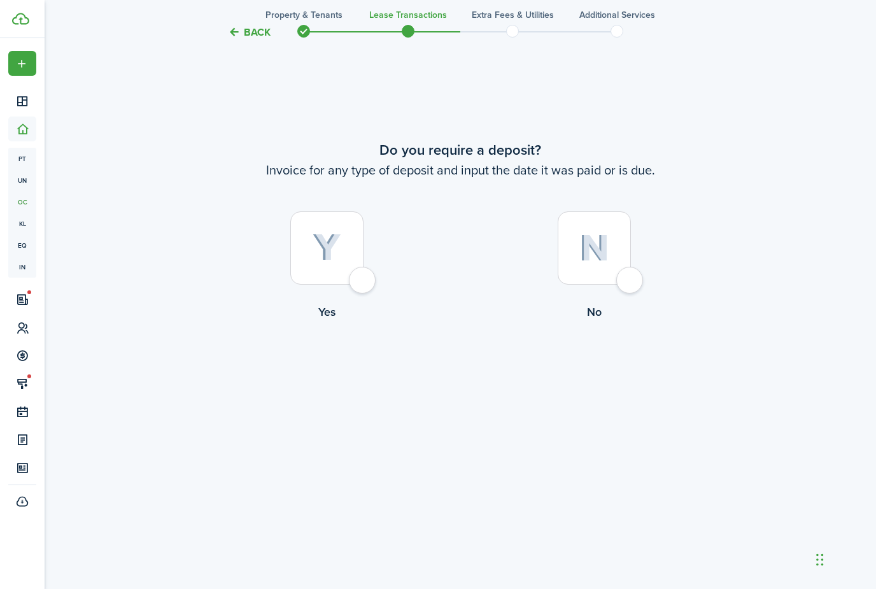
click at [305, 285] on div at bounding box center [326, 247] width 73 height 73
radio input "true"
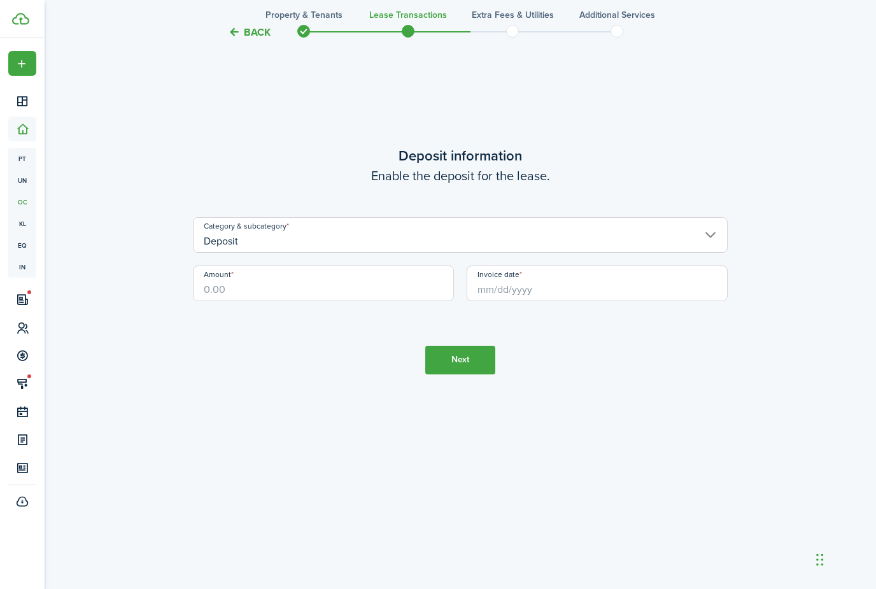
scroll to position [1804, 0]
click at [287, 301] on input "Amount" at bounding box center [323, 284] width 261 height 36
click at [501, 301] on input "Invoice date" at bounding box center [597, 284] width 261 height 36
type input "$650.00"
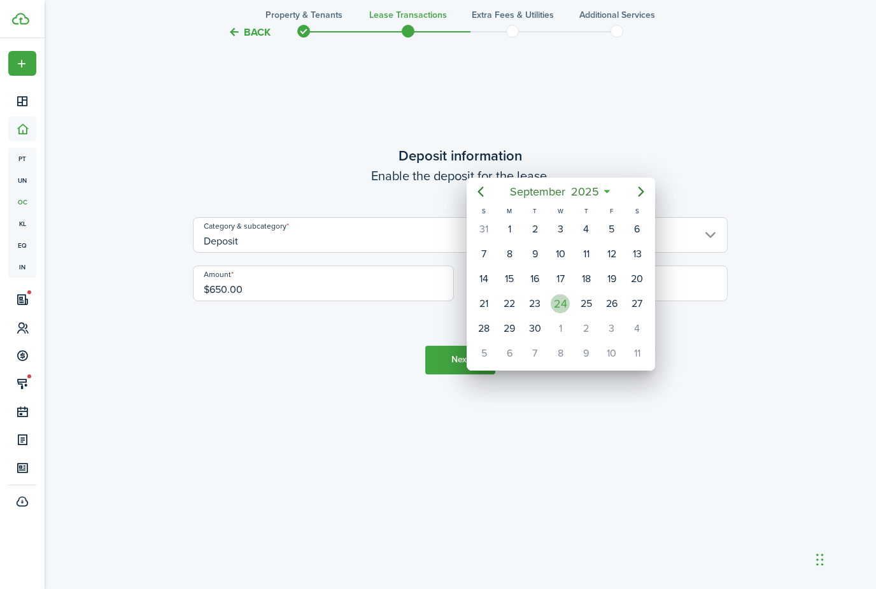
click at [564, 302] on div "24" at bounding box center [560, 303] width 19 height 19
type input "[DATE]"
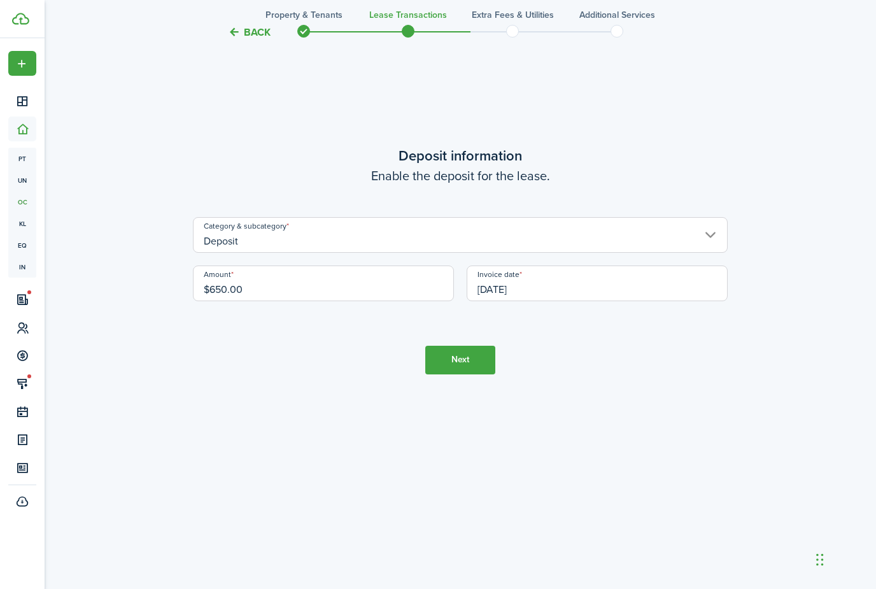
drag, startPoint x: 308, startPoint y: 398, endPoint x: 452, endPoint y: 465, distance: 159.5
click at [308, 301] on input "$650.00" at bounding box center [323, 284] width 261 height 36
click at [295, 301] on input "$650.00" at bounding box center [323, 284] width 261 height 36
click at [452, 374] on button "Next" at bounding box center [460, 360] width 70 height 29
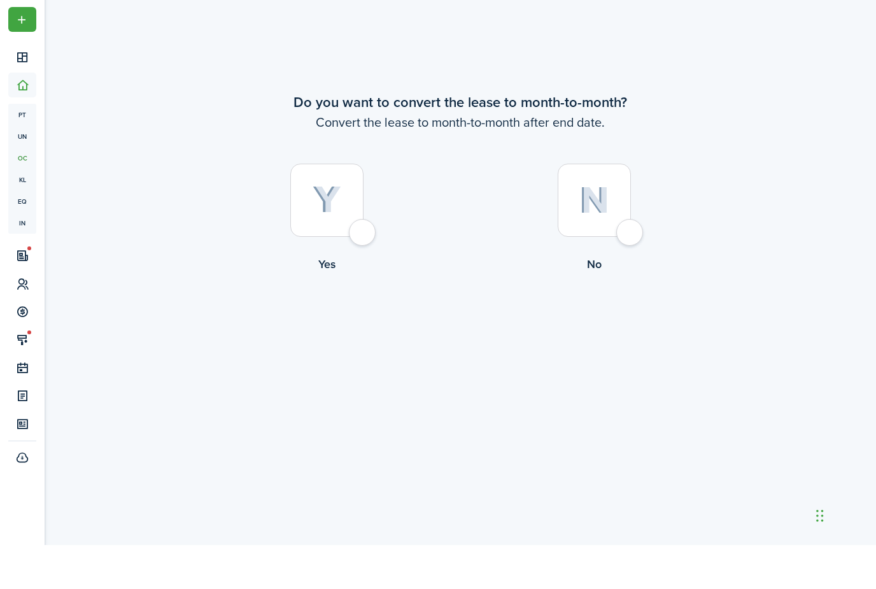
scroll to position [2434, 0]
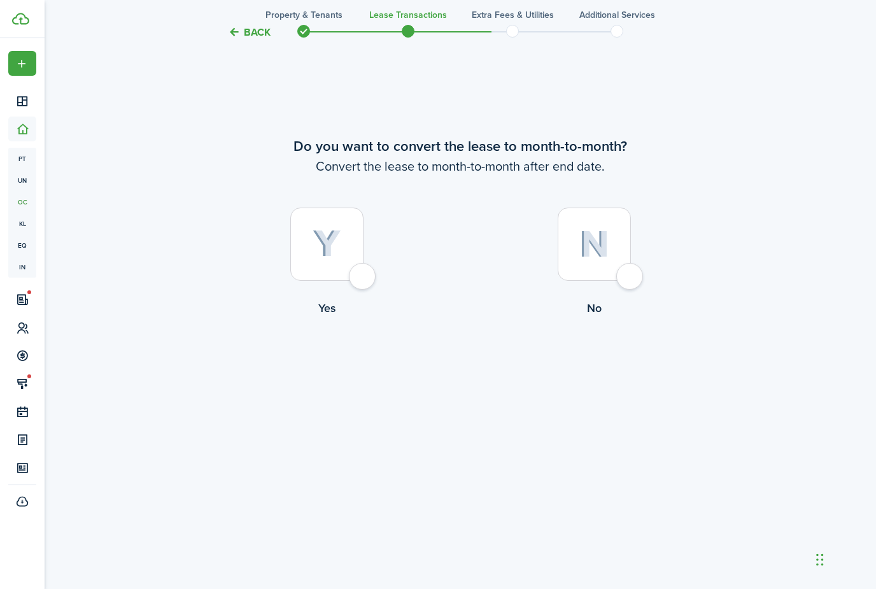
click at [330, 258] on img at bounding box center [327, 244] width 29 height 28
radio input "true"
click at [481, 383] on button "Continue" at bounding box center [460, 369] width 70 height 29
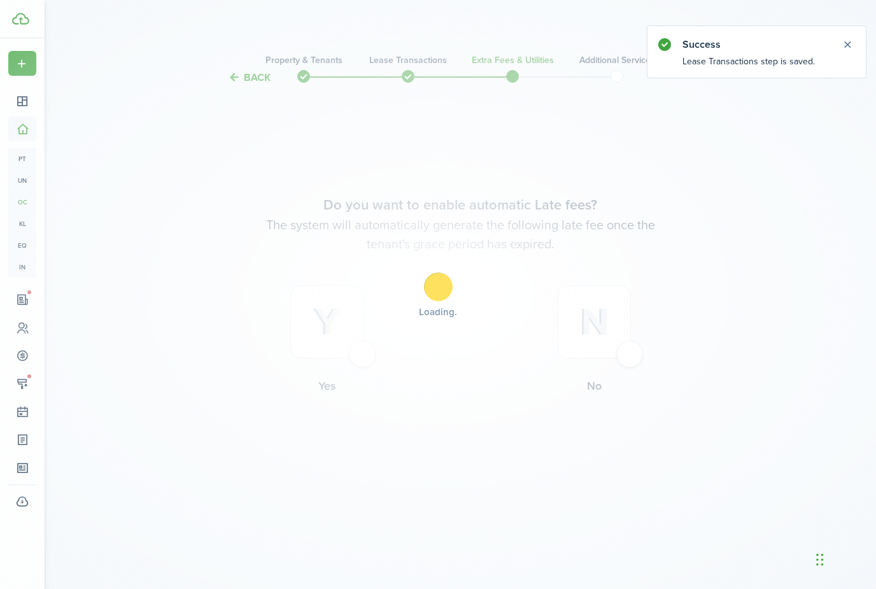
scroll to position [0, 0]
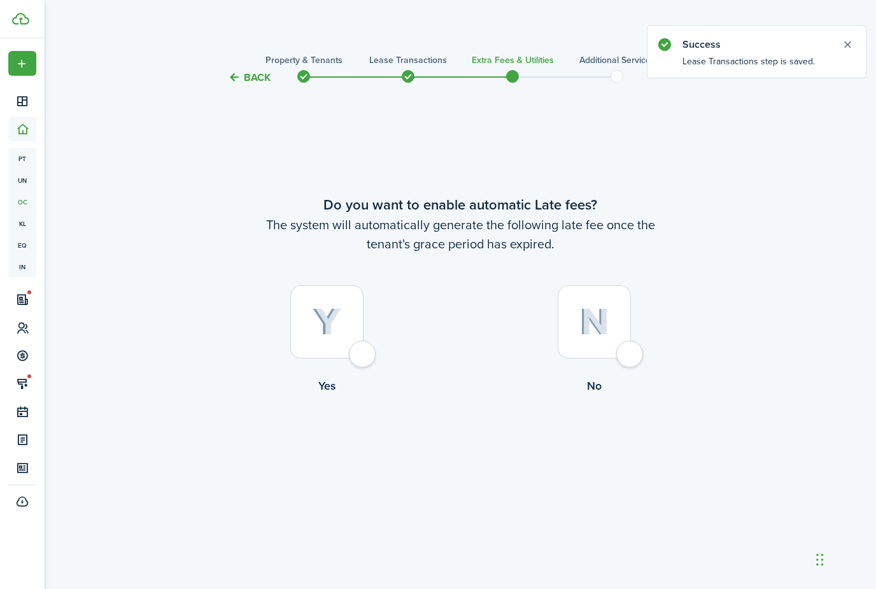
drag, startPoint x: 341, startPoint y: 324, endPoint x: 341, endPoint y: 298, distance: 26.1
click at [341, 324] on div at bounding box center [326, 321] width 73 height 73
radio input "true"
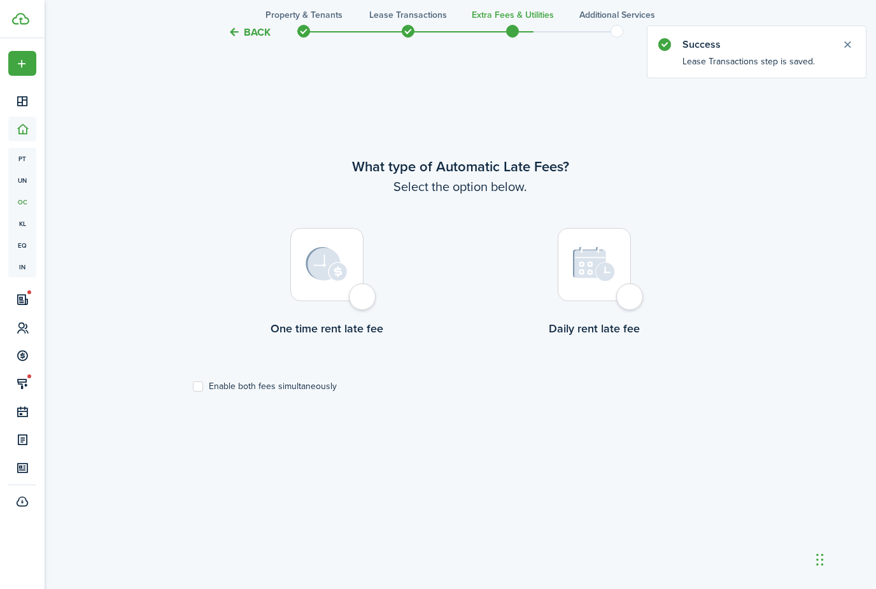
click at [323, 281] on img at bounding box center [327, 264] width 42 height 34
radio input "true"
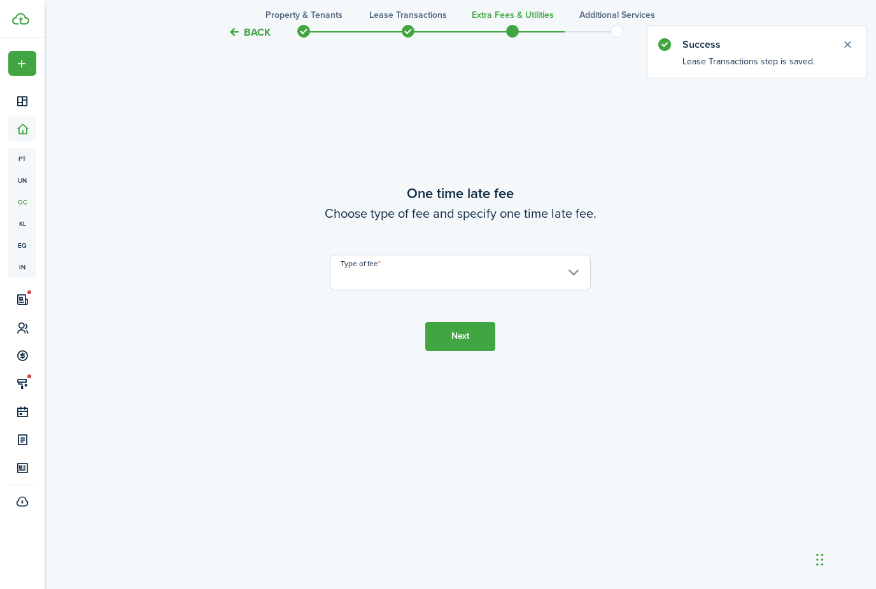
scroll to position [1174, 0]
click at [408, 287] on input "Type of fee" at bounding box center [460, 270] width 261 height 36
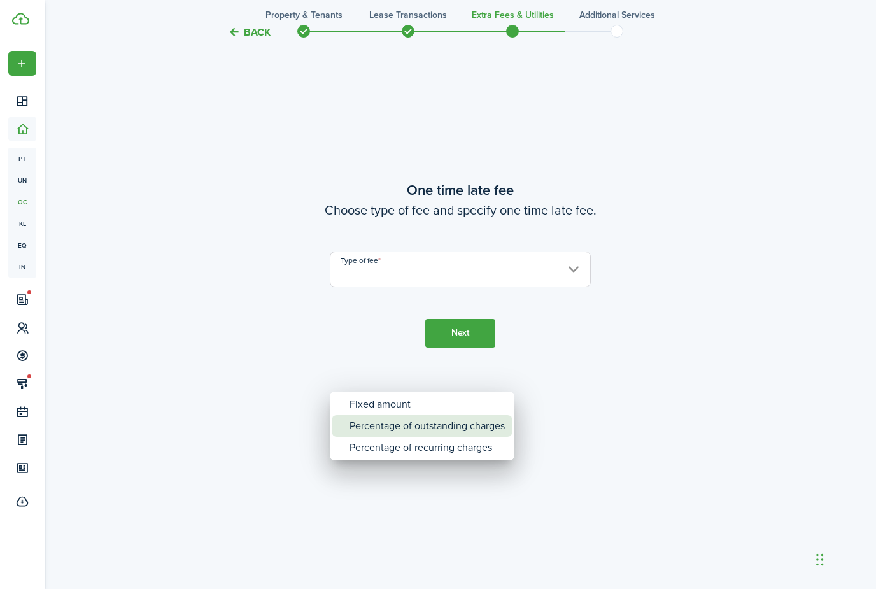
click at [407, 421] on div "Percentage of outstanding charges" at bounding box center [427, 426] width 155 height 22
type input "Percentage of outstanding charges"
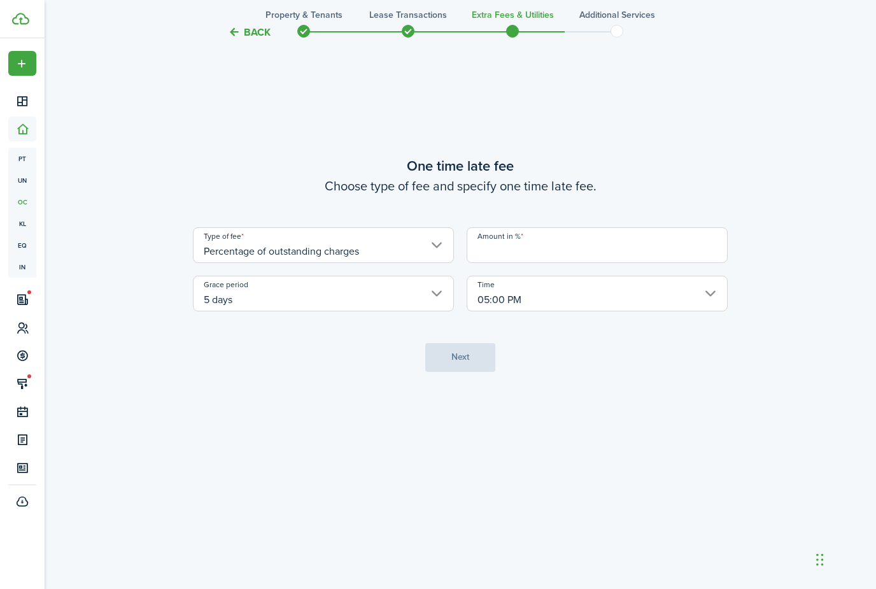
click at [502, 263] on input "Amount in %" at bounding box center [597, 245] width 261 height 36
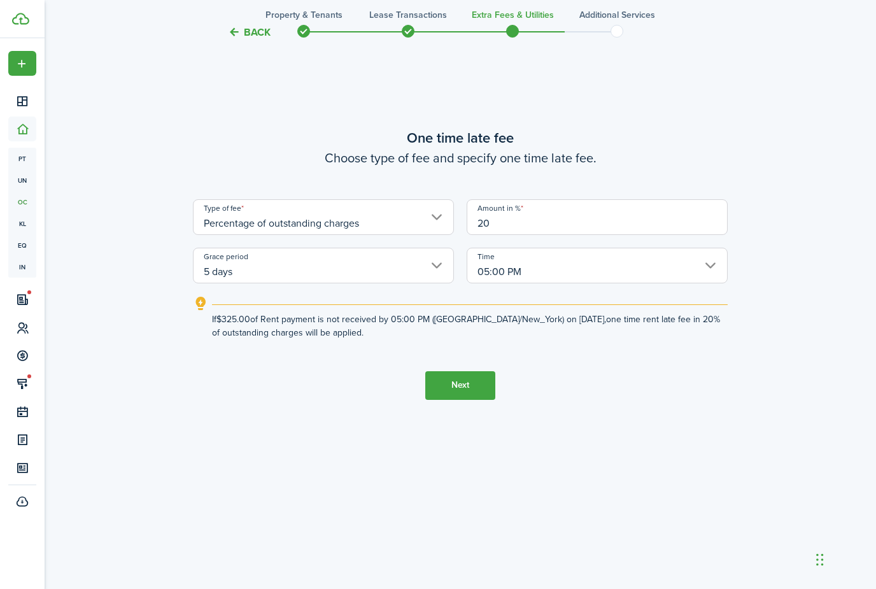
type input "20"
click at [470, 400] on button "Next" at bounding box center [460, 385] width 70 height 29
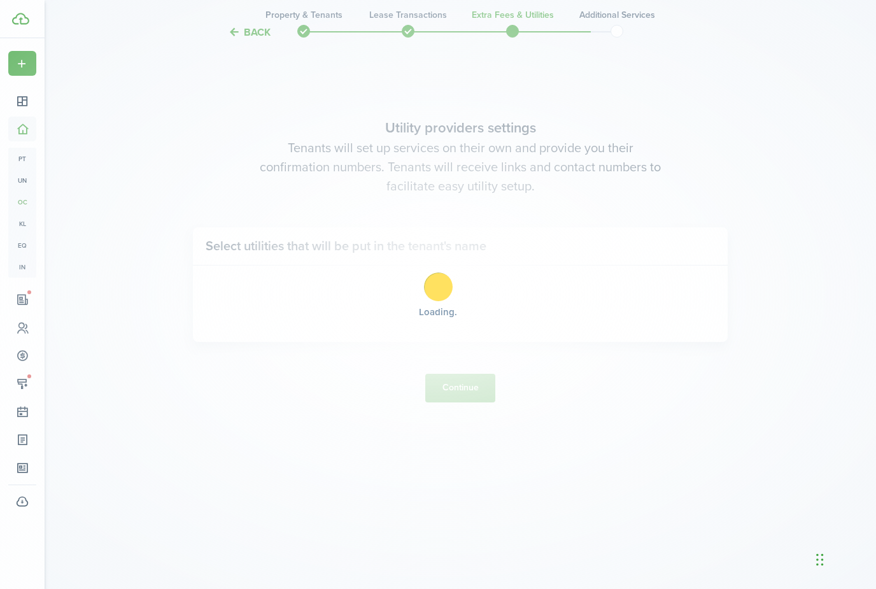
scroll to position [1804, 0]
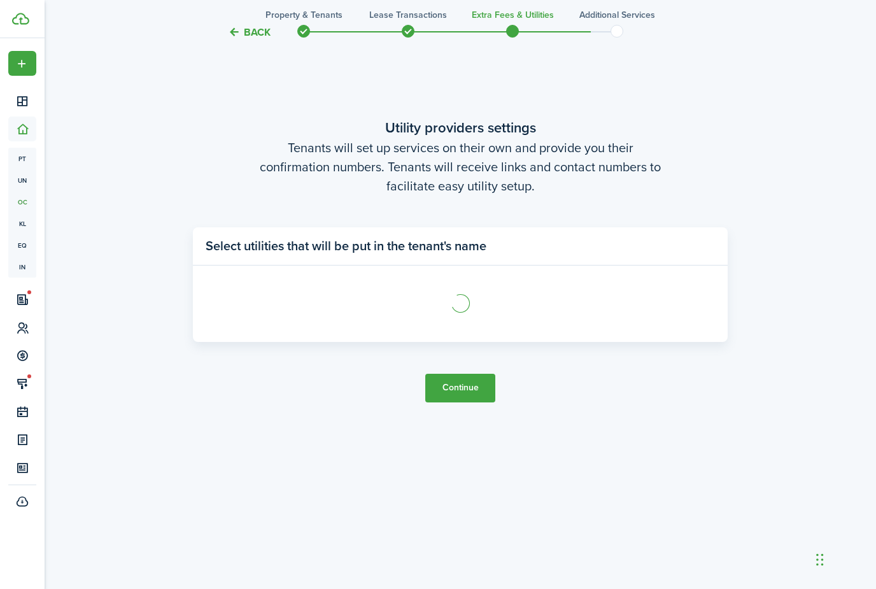
click at [445, 499] on tc-wizard-step "Utility providers settings Tenants will set up services on their own and provid…" at bounding box center [460, 259] width 535 height 589
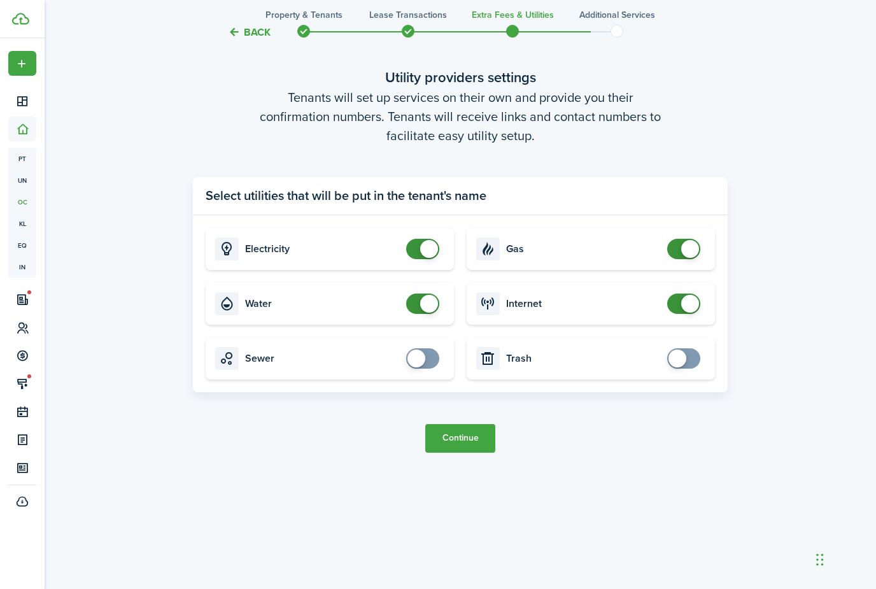
click at [458, 453] on button "Continue" at bounding box center [460, 438] width 70 height 29
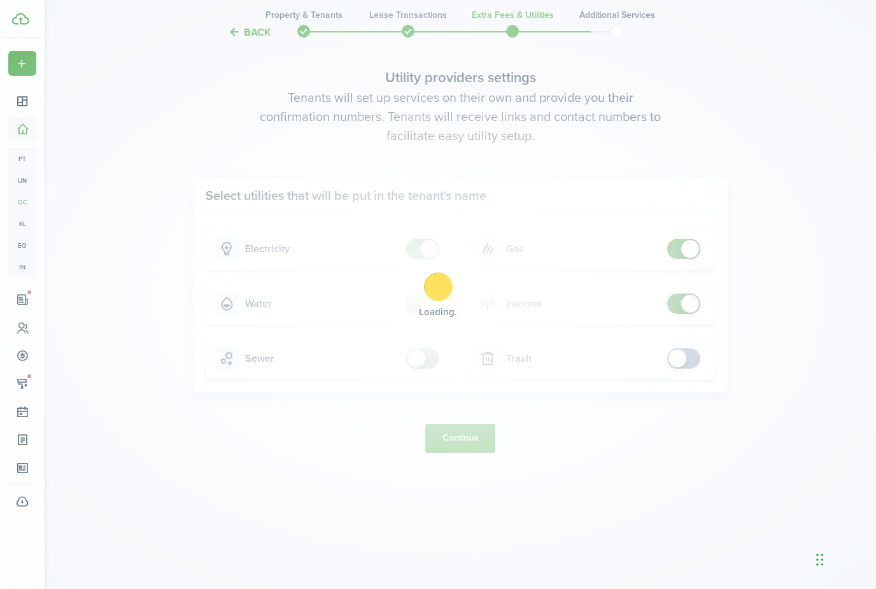
scroll to position [41, 0]
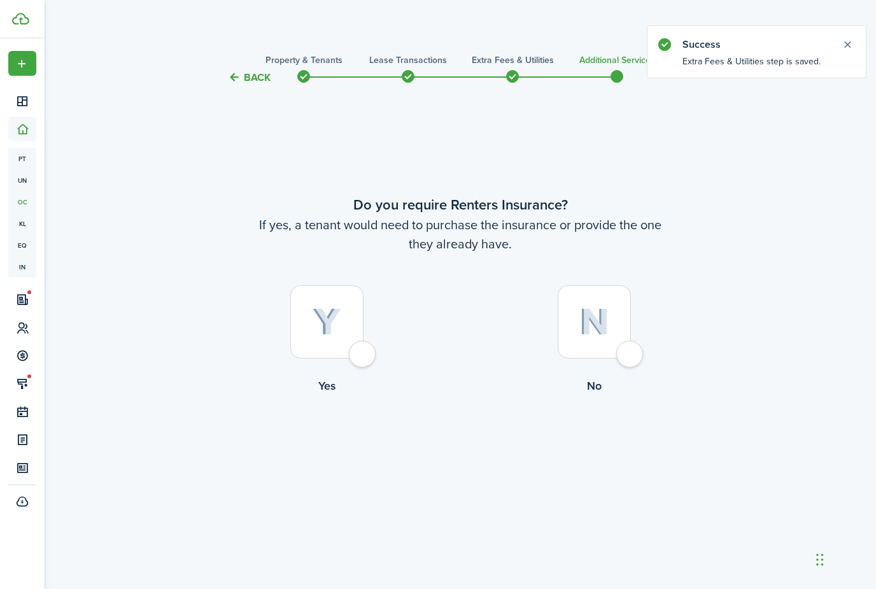
click at [647, 316] on label "No" at bounding box center [593, 342] width 267 height 115
radio input "true"
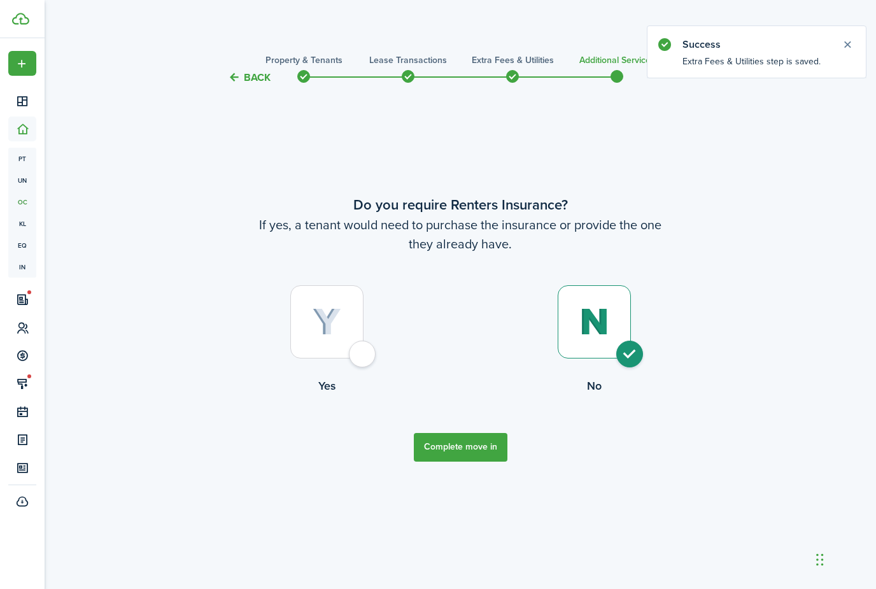
click at [464, 433] on button "Complete move in" at bounding box center [461, 447] width 94 height 29
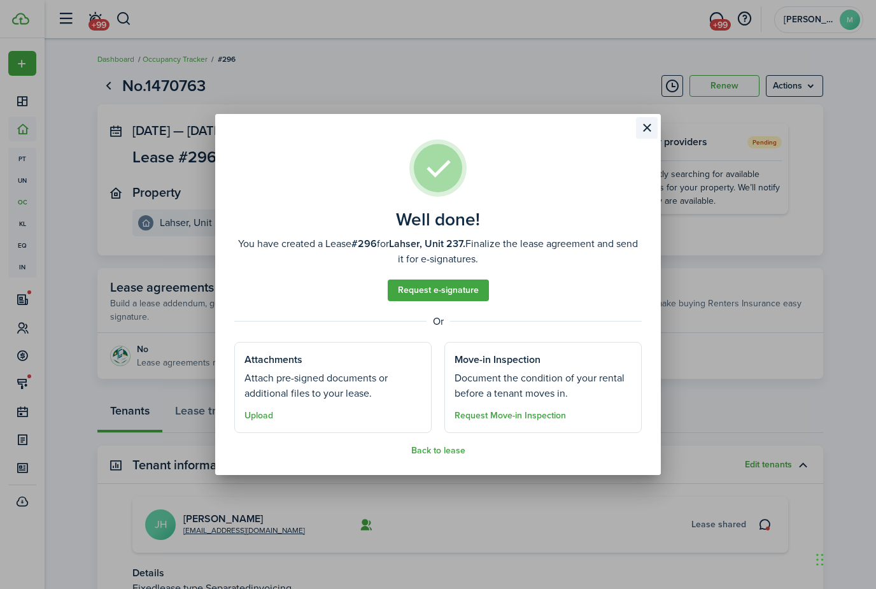
click at [639, 132] on button "Close modal" at bounding box center [647, 128] width 22 height 22
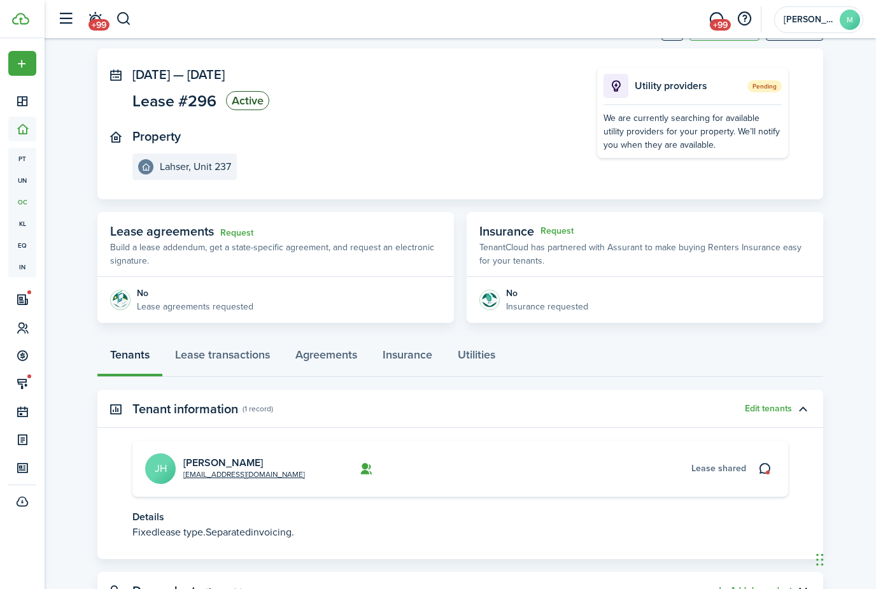
scroll to position [70, 0]
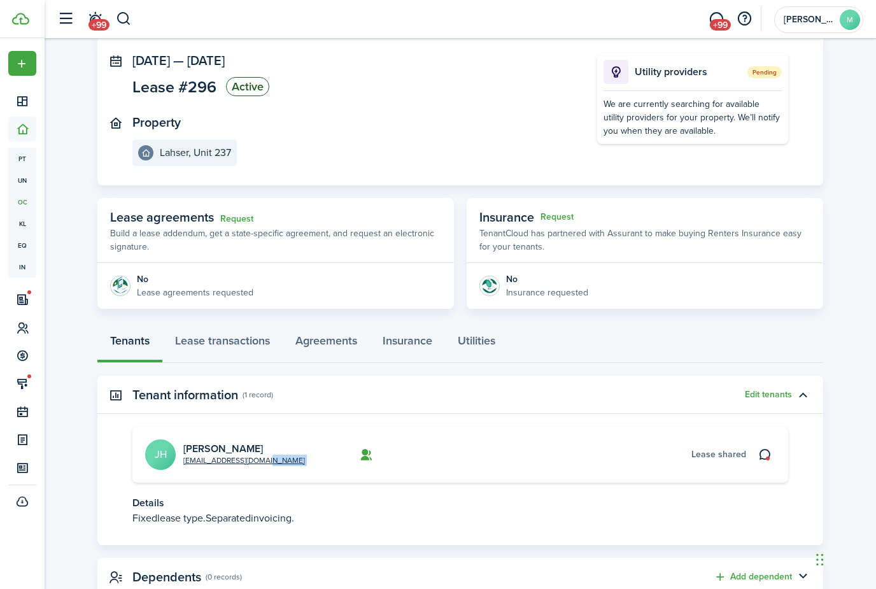
drag, startPoint x: 184, startPoint y: 446, endPoint x: 271, endPoint y: 462, distance: 88.7
click at [271, 462] on card "[EMAIL_ADDRESS][DOMAIN_NAME] Jaye Hi [PERSON_NAME] shared" at bounding box center [460, 455] width 656 height 56
drag, startPoint x: 271, startPoint y: 462, endPoint x: 190, endPoint y: 371, distance: 122.3
click at [184, 435] on card "[EMAIL_ADDRESS][DOMAIN_NAME] Jaye Hi [PERSON_NAME] shared" at bounding box center [460, 455] width 656 height 56
click at [262, 455] on link "[EMAIL_ADDRESS][DOMAIN_NAME]" at bounding box center [244, 460] width 122 height 11
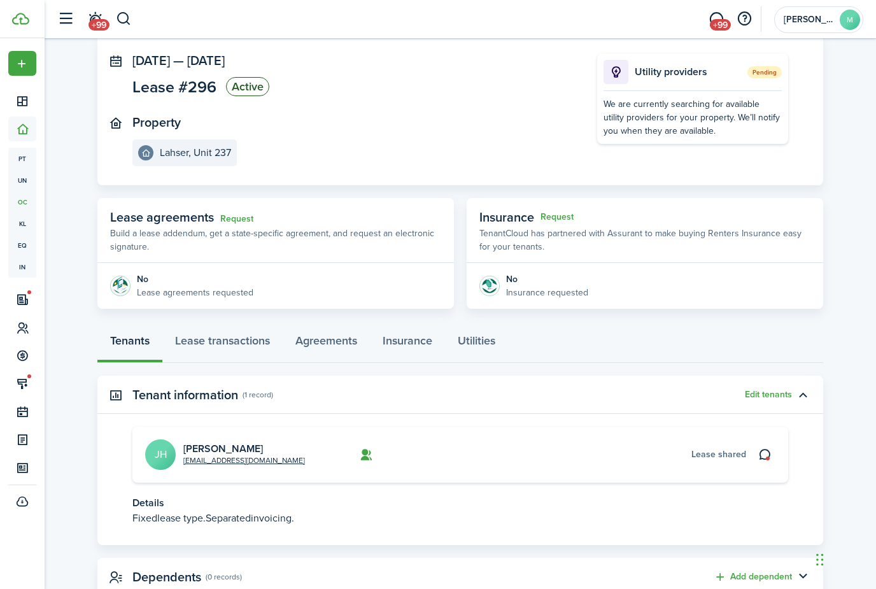
click at [294, 468] on card "[EMAIL_ADDRESS][DOMAIN_NAME] Jaye Hi [PERSON_NAME] shared" at bounding box center [460, 455] width 656 height 56
drag, startPoint x: 294, startPoint y: 468, endPoint x: 304, endPoint y: 463, distance: 11.4
click at [304, 463] on card "[EMAIL_ADDRESS][DOMAIN_NAME] Jaye Hi [PERSON_NAME] shared" at bounding box center [460, 455] width 656 height 56
click at [304, 463] on html "Create New Dashboard Portfolio pt Properties un Units oc Occupancy Tracker New …" at bounding box center [438, 224] width 876 height 589
click at [304, 463] on card-description "[EMAIL_ADDRESS][DOMAIN_NAME]" at bounding box center [267, 460] width 169 height 11
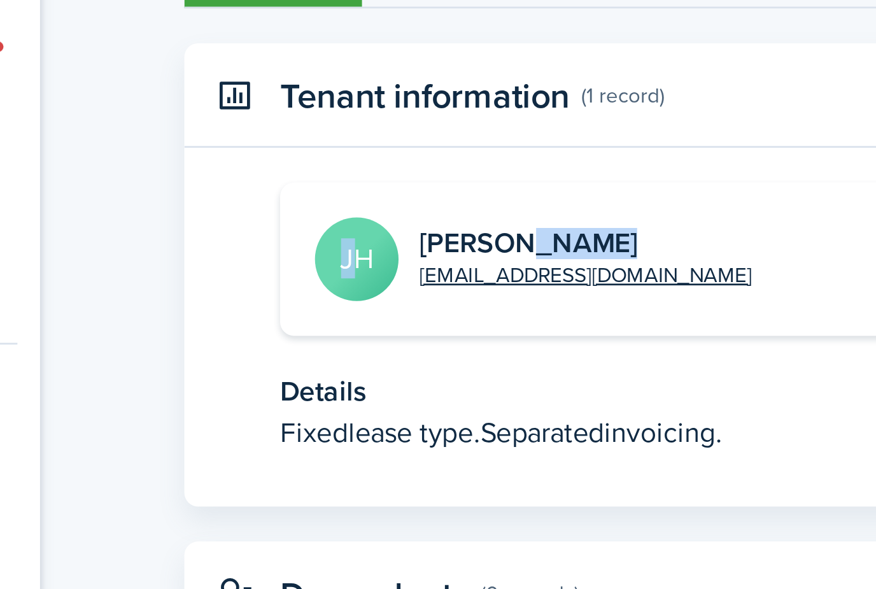
scroll to position [71, 0]
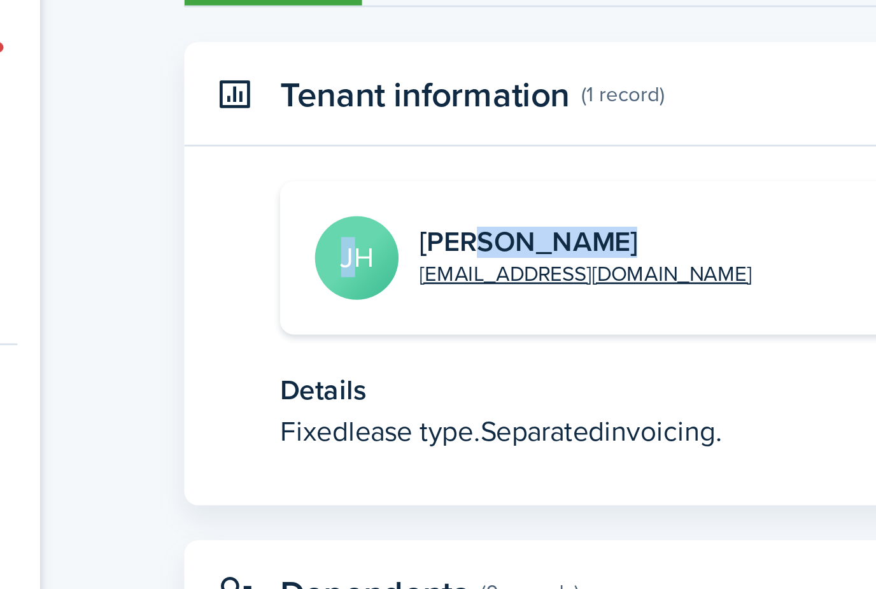
click at [280, 425] on card "[EMAIL_ADDRESS][DOMAIN_NAME] Jaye Hi [PERSON_NAME] shared" at bounding box center [460, 453] width 656 height 56
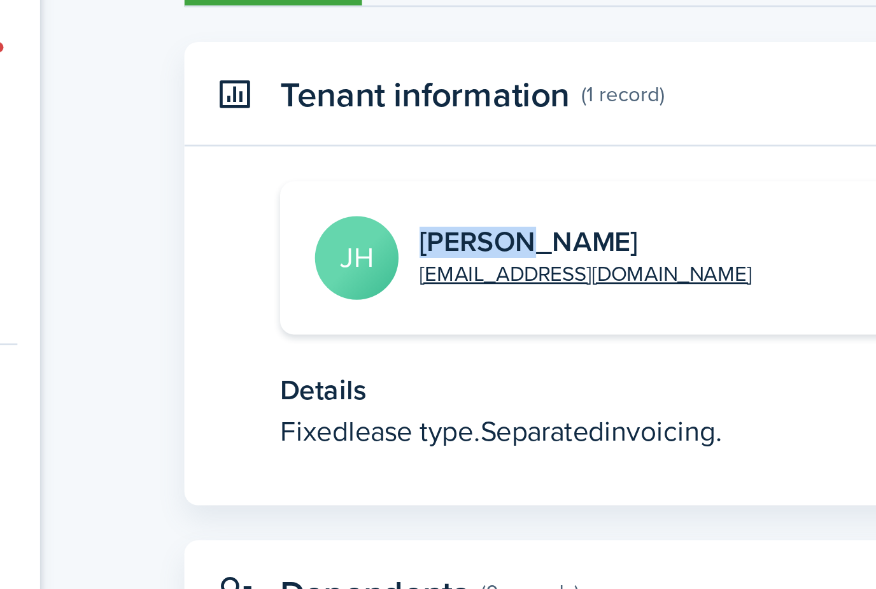
copy link "[PERSON_NAME]"
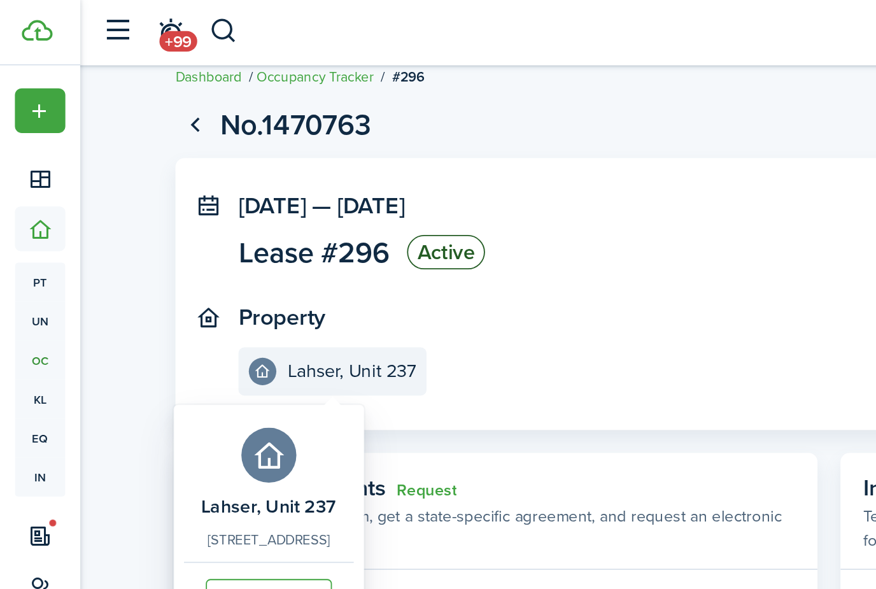
scroll to position [0, 0]
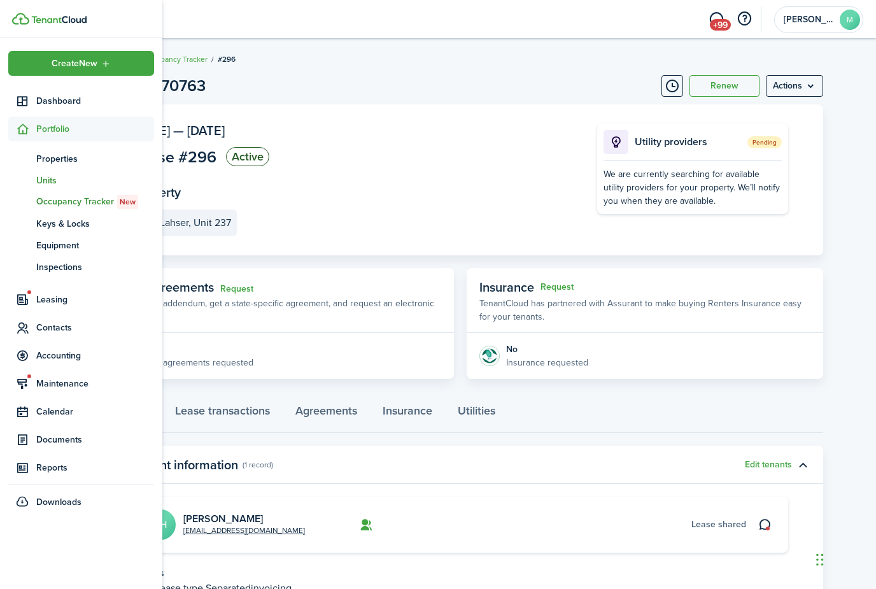
click at [78, 189] on link "un Units" at bounding box center [81, 180] width 146 height 22
